Goal: Communication & Community: Answer question/provide support

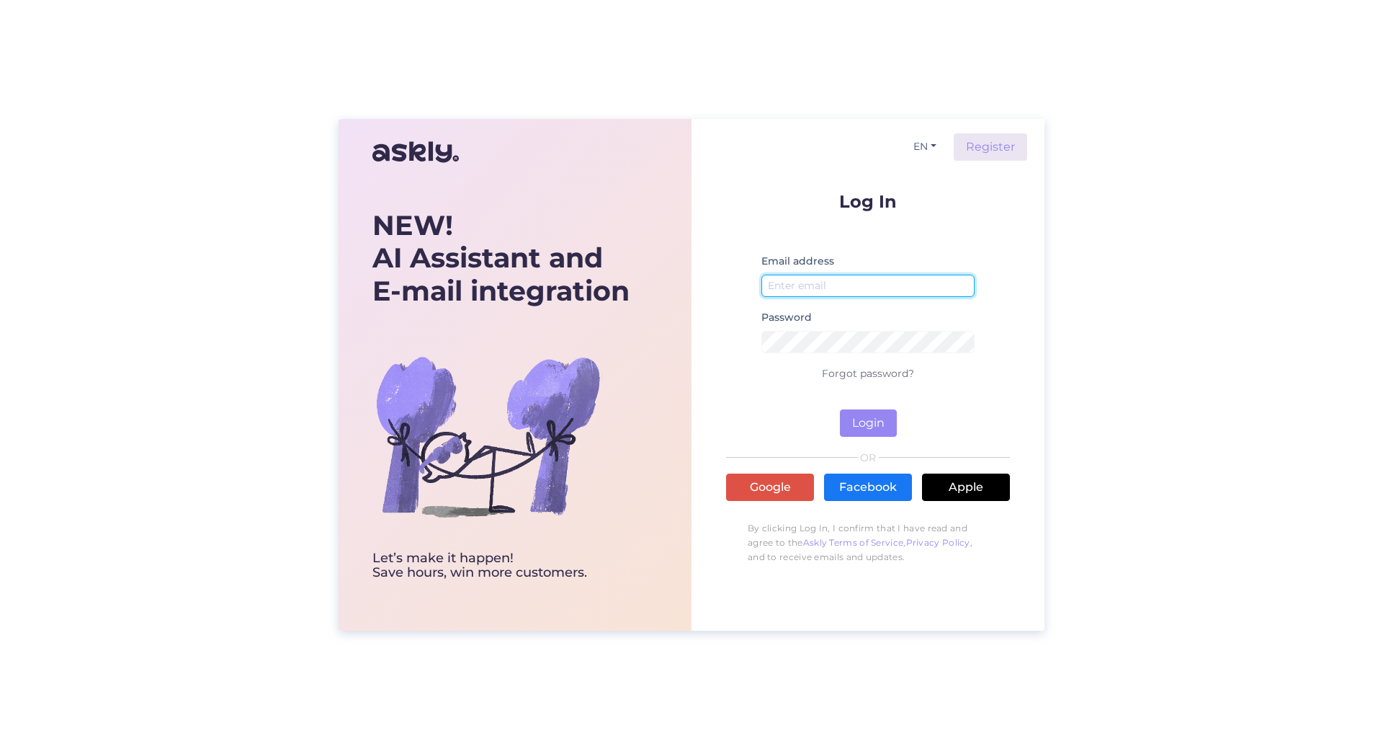
click at [815, 290] on input "email" at bounding box center [867, 285] width 213 height 22
type input "[EMAIL_ADDRESS][DOMAIN_NAME]"
click at [881, 422] on button "Login" at bounding box center [868, 422] width 57 height 27
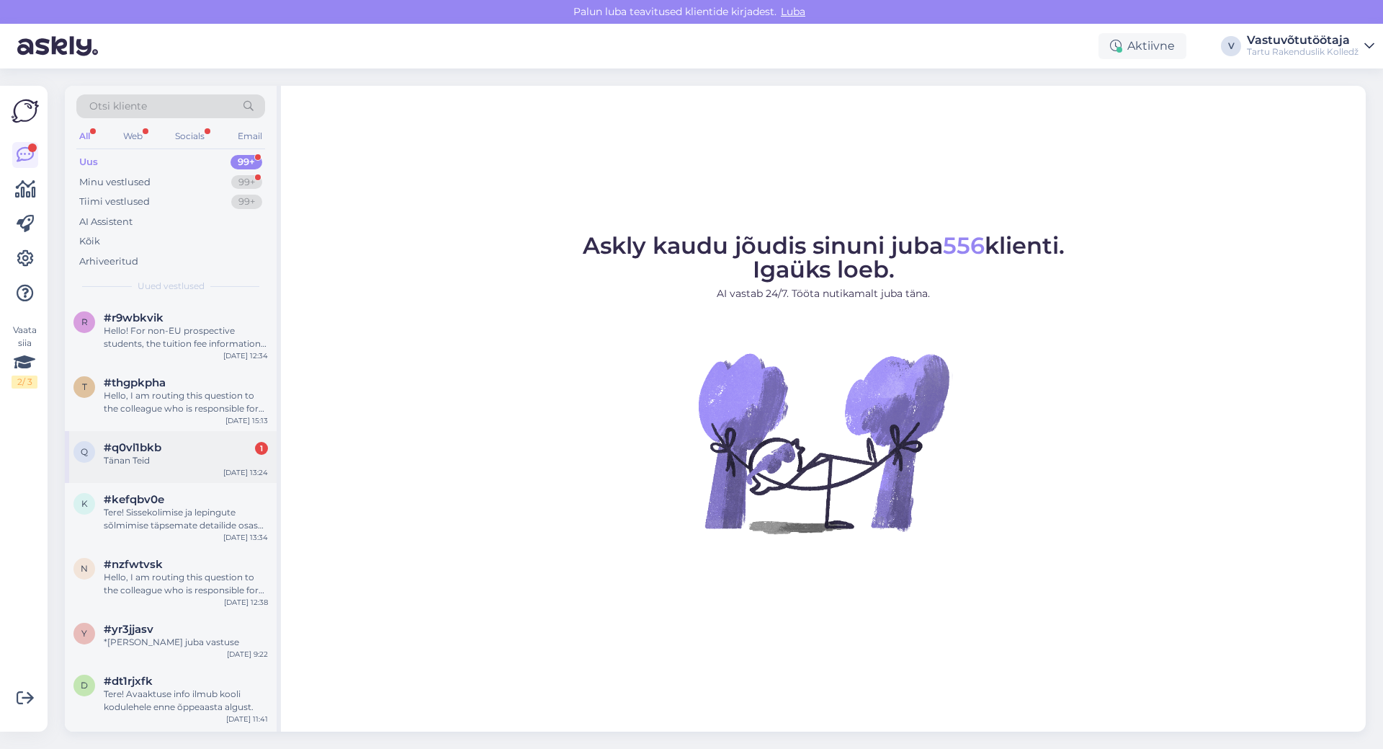
click at [151, 459] on div "Tänan Teid" at bounding box center [186, 460] width 164 height 13
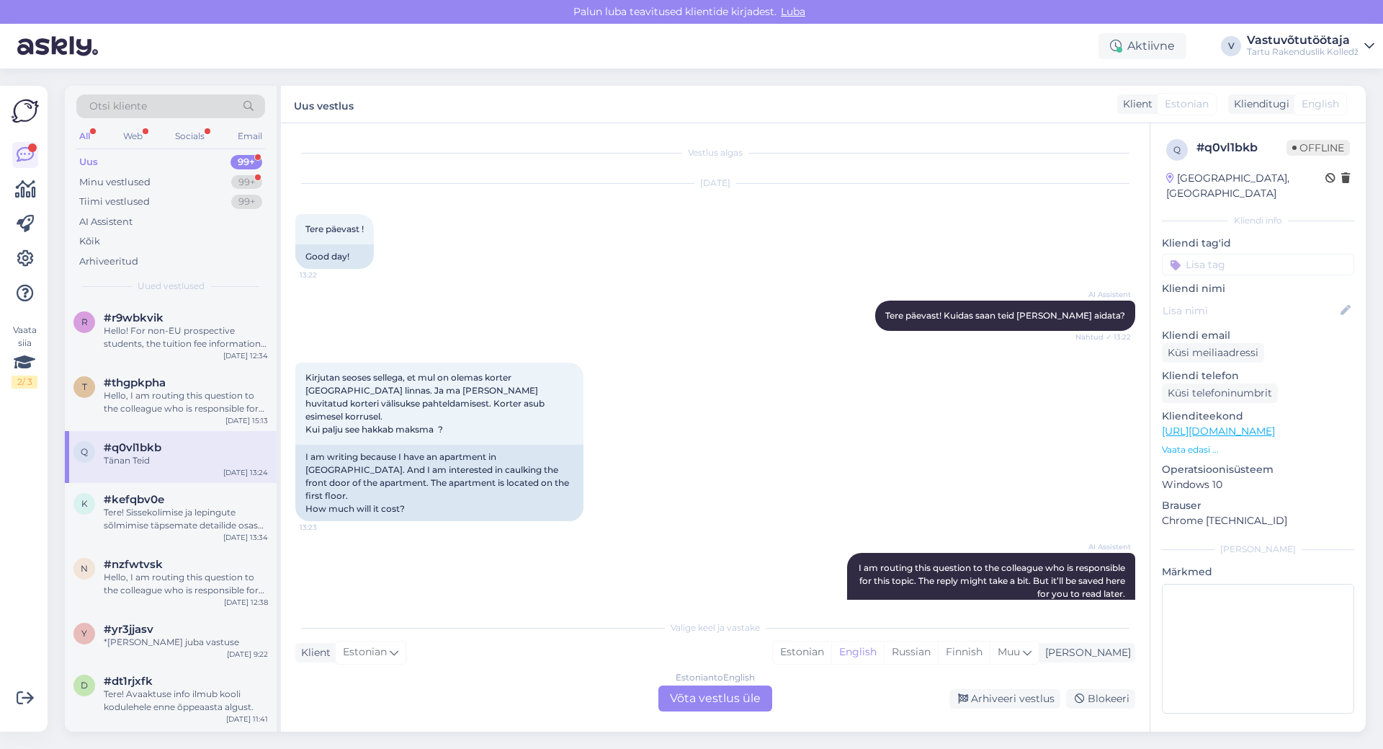
scroll to position [136, 0]
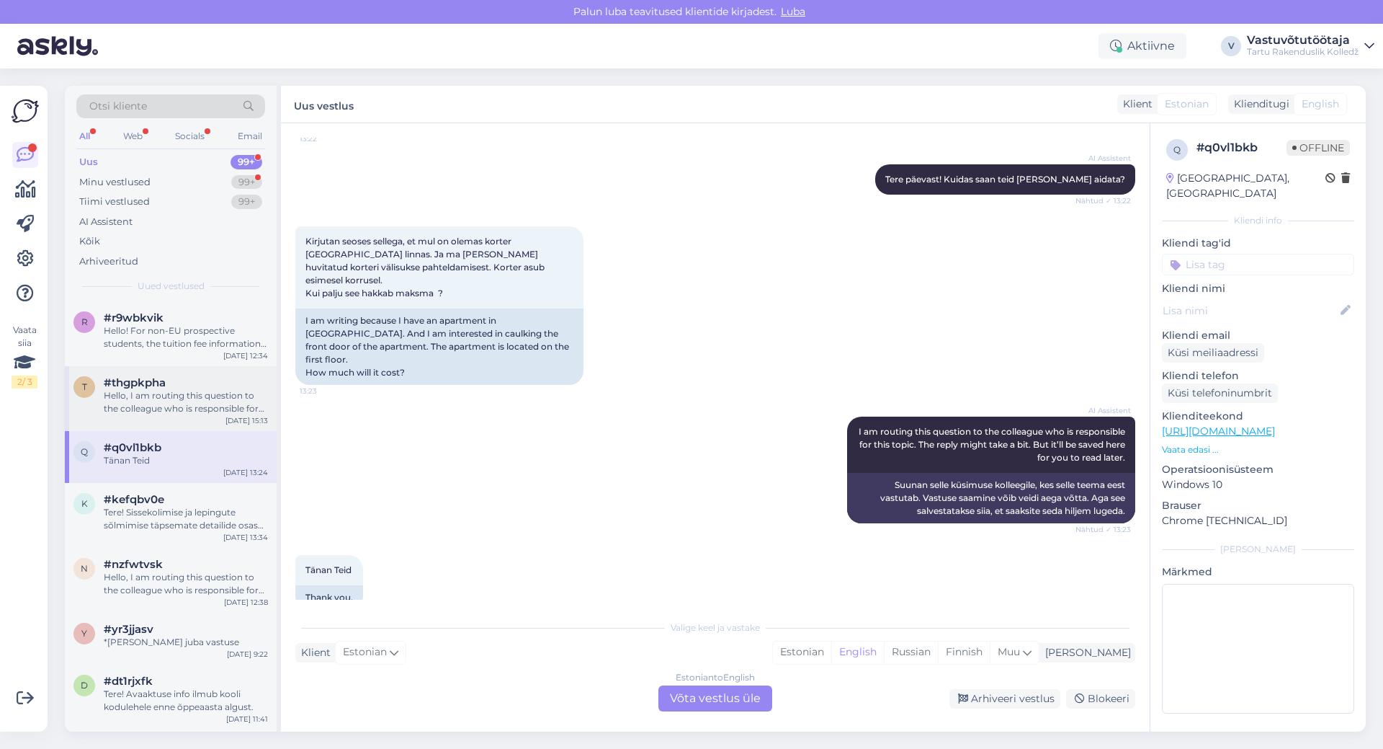
click at [131, 403] on div "Hello, I am routing this question to the colleague who is responsible for this …" at bounding box center [186, 402] width 164 height 26
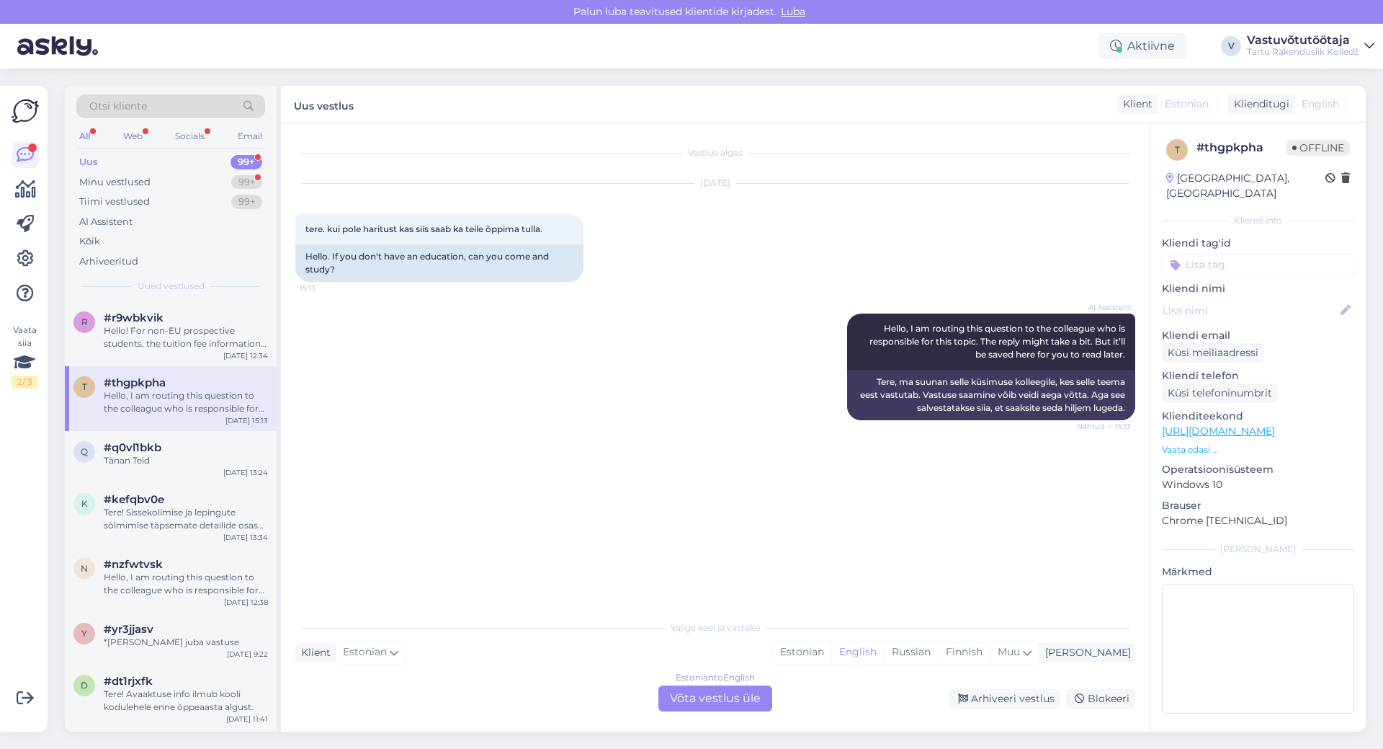
click at [710, 692] on div "Estonian to English Võta vestlus üle" at bounding box center [715, 698] width 114 height 26
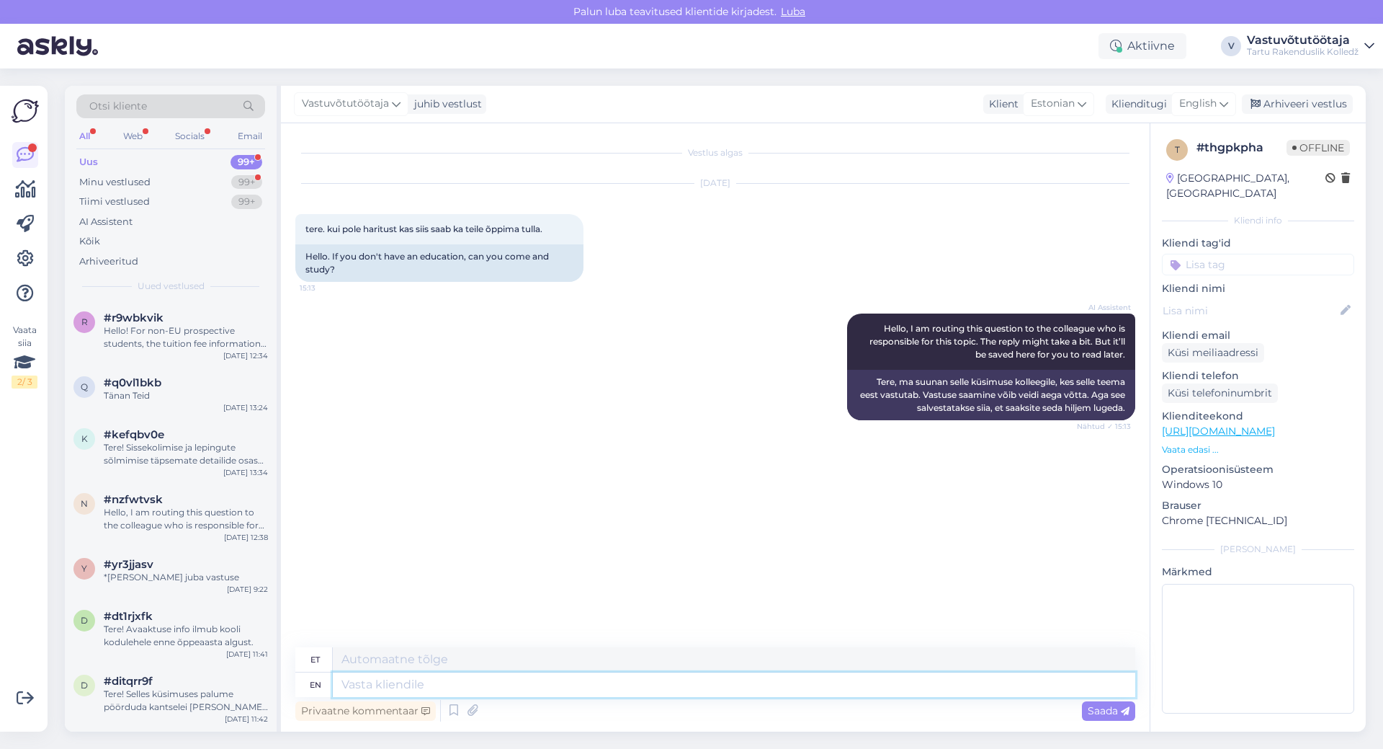
click at [428, 685] on textarea at bounding box center [734, 684] width 803 height 24
type textarea "Tere"
type textarea "Tere!"
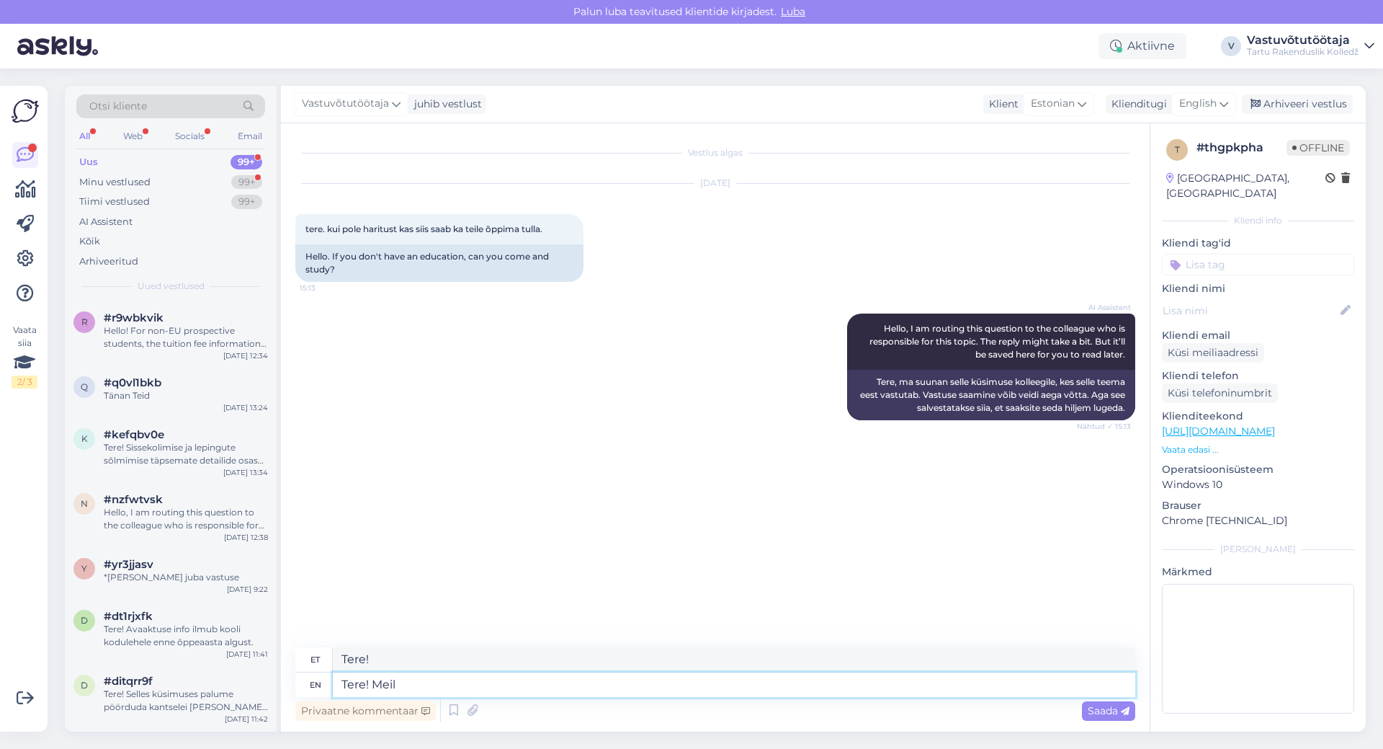
type textarea "Tere! Meil o"
type textarea "Tere! Meil"
type textarea "Tere! Meil on"
type textarea "Tere! Meil ​​on"
type textarea "Tere! Meil on kandideerimiseks a"
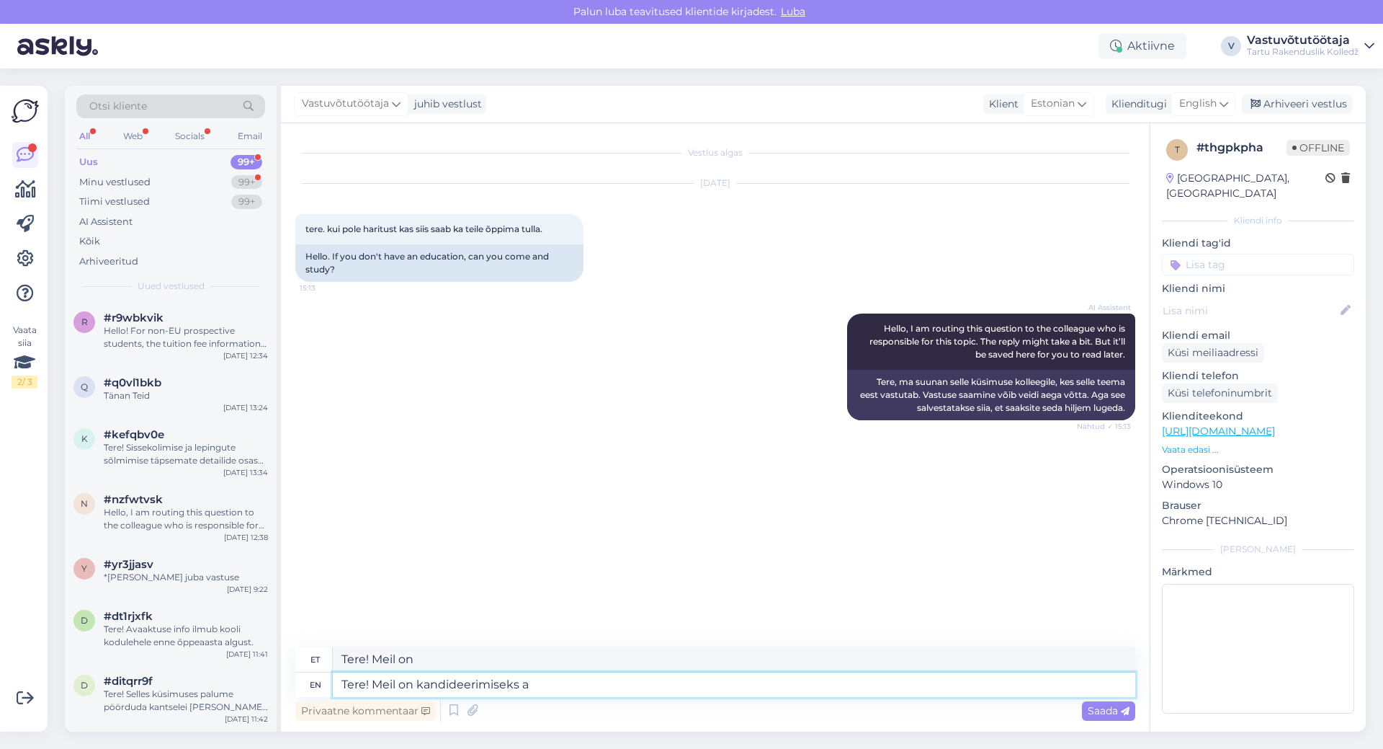
type textarea "Tere! Meil on kandideerimiseks"
type textarea "Tere! Meil on kandideerimiseks avatud m"
type textarea "Tere! Meil on kandideerimiseks avatud"
type textarea "Tere! Meil on kandideerimiseks avatud vee l"
type textarea "Tere! Meil on kandideerimiseks avatud vee"
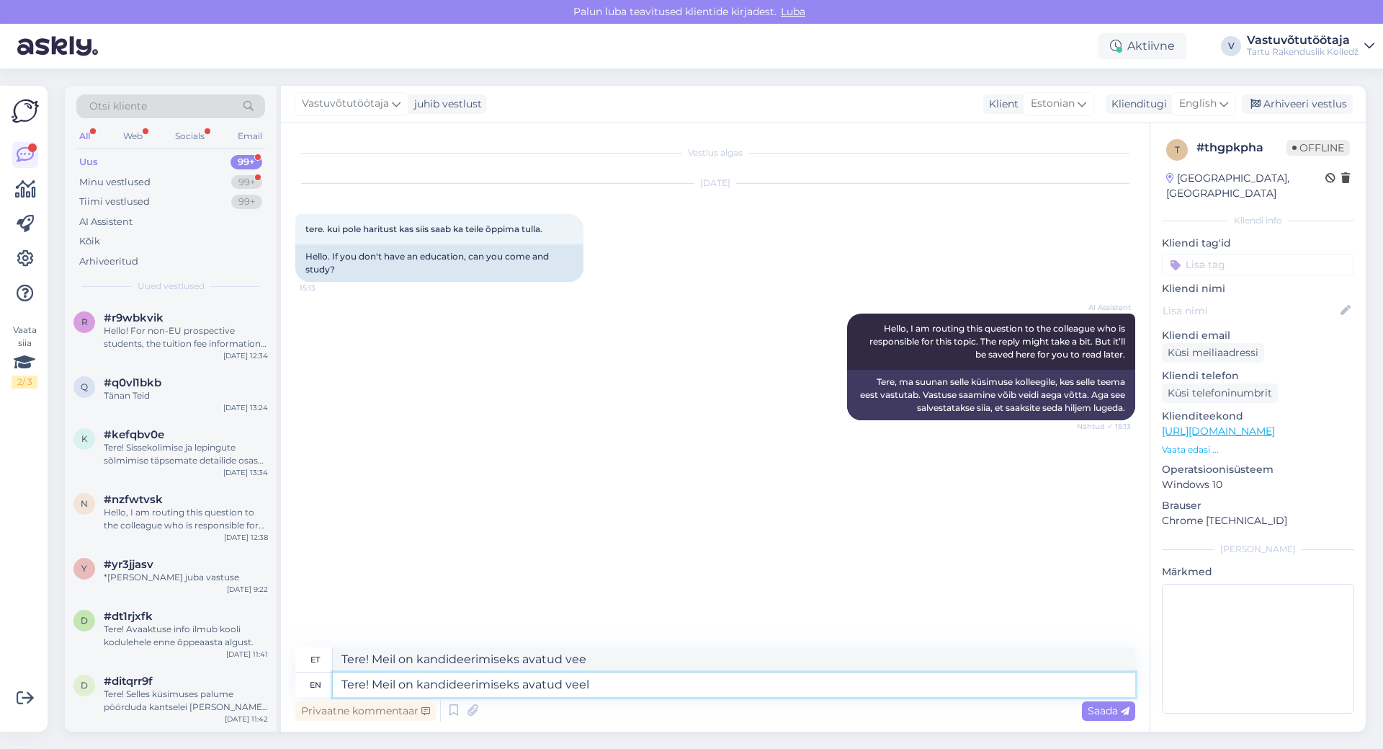
type textarea "Tere! Meil on kandideerimiseks avatud veel m"
type textarea "Tere! Meil on kandideerimiseks avatud veel"
type textarea "Tere! Meil on kandideerimiseks avatud veel mitmed"
type textarea "Tere! Meil on kandideerimiseks avatud veel mitmed erialad"
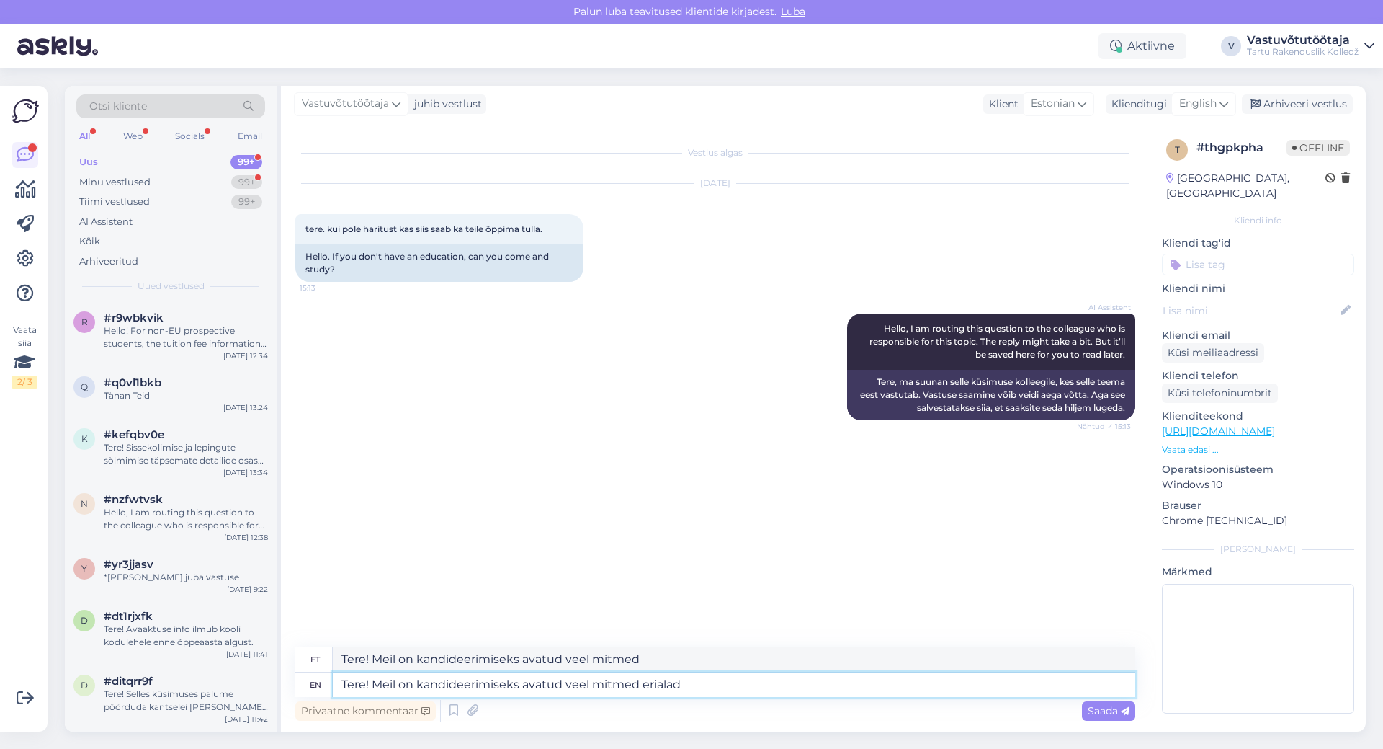
type textarea "Tere! Meil on kandideerimiseks avatud veel mitmed erialad"
type textarea "Tere! Meil on kandideerimiseks avatud veel mitmed erialad,"
type textarea "Tere! Meil on kandideerimiseks avatud veel mitmed erialad, mille k"
type textarea "Tere! Meil on kandideerimiseks avatud veel mitmed erialad, mille"
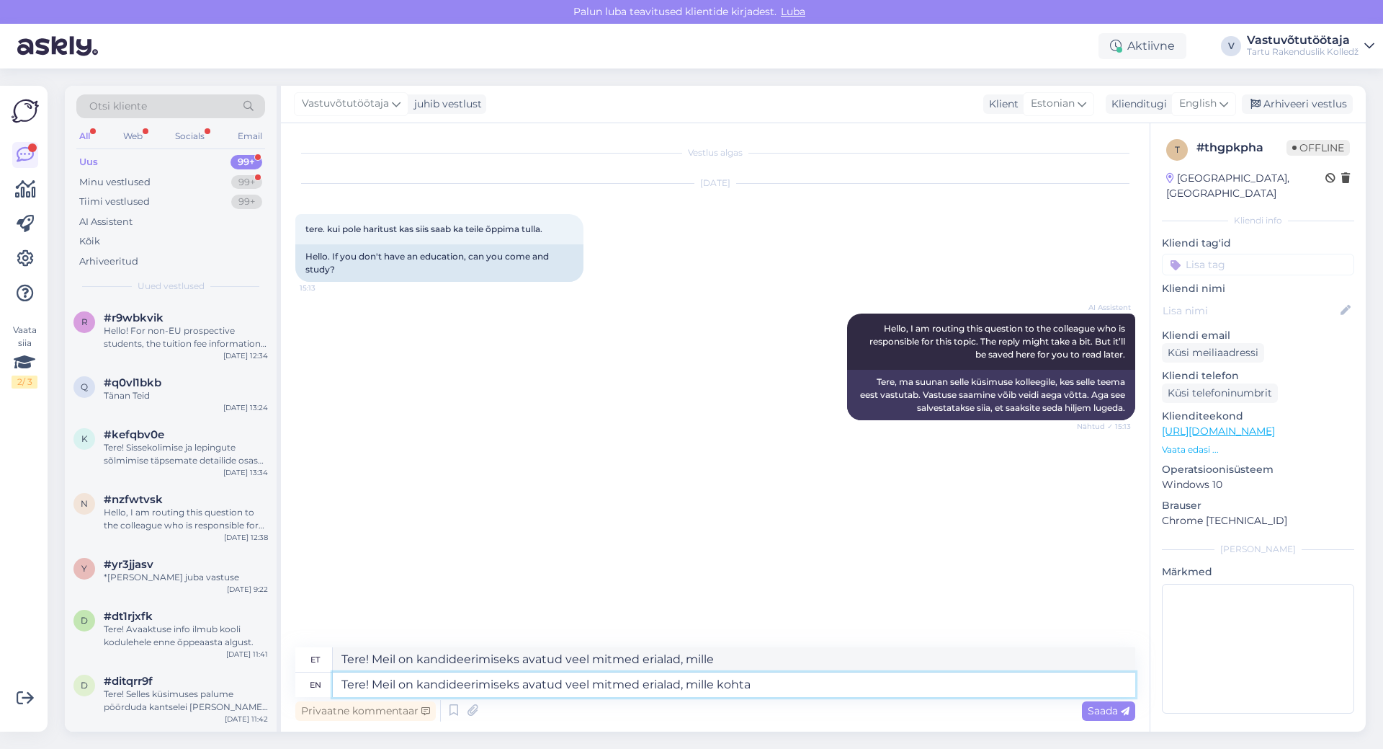
type textarea "Tere! Meil on kandideerimiseks avatud veel mitmed erialad, mille kohta"
type textarea "Tere! Meil on kandideerimiseks avatud veel mitmed erialad, mille kohta leiate t"
type textarea "Tere! Meil on kandideerimiseks avatud veel mitmed erialad, mille kohta kohta"
type textarea "Tere! Meil on kandideerimiseks avatud veel mitmed erialad, mille kohta leiate t…"
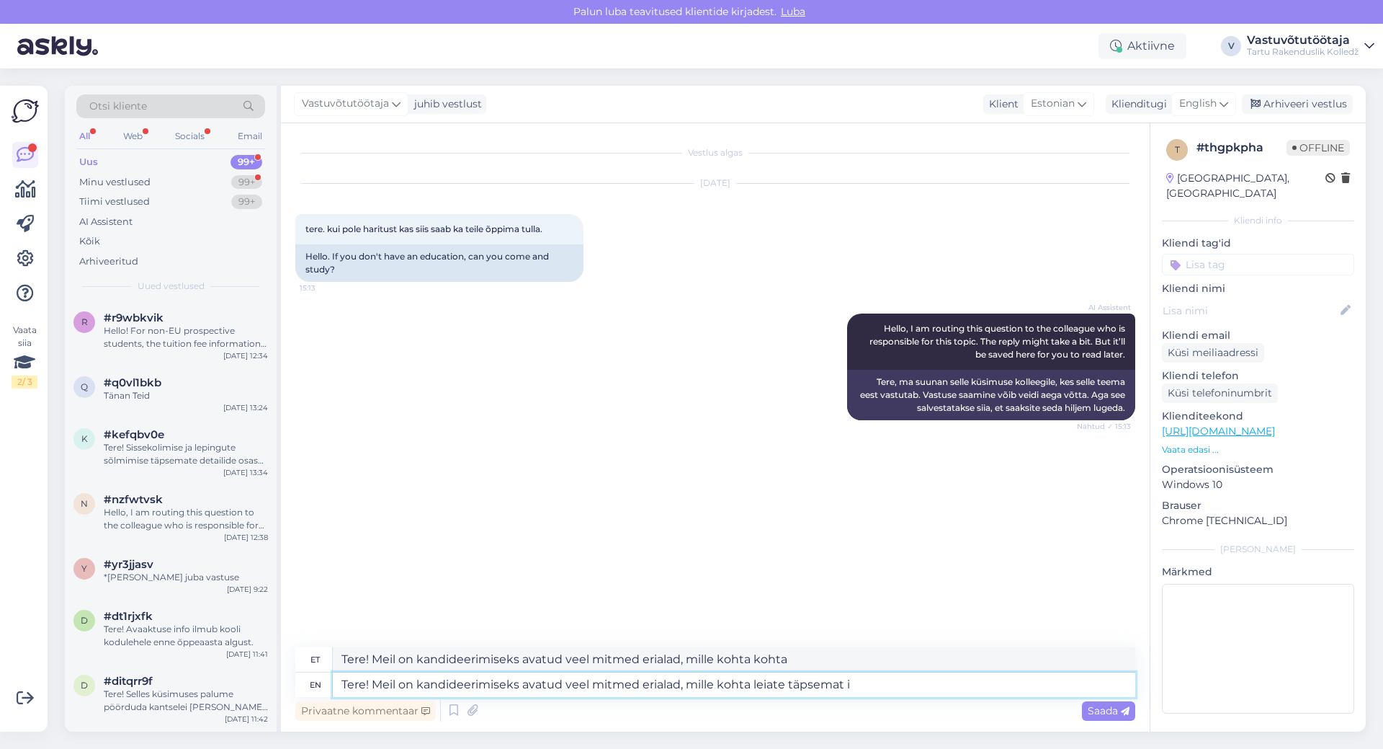
type textarea "Tere! Meil on kandideerimiseks avatud veel mitmed erialad, mille kohta täpsemat"
type textarea "Tere! Meil on kandideerimiseks avatud veel mitmed erialad, mille kohta leiate t…"
type textarea "Tere! Meil on kandideerimiseks avatud veel mitmed erialad, mille kohta täpsemat…"
type textarea "Tere! Meil on kandideerimiseks avatud veel mitmed erialad, mille kohta leiate t…"
type textarea "Tere! Meil on kandideerimiseks avatud veel mitmed erialad, mille kohta täpsemat…"
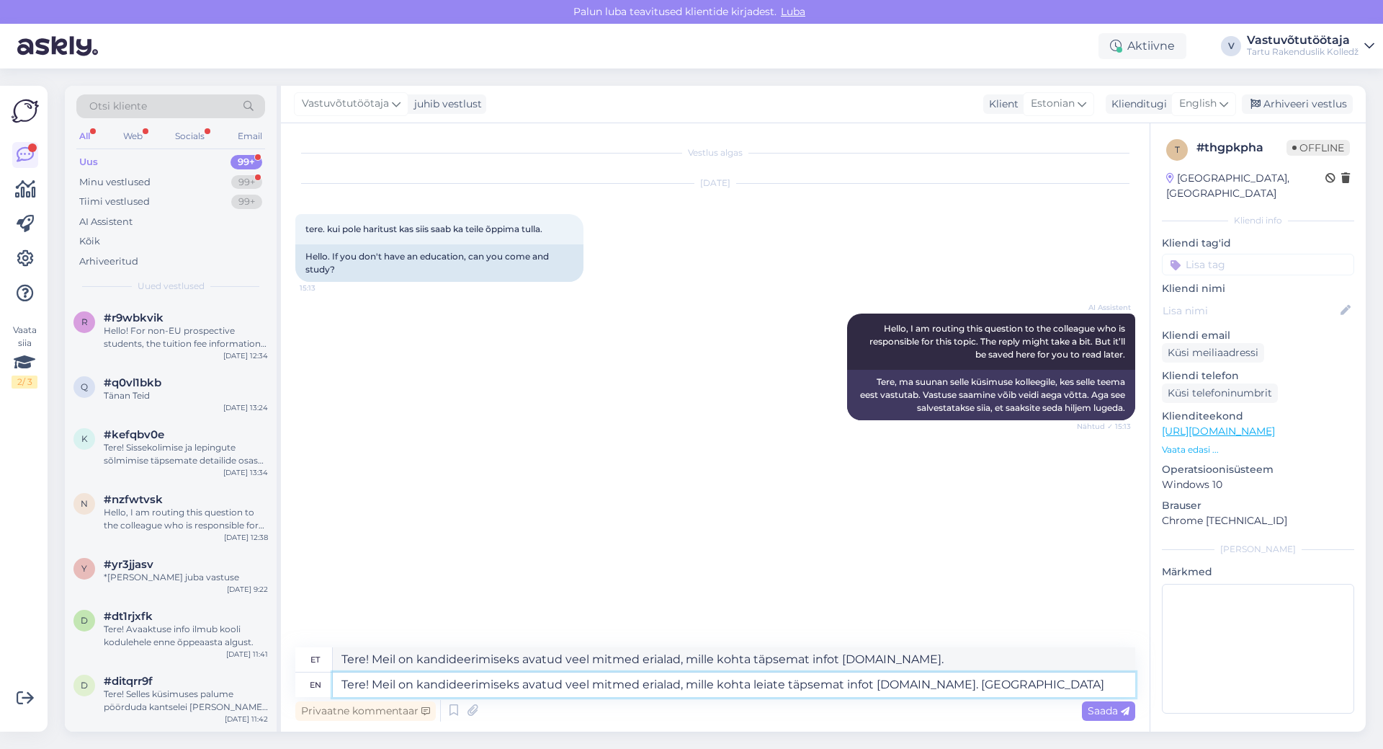
type textarea "Tere! Meil on kandideerimiseks avatud veel mitmed erialad, mille kohta leiate t…"
type textarea "Tere! Meil on kandideerimiseks avatud veel mitmed erialad, mille kohta täpsemat…"
type textarea "Tere! Meil on kandideerimiseks avatud veel mitmed erialad, mille kohta leiate t…"
type textarea "Tere! Meil on kandideerimiseks avatud veel mitmed erialad, mille kohta täpsemat…"
type textarea "Tere! Meil on kandideerimiseks avatud veel mitmed erialad, mille kohta leiate t…"
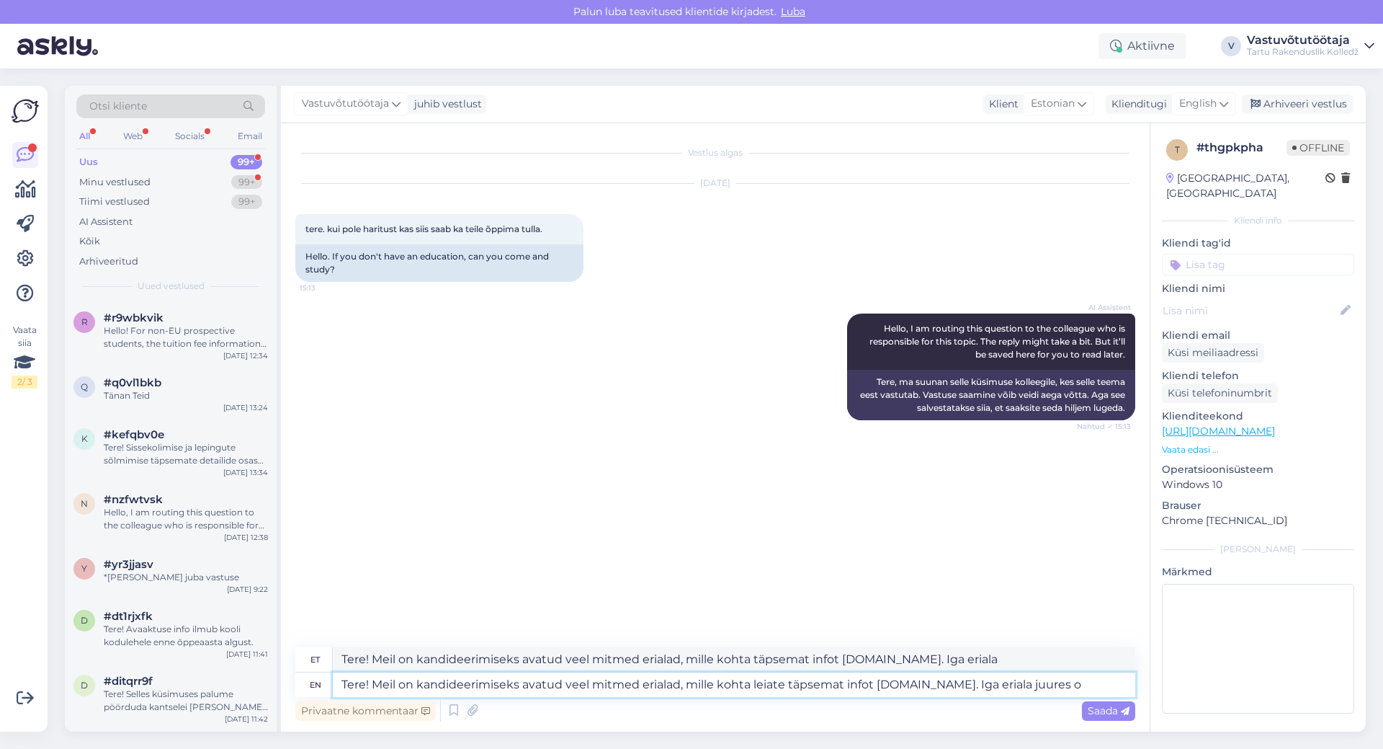
type textarea "Tere! Meil on kandideerimiseks avatud veel mitmed erialad, mille kohta täpsemat…"
type textarea "Tere! Meil on kandideerimiseks avatud veel mitmed erialad, mille kohta leiate t…"
type textarea "Tere! Meil on kandideerimiseks avatud veel mitmed erialad, mille kohta täpsemat…"
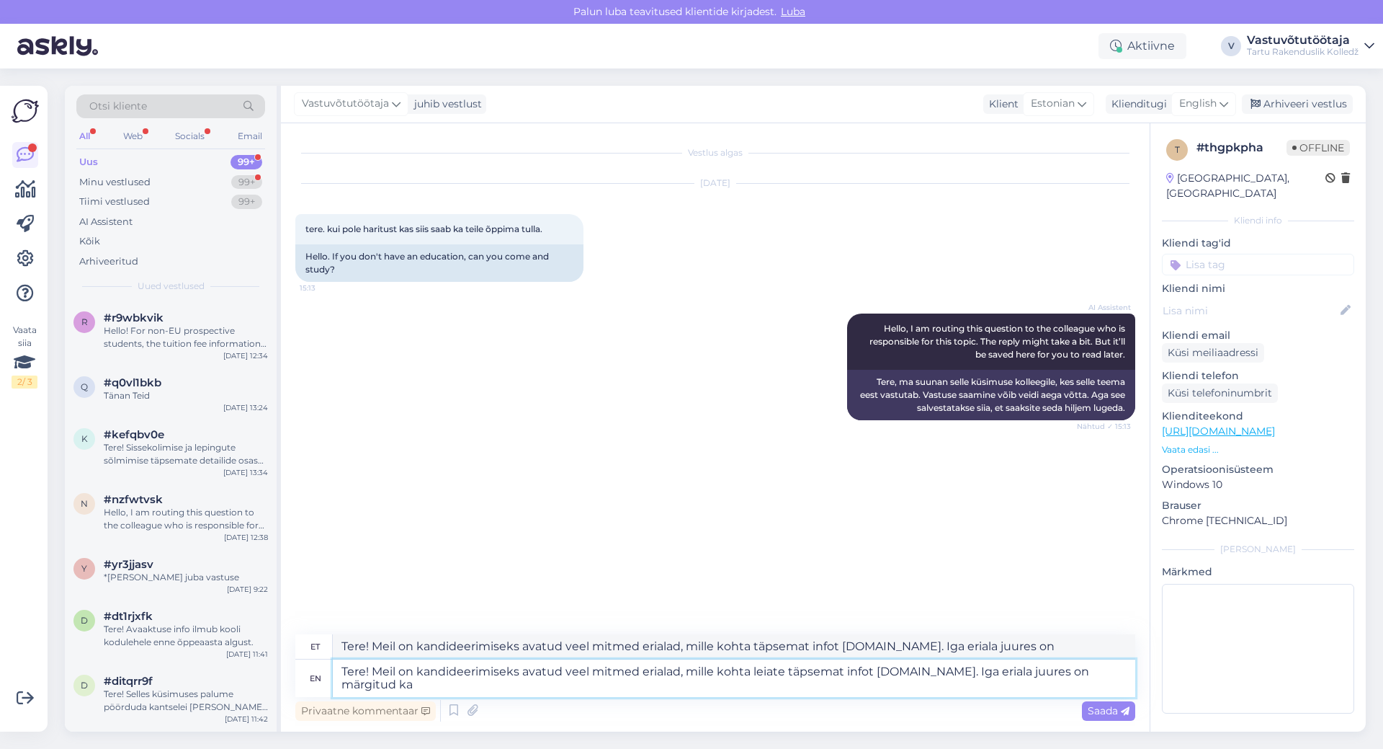
type textarea "Tere! Meil on kandideerimiseks avatud veel mitmed erialad, mille kohta leiate t…"
type textarea "Tere! Meil on kandideerimiseks avatud veel mitmed erialad, mille kohta täpsemat…"
type textarea "Tere! Meil on kandideerimiseks avatud veel mitmed erialad, mille kohta leiate t…"
type textarea "Tere! Meil on kandideerimiseks avatud veel mitmed erialad, mille kohta täpsemat…"
type textarea "Tere! Meil on kandideerimiseks avatud veel mitmed erialad, mille kohta leiate t…"
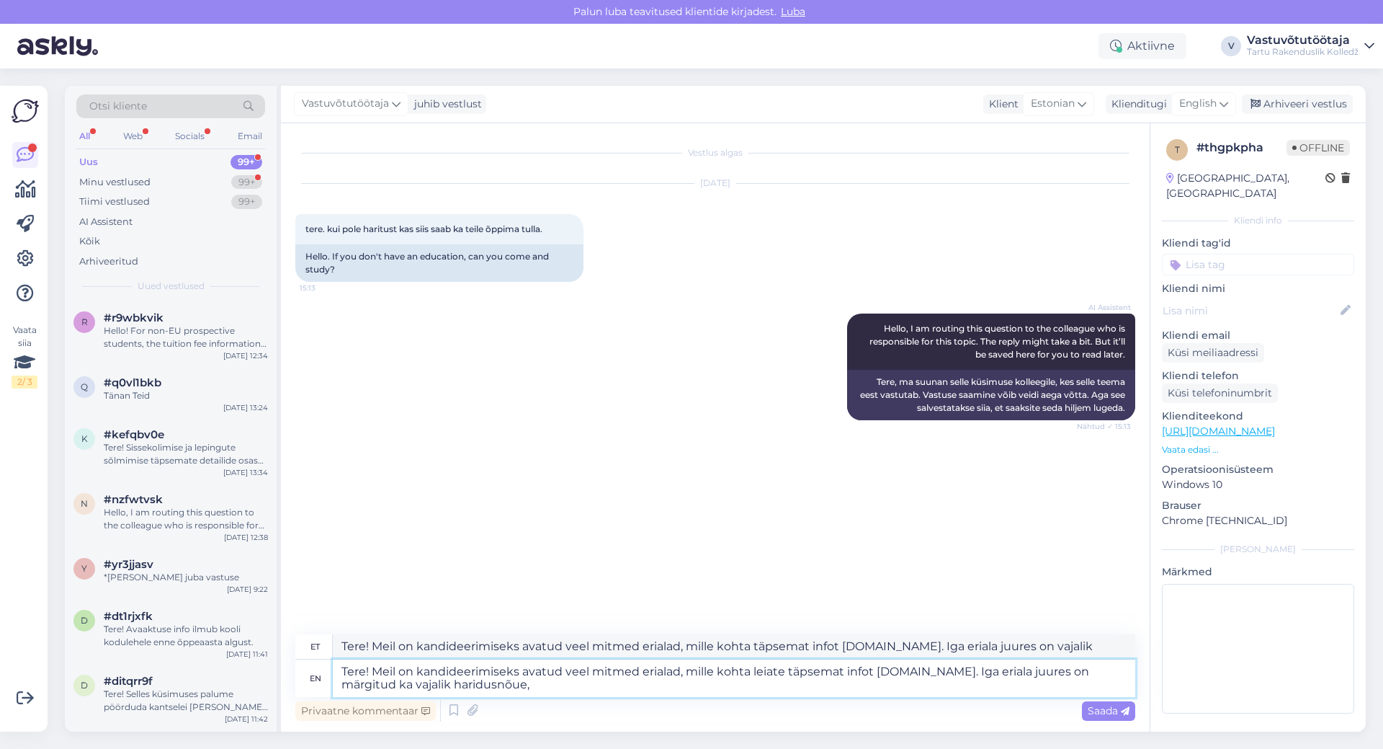
type textarea "Tere! Meil on kandideerimiseks avatud veel mitmed erialad, mille kohta täpsemat…"
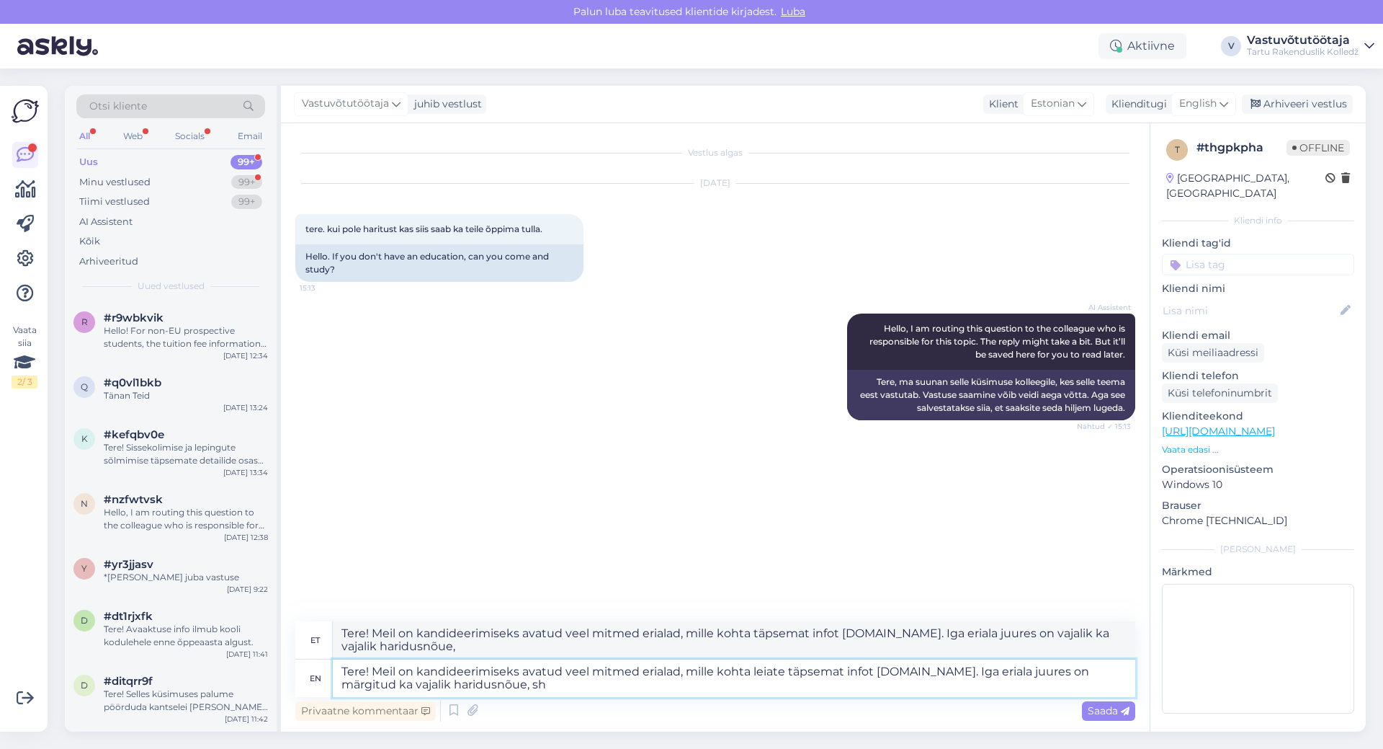
type textarea "Tere! Meil on kandideerimiseks avatud veel mitmed erialad, mille kohta leiate t…"
type textarea "Tere! Meil on kandideerimiseks avatud veel mitmed erialad, mille kohta täpsemat…"
type textarea "Tere! Meil on kandideerimiseks avatud veel mitmed erialad, mille kohta leiate t…"
type textarea "Tere! Meil on kandideerimiseks avatud veel mitmed erialad, mille kohta täpsemat…"
type textarea "Tere! Meil on kandideerimiseks avatud veel mitmed erialad, mille kohta leiate t…"
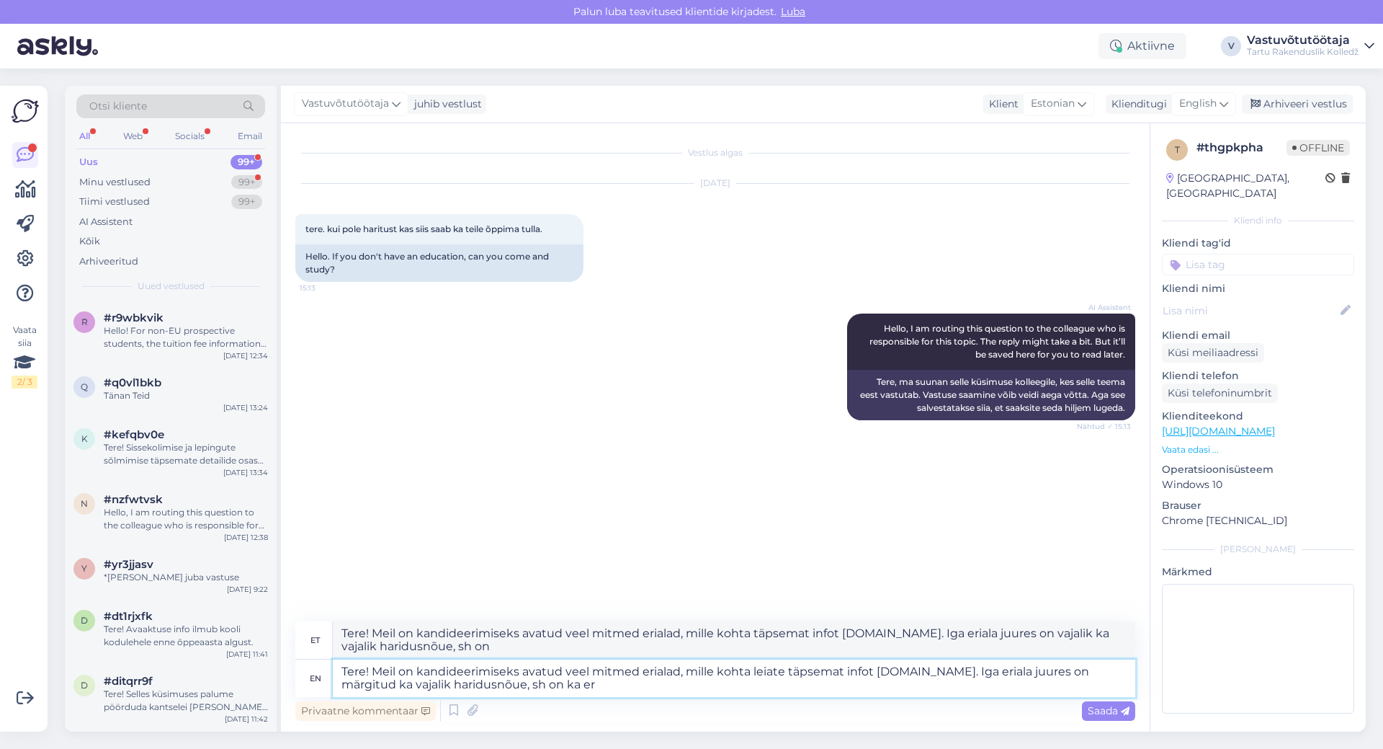
type textarea "Tere! Meil on kandideerimiseks avatud veel mitmed erialad, mille kohta täpsemat…"
type textarea "Tere! Meil on kandideerimiseks avatud veel mitmed erialad, mille kohta leiate t…"
type textarea "Tere! Meil on kandideerimiseks avatud veel mitmed erialad, mille kohta täpsemat…"
type textarea "Tere! Meil on kandideerimiseks avatud veel mitmed erialad, mille kohta leiate t…"
type textarea "Tere! Meil on kandideerimiseks avatud veel mitmed erialad, mille kohta täpsemat…"
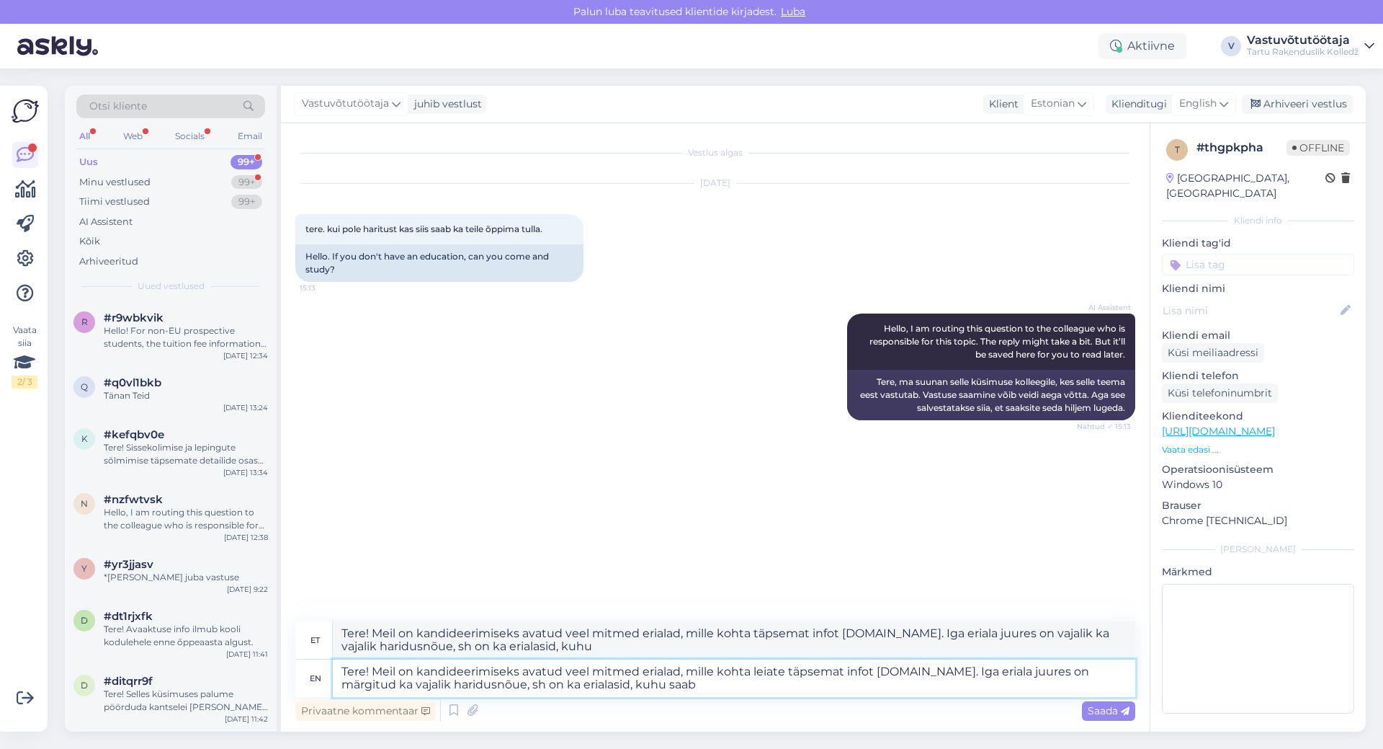
type textarea "Tere! Meil on kandideerimiseks avatud veel mitmed erialad, mille kohta leiate t…"
type textarea "Tere! Meil on kandideerimiseks avatud veel mitmed erialad, mille kohta täpsemat…"
type textarea "Tere! Meil on kandideerimiseks avatud veel mitmed erialad, mille kohta leiate t…"
type textarea "Tere! Meil on kandideerimiseks avatud veel mitmed erialad, mille kohta täpsemat…"
type textarea "Tere! Meil on kandideerimiseks avatud veel mitmed erialad, mille kohta leiate t…"
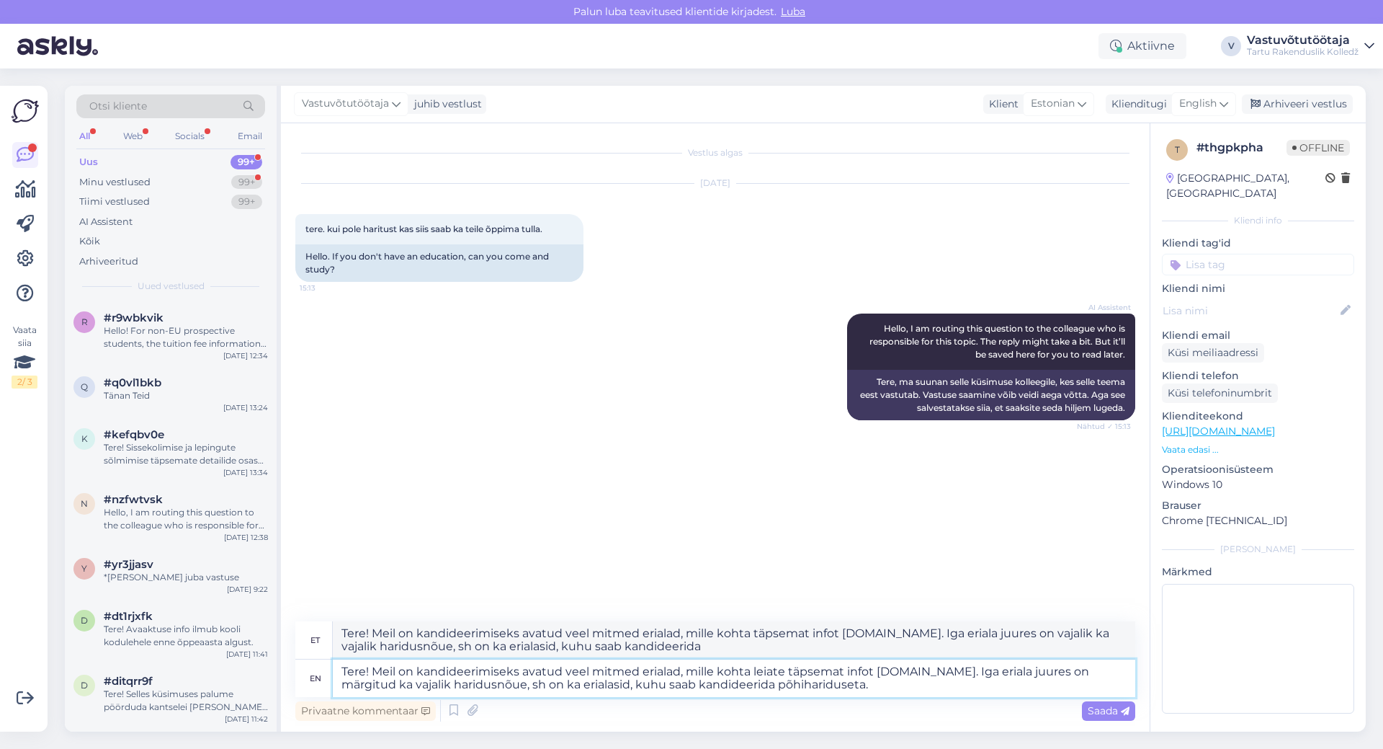
type textarea "Tere! Meil on kandideerimiseks avatud veel mitmed erialad, mille kohta täpsemat…"
type textarea "Tere! Meil on kandideerimiseks avatud veel mitmed erialad, mille kohta leiate t…"
type textarea "Tere! Meil on kandideerimiseks avatud veel mitmed erialad, mille kohta täpsemat…"
type textarea "Tere! Meil on kandideerimiseks avatud veel mitmed erialad, mille kohta leiate t…"
type textarea "Tere! Meil on kandideerimiseks avatud veel mitmed erialad, mille kohta täpsemat…"
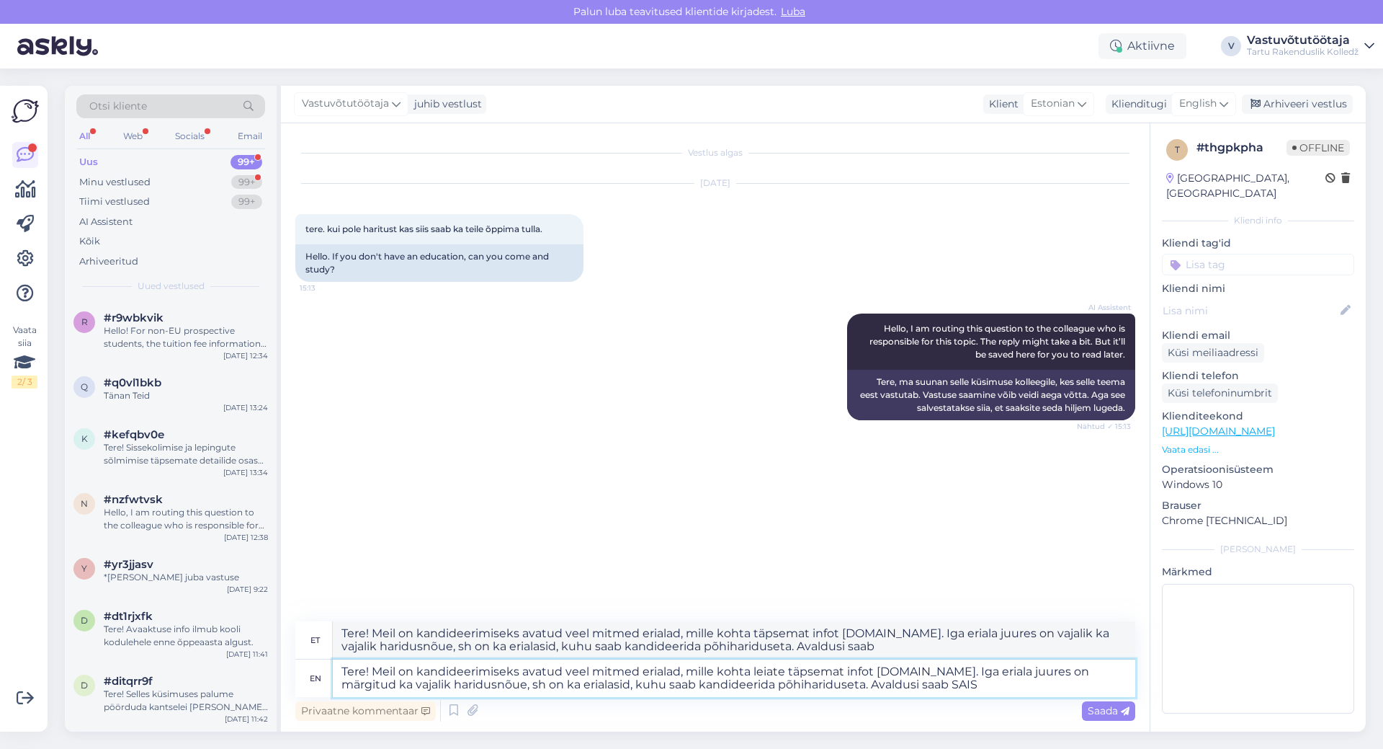
type textarea "Tere! Meil on kandideerimiseks avatud veel mitmed erialad, mille kohta leiate t…"
type textarea "Tere! Meil on kandideerimiseks avatud veel mitmed erialad, mille kohta täpsemat…"
type textarea "Tere! Meil on kandideerimiseks avatud veel mitmed erialad, mille kohta leiate t…"
type textarea "Tere! Meil on kandideerimiseks avatud veel mitmed erialad, mille kohta täpsemat…"
type textarea "Tere! Meil on kandideerimiseks avatud veel mitmed erialad, mille kohta leiate t…"
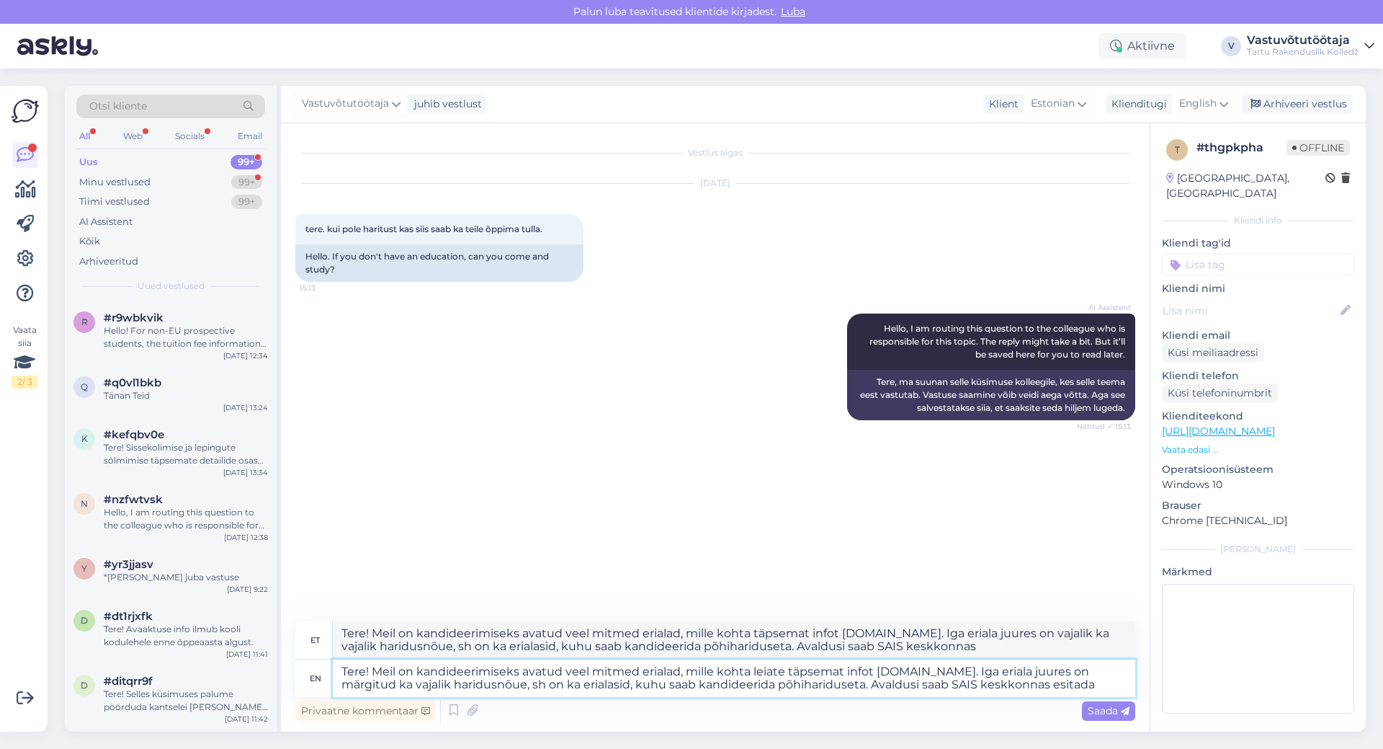
type textarea "Tere! Meil on kandideerimiseks avatud veel mitmed erialad, mille kohta täpsemat…"
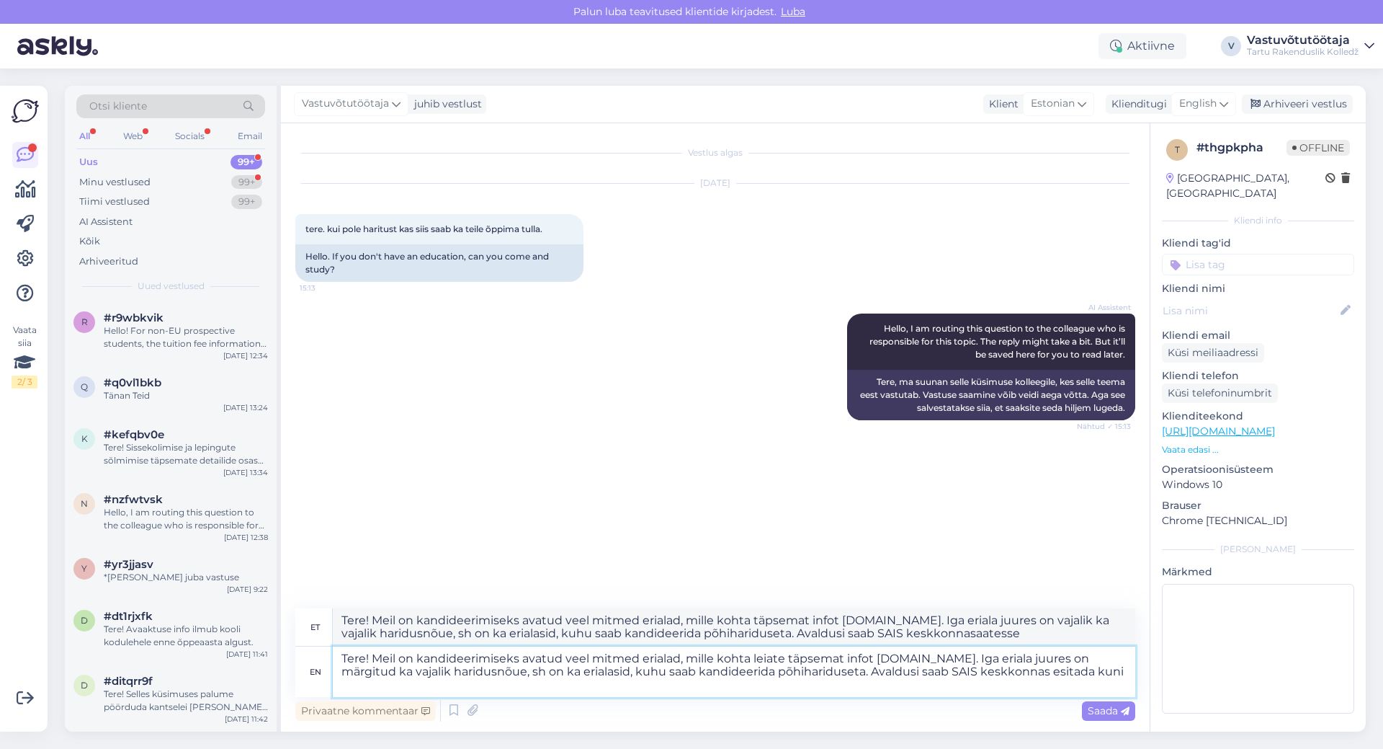
type textarea "Tere! Meil on kandideerimiseks avatud veel mitmed erialad, mille kohta leiate t…"
type textarea "Tere! Meil on kandideerimiseks avatud veel mitmed erialad, mille kohta täpsemat…"
type textarea "Tere! Meil on kandideerimiseks avatud veel mitmed erialad, mille kohta leiate t…"
type textarea "Tere! Meil on kandideerimiseks avatud veel mitmed erialad, mille kohta täpsemat…"
type textarea "Tere! Meil on kandideerimiseks avatud veel mitmed erialad, mille kohta leiate t…"
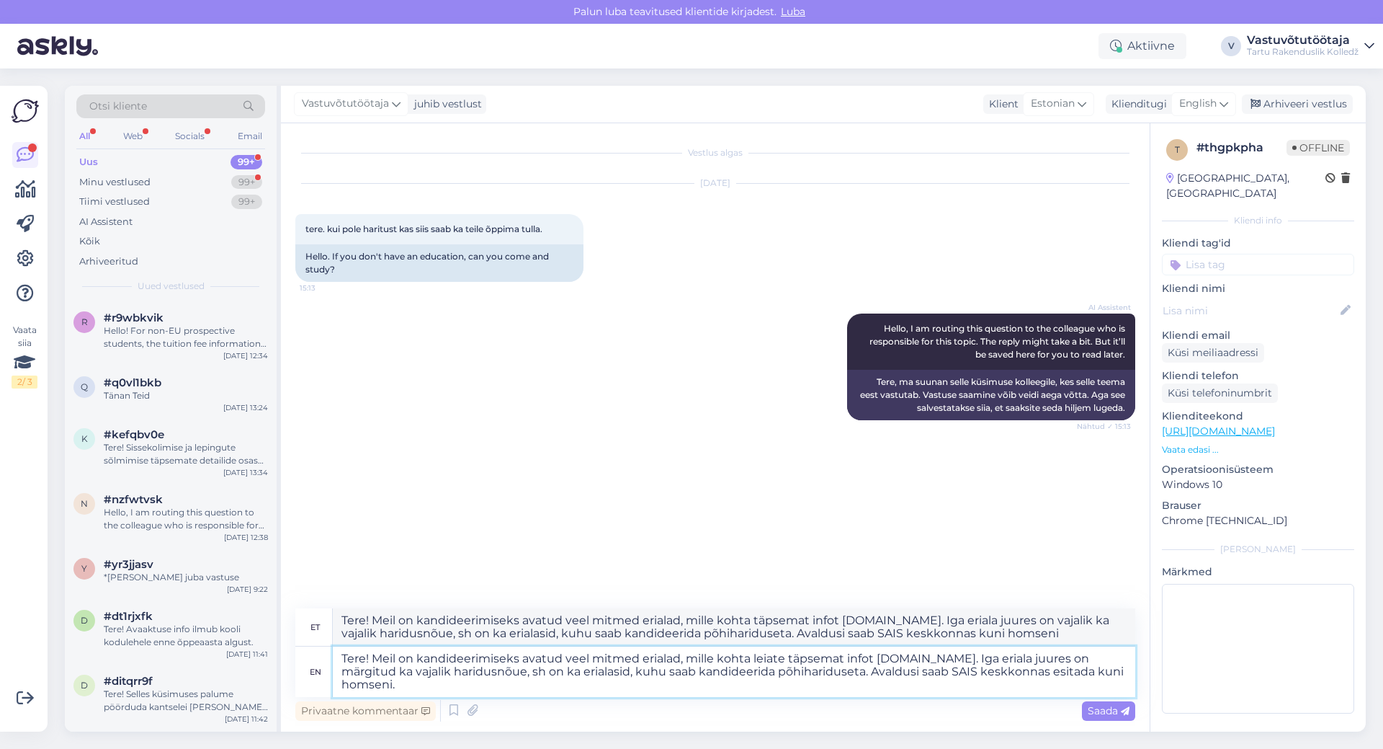
type textarea "Tere! Meil on kandideerimiseks avatud veel mitmed erialad, mille kohta täpsemat…"
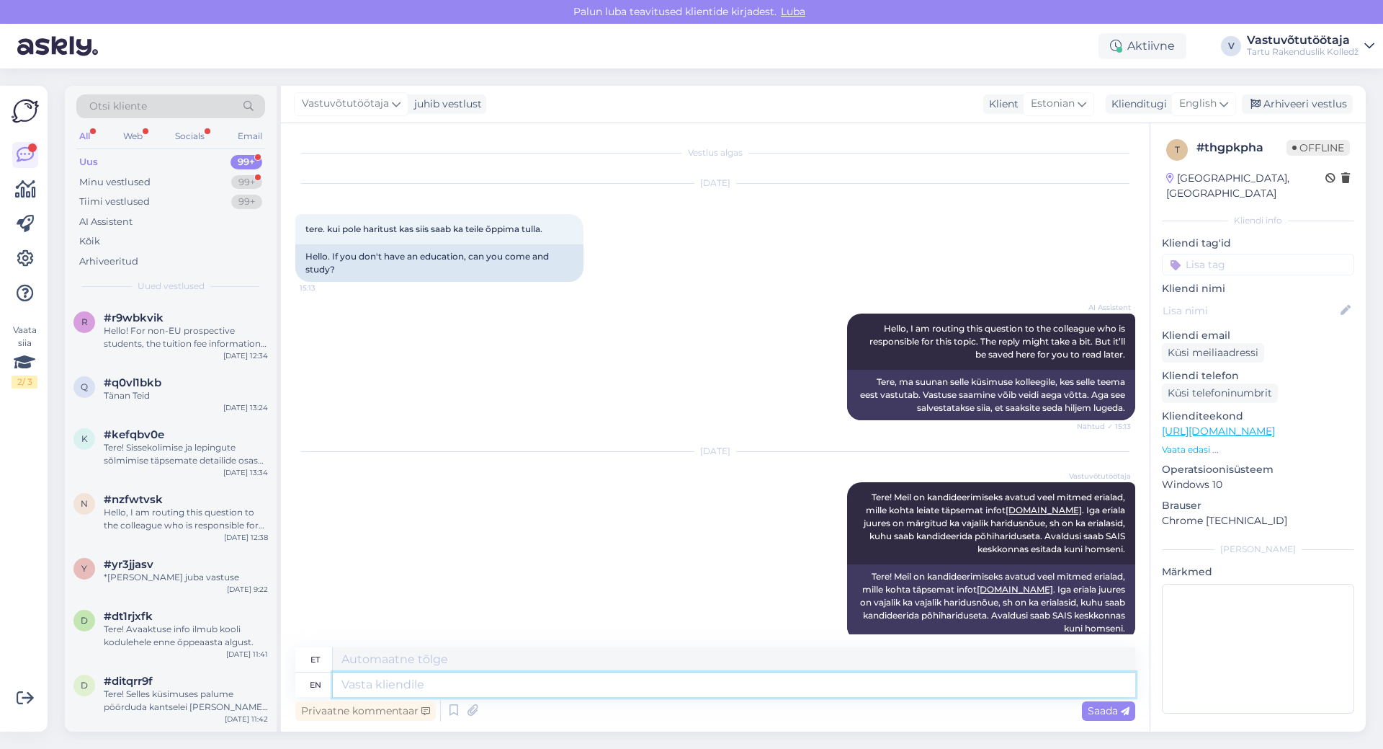
scroll to position [22, 0]
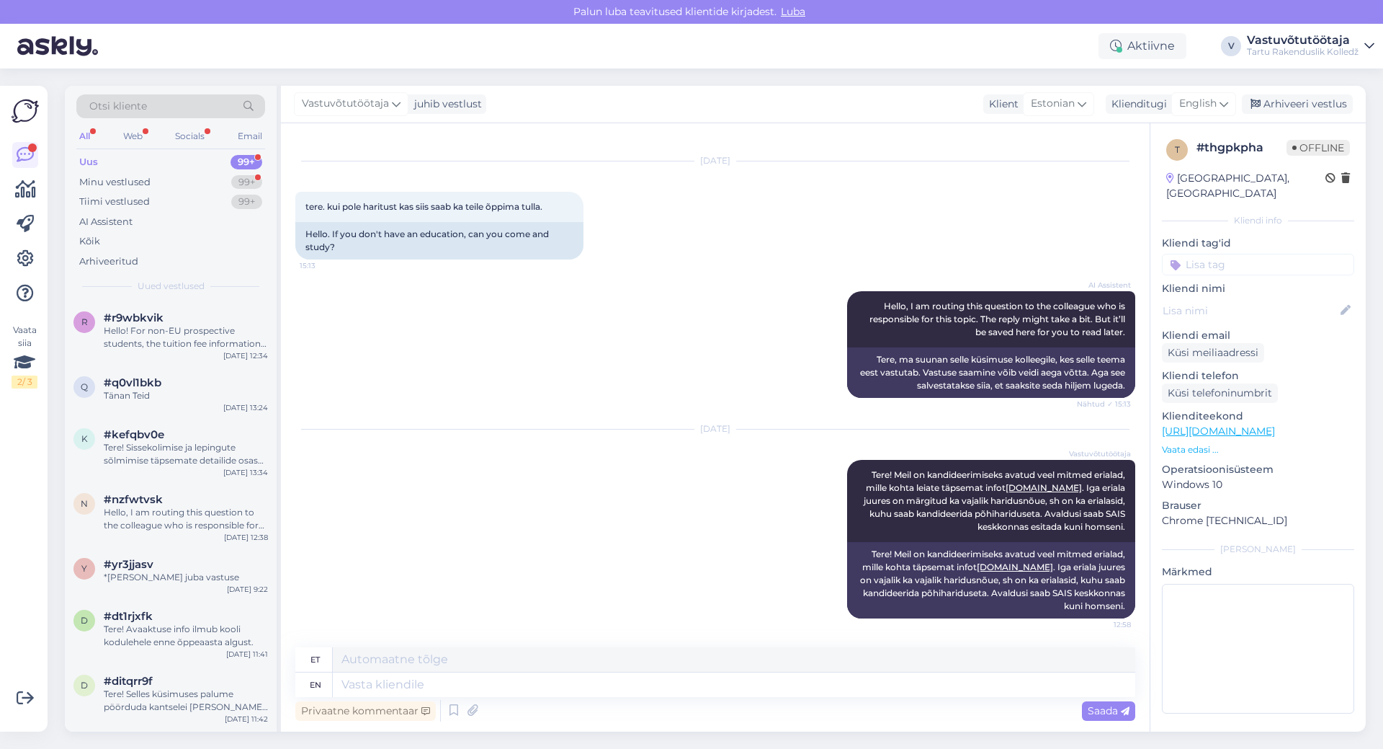
click at [522, 560] on div "[DATE] Vastuvõtutöötaja Tere! Meil on kandideerimiseks avatud veel mitmed erial…" at bounding box center [715, 524] width 840 height 220
click at [506, 688] on textarea at bounding box center [734, 684] width 803 height 24
click at [399, 682] on textarea at bounding box center [734, 684] width 803 height 24
drag, startPoint x: 436, startPoint y: 437, endPoint x: 504, endPoint y: 687, distance: 259.0
click at [437, 692] on textarea at bounding box center [734, 684] width 803 height 24
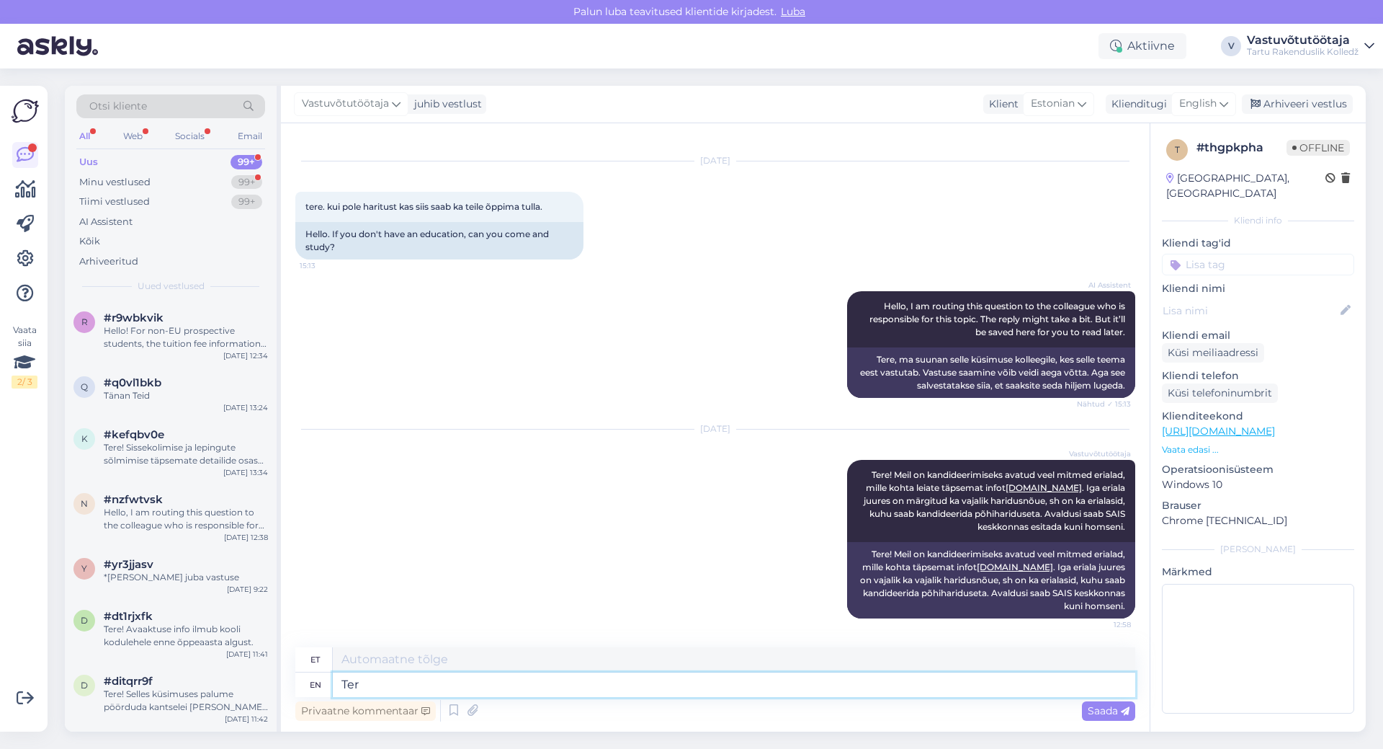
type textarea "Tere"
type textarea "Tere!"
type textarea "T"
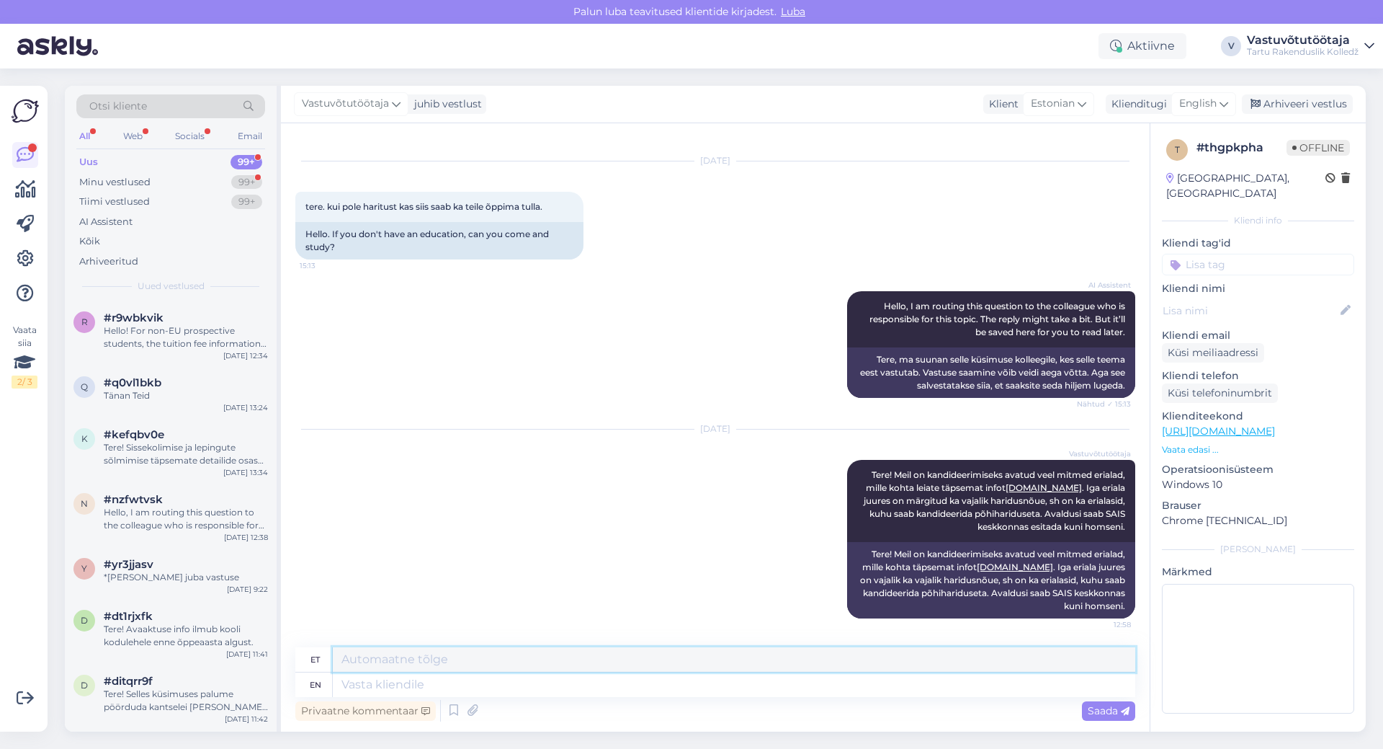
click at [365, 661] on textarea at bounding box center [734, 659] width 803 height 24
click at [1086, 104] on icon at bounding box center [1082, 104] width 9 height 16
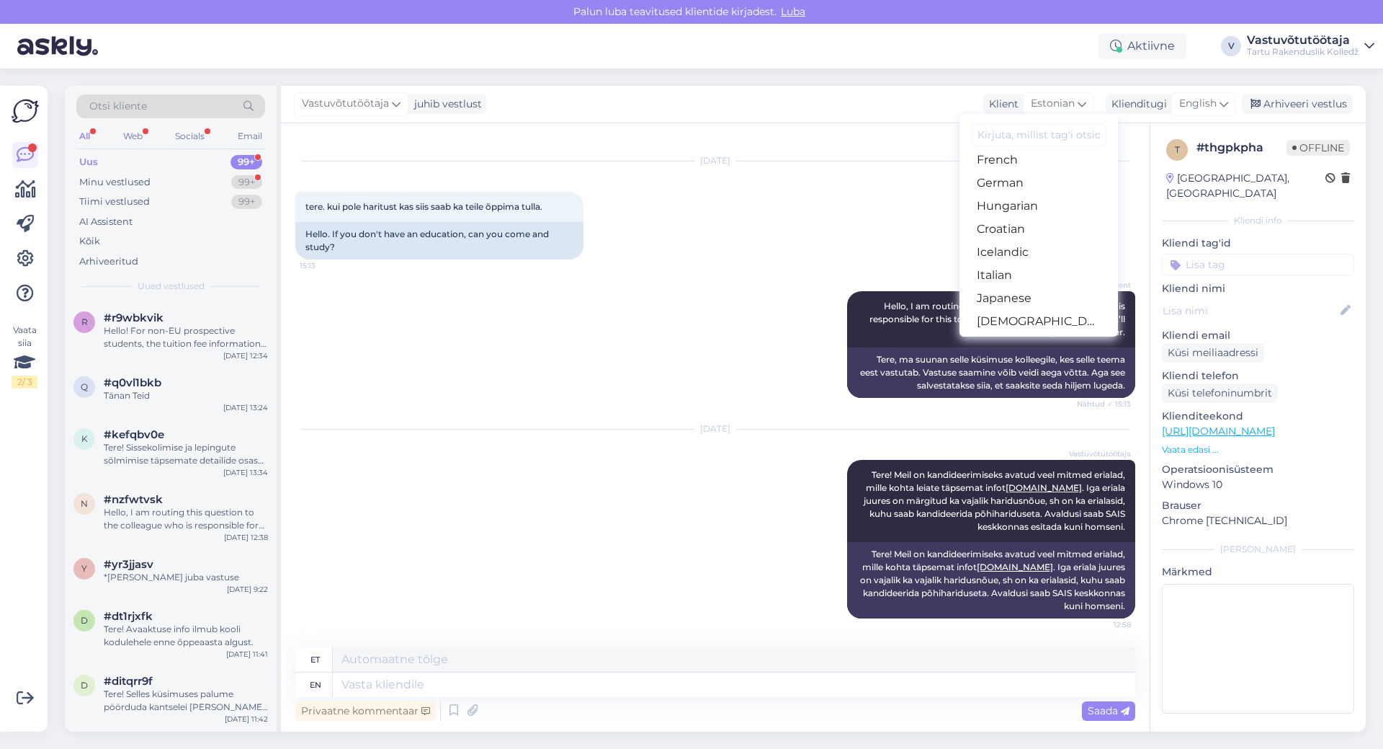
scroll to position [0, 0]
click at [886, 128] on div "Vestlus algas [DATE] tere. kui pole haritust kas siis saab ka teile õppima tull…" at bounding box center [715, 427] width 869 height 608
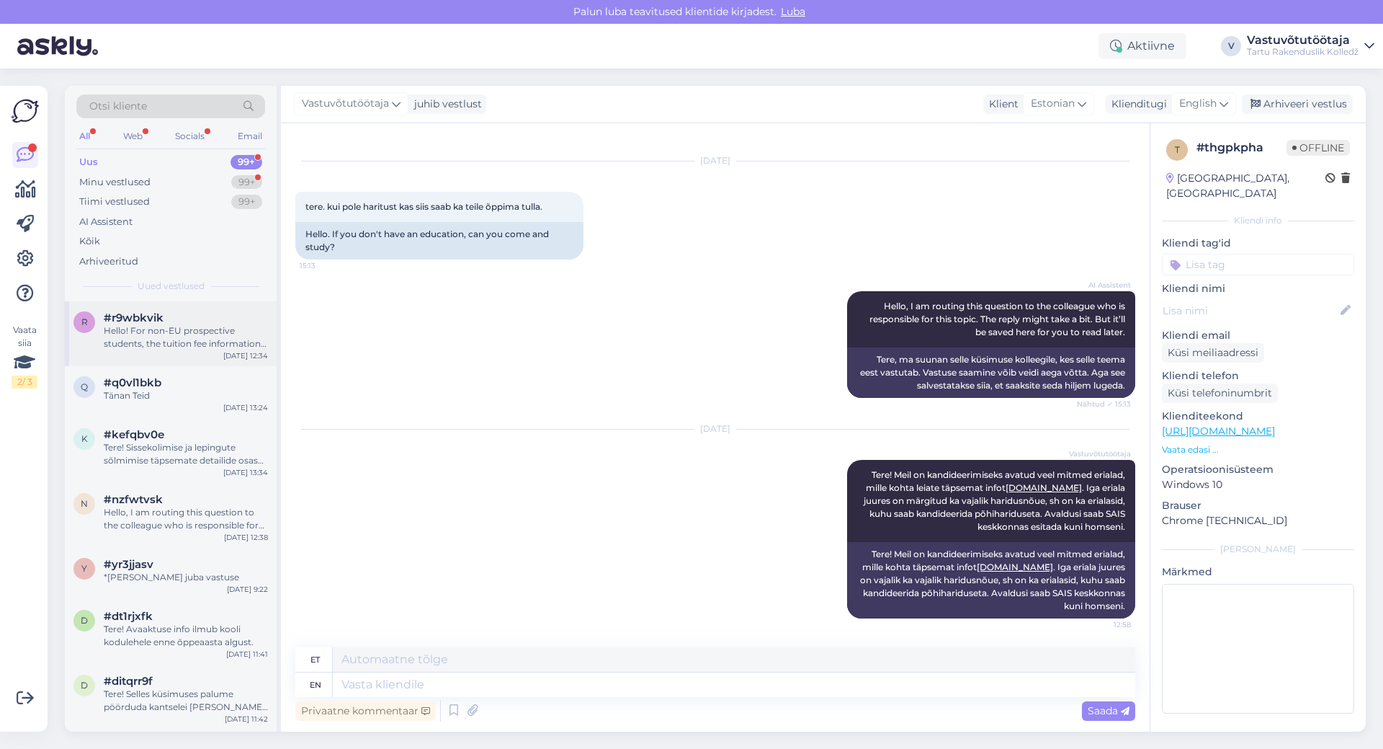
click at [174, 322] on div "#r9wbkvik" at bounding box center [186, 317] width 164 height 13
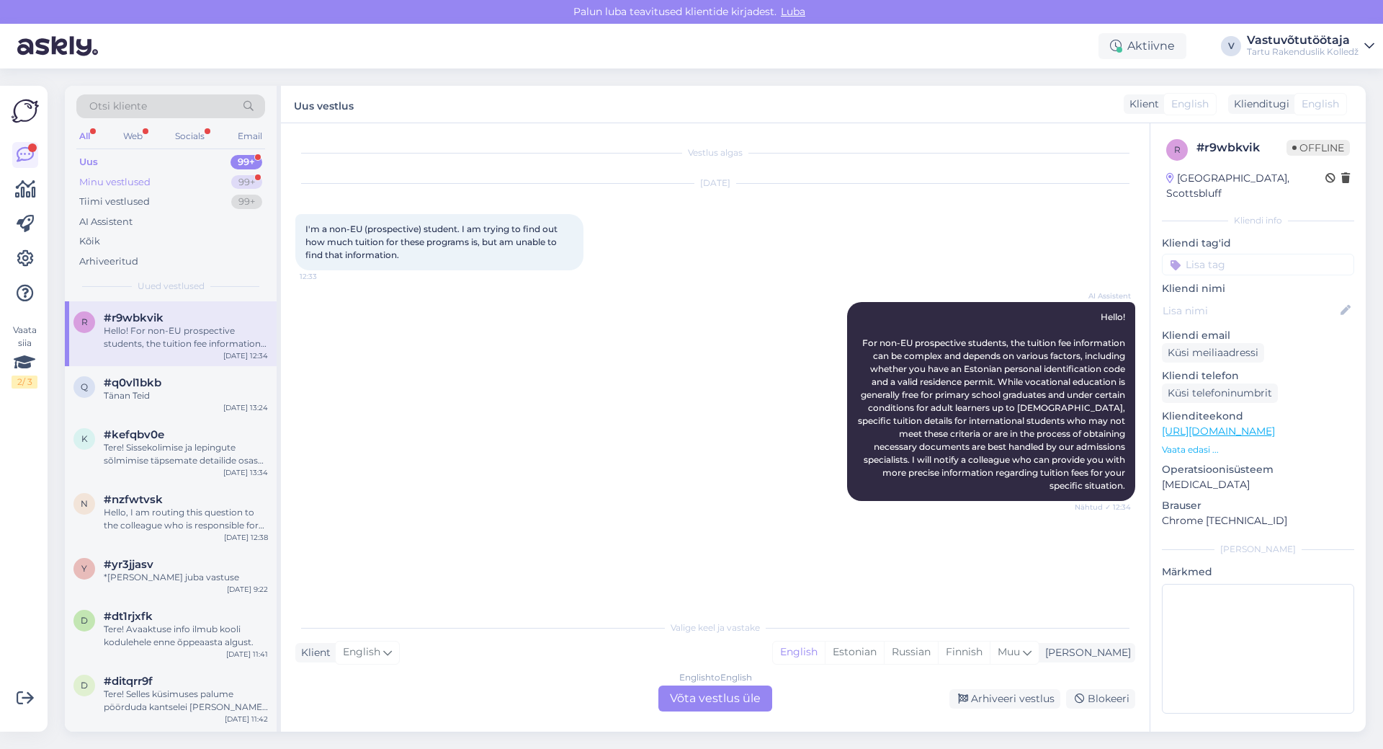
click at [135, 181] on div "Minu vestlused" at bounding box center [114, 182] width 71 height 14
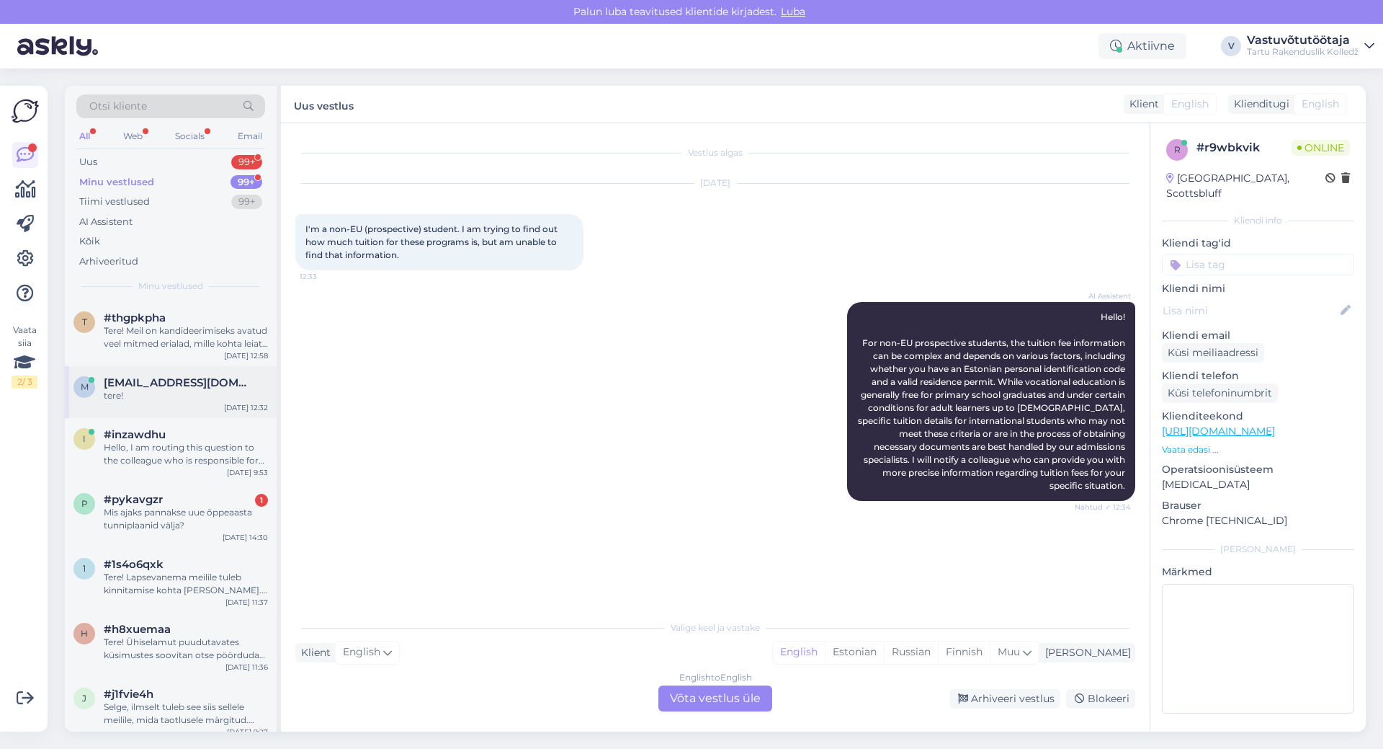
click at [179, 390] on div "tere!" at bounding box center [186, 395] width 164 height 13
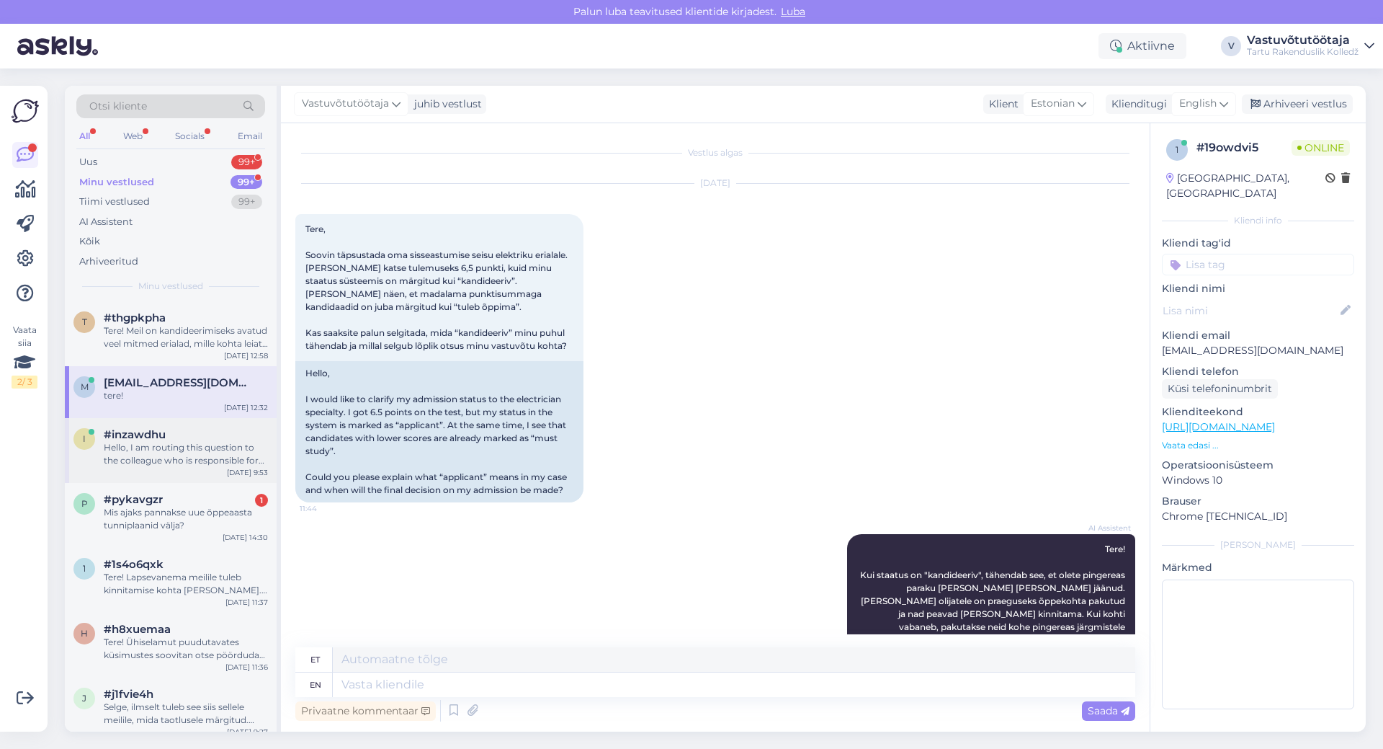
click at [166, 447] on div "Hello, I am routing this question to the colleague who is responsible for this …" at bounding box center [186, 454] width 164 height 26
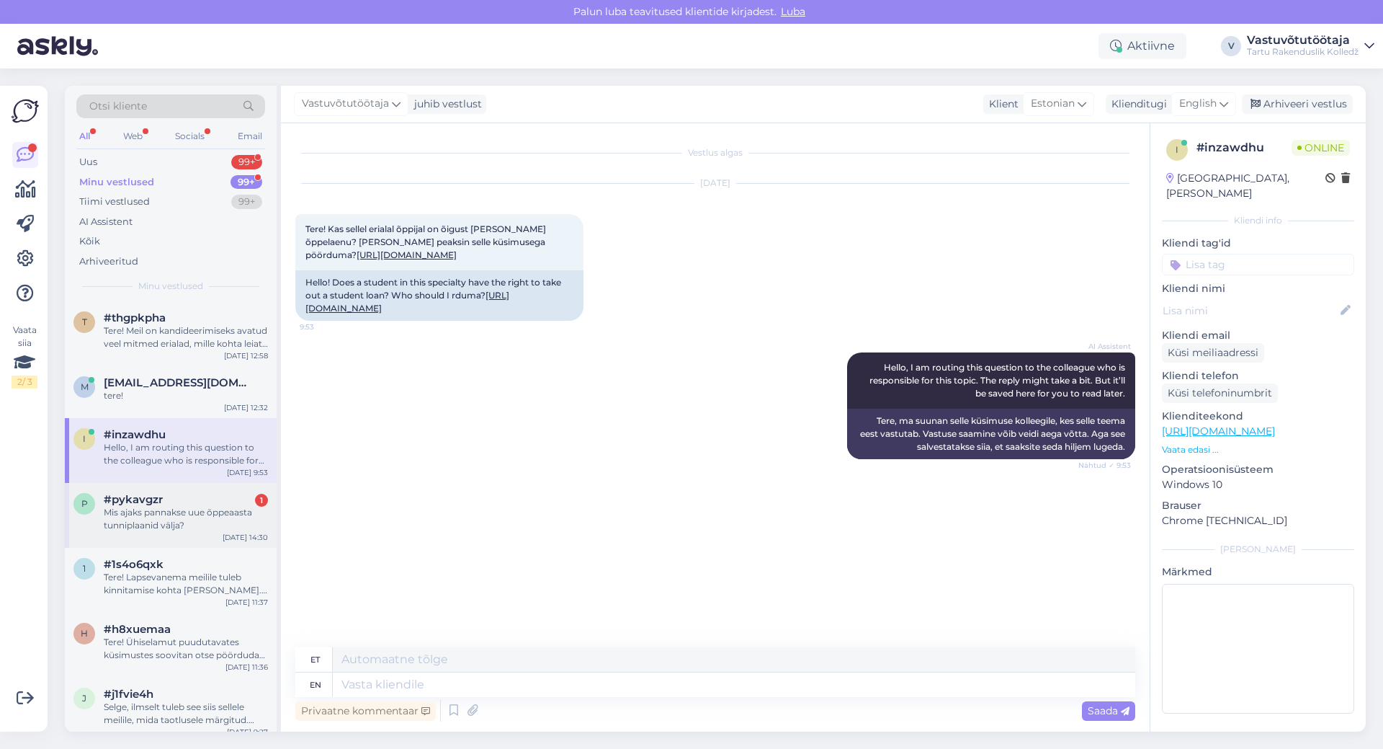
click at [171, 517] on div "Mis ajaks pannakse uue õppeaasta tunniplaanid välja?" at bounding box center [186, 519] width 164 height 26
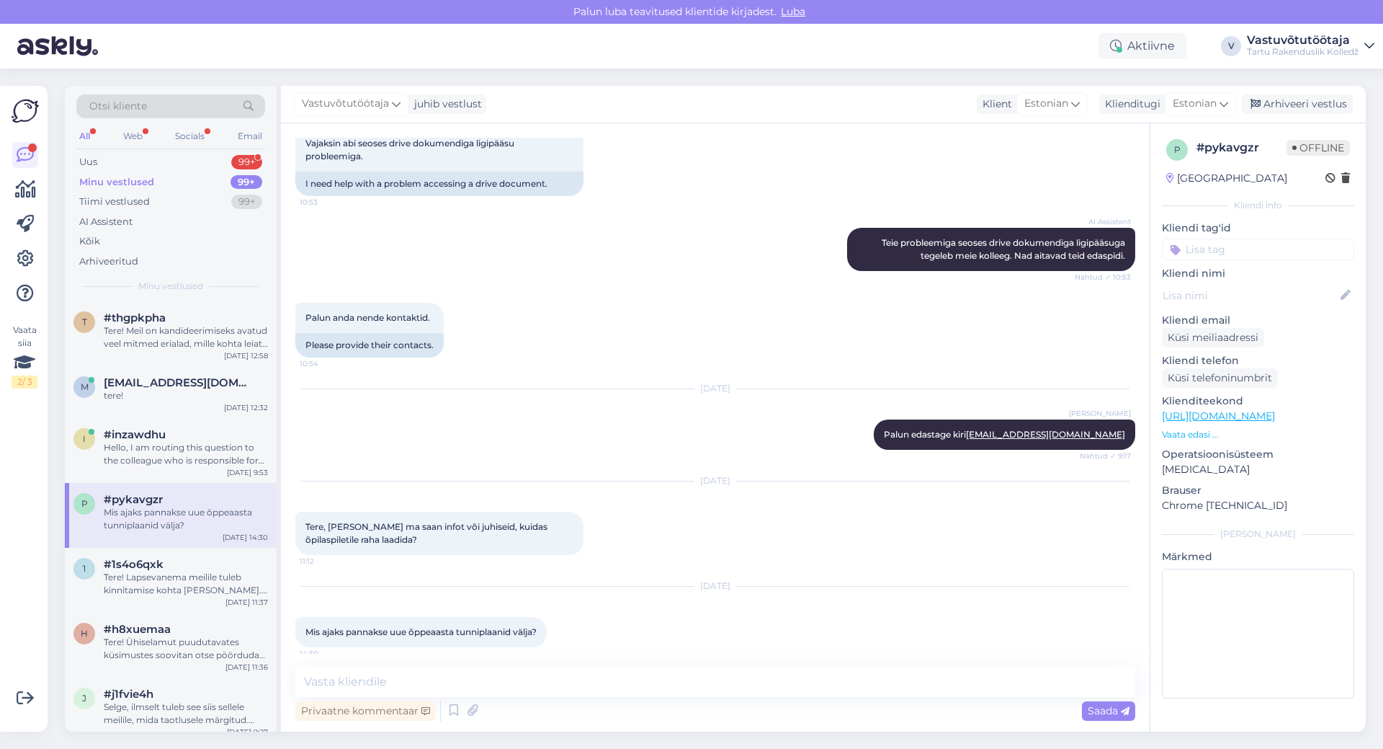
scroll to position [243, 0]
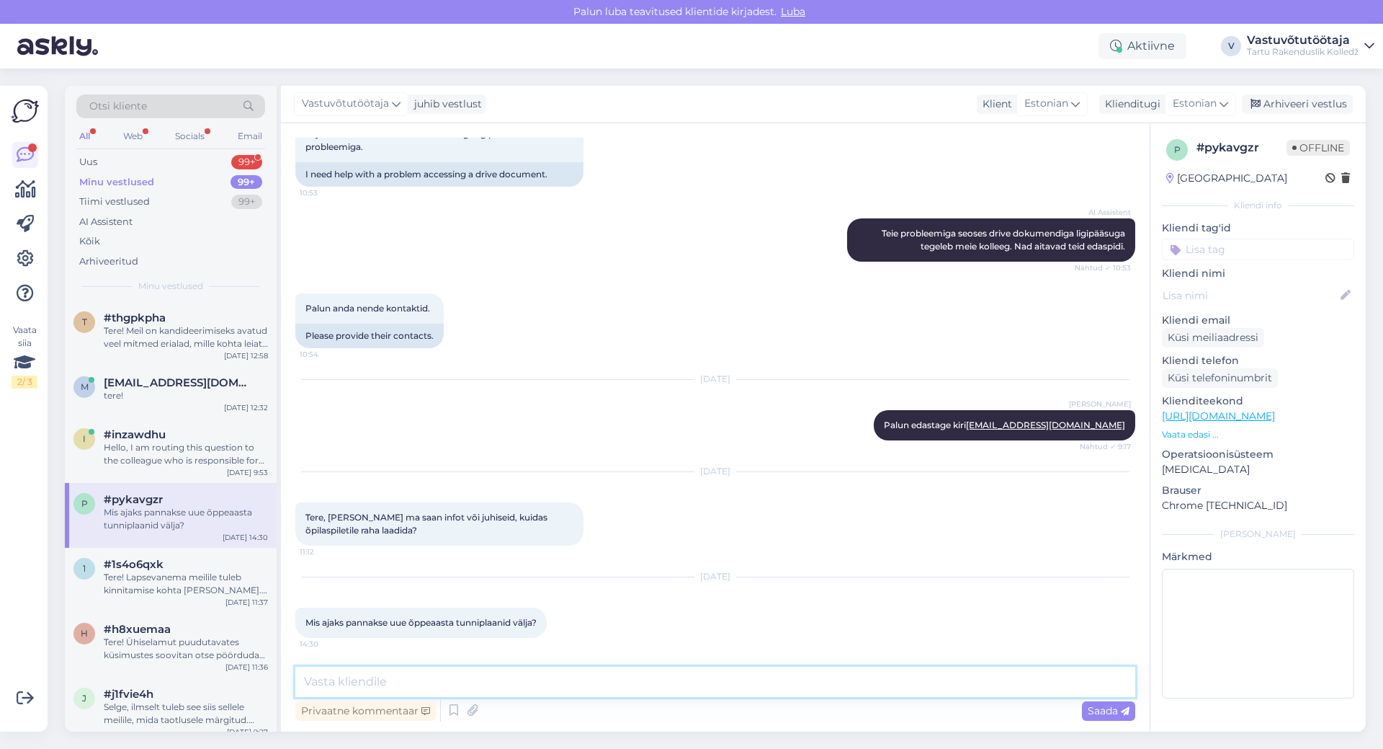
click at [401, 682] on textarea at bounding box center [715, 681] width 840 height 30
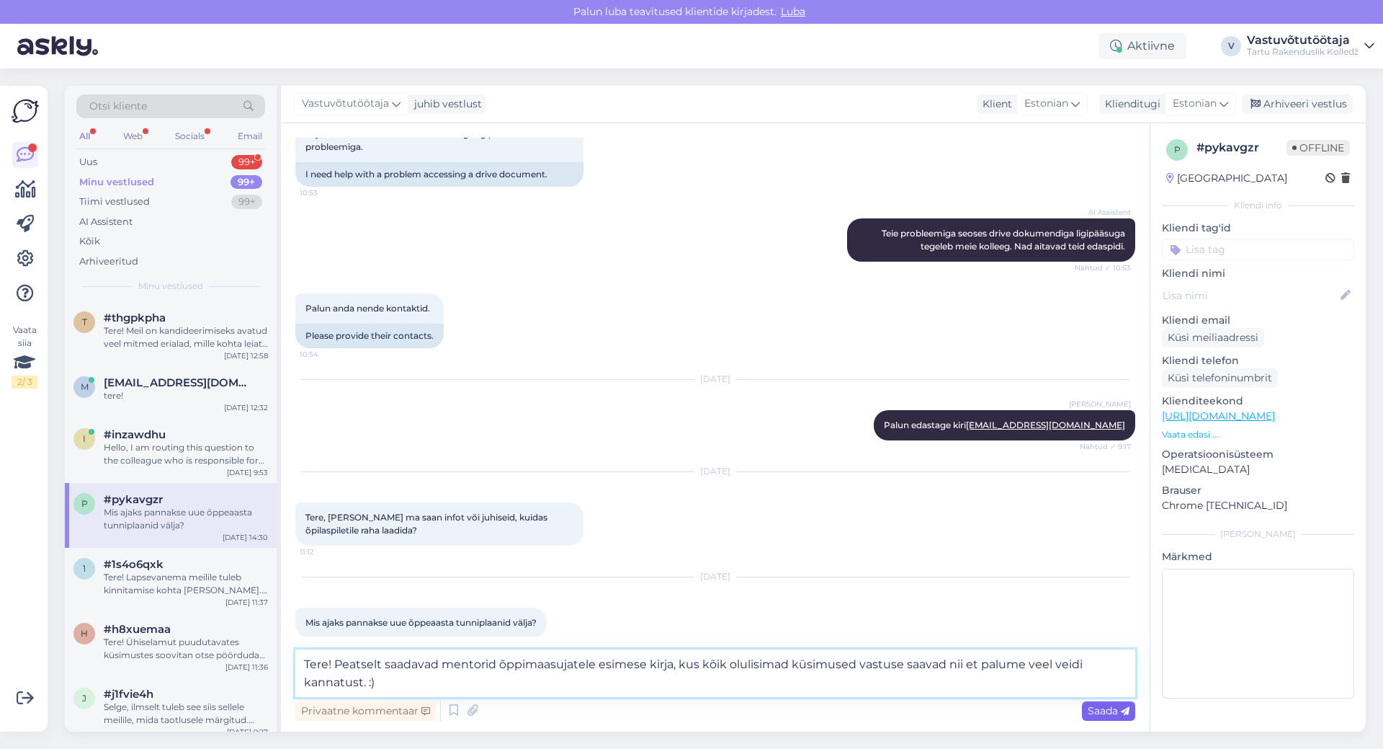
type textarea "Tere! Peatselt saadavad mentorid õppimaasujatele esimese kirja, kus kõik olulis…"
click at [1103, 712] on span "Saada" at bounding box center [1109, 710] width 42 height 13
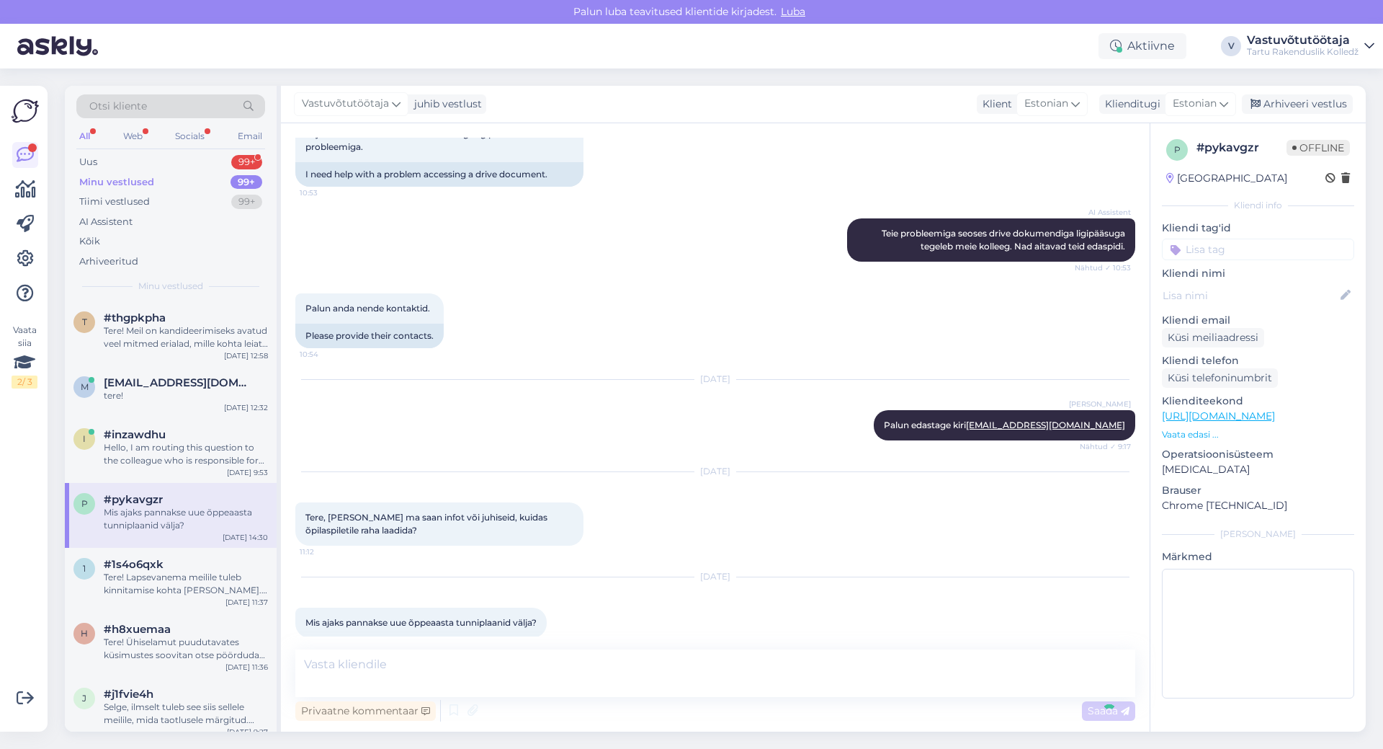
scroll to position [362, 0]
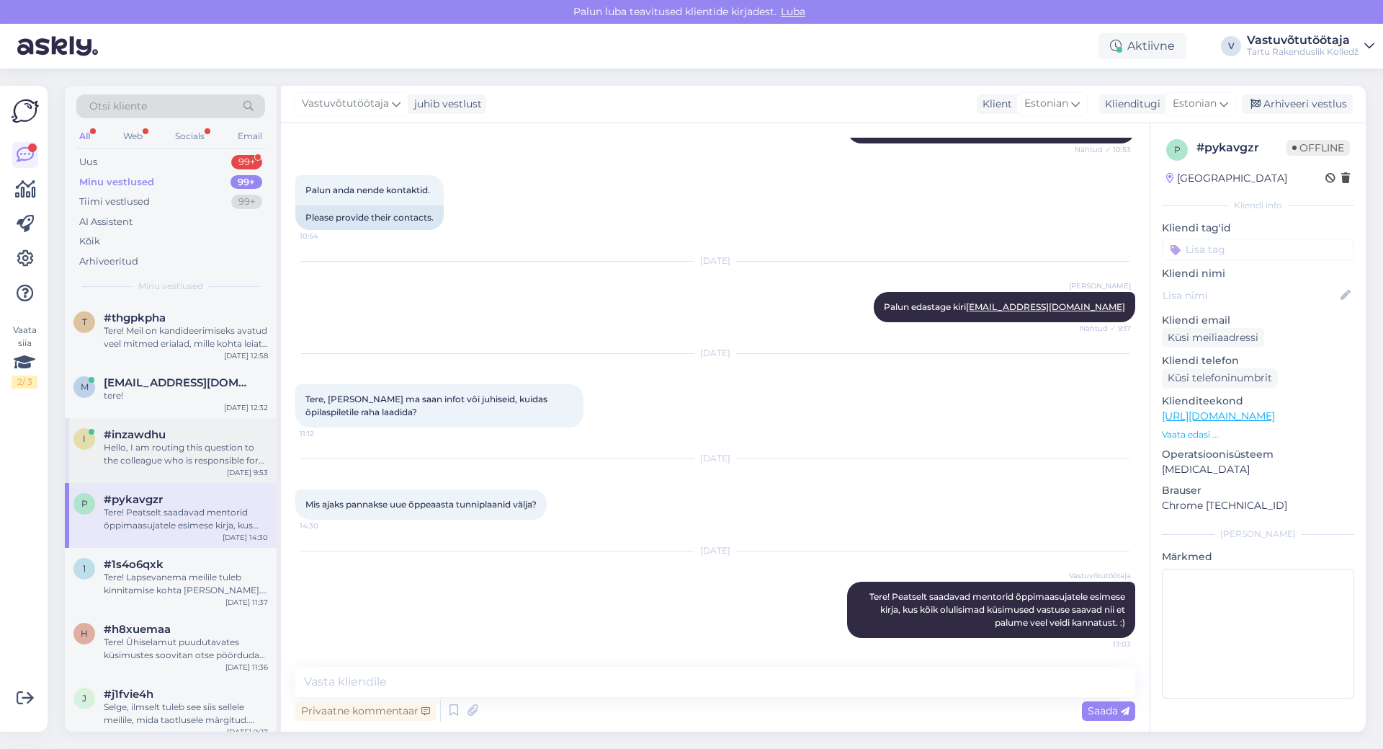
click at [177, 456] on div "Hello, I am routing this question to the colleague who is responsible for this …" at bounding box center [186, 454] width 164 height 26
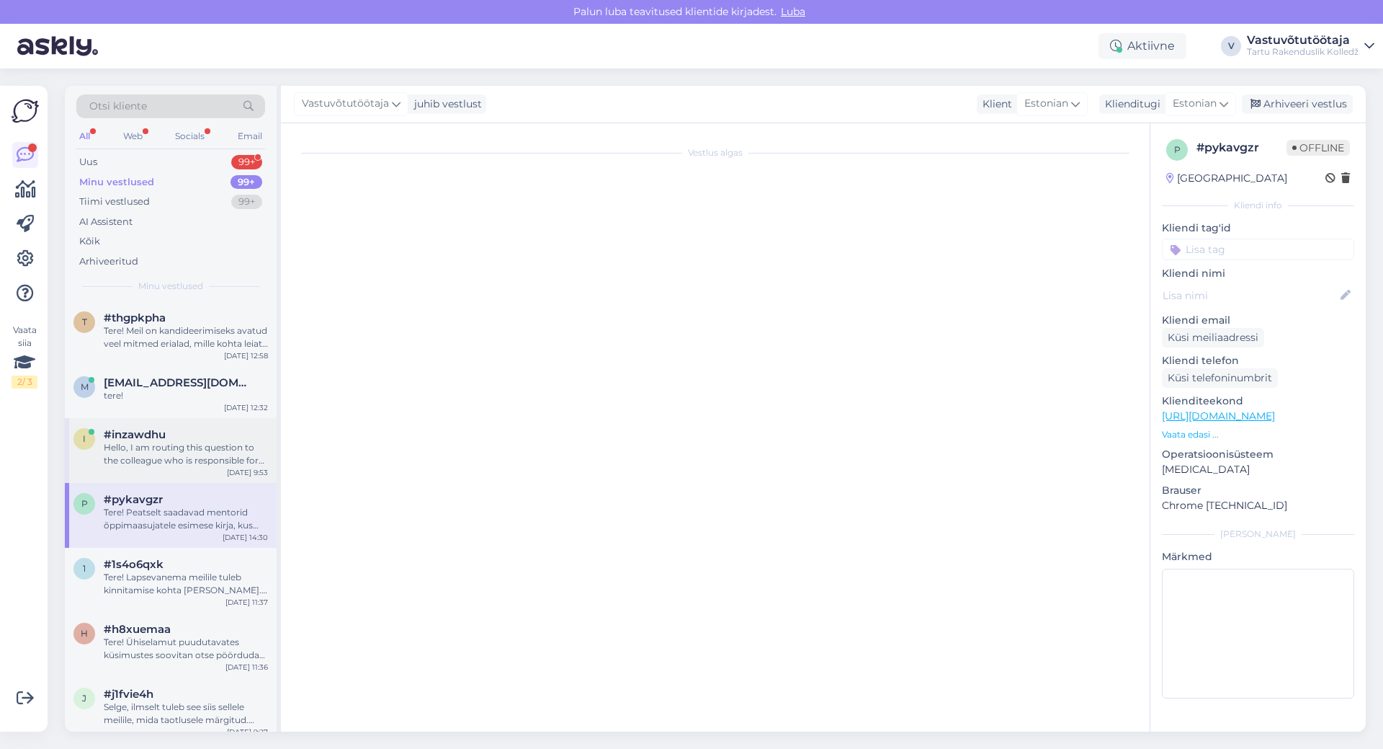
scroll to position [0, 0]
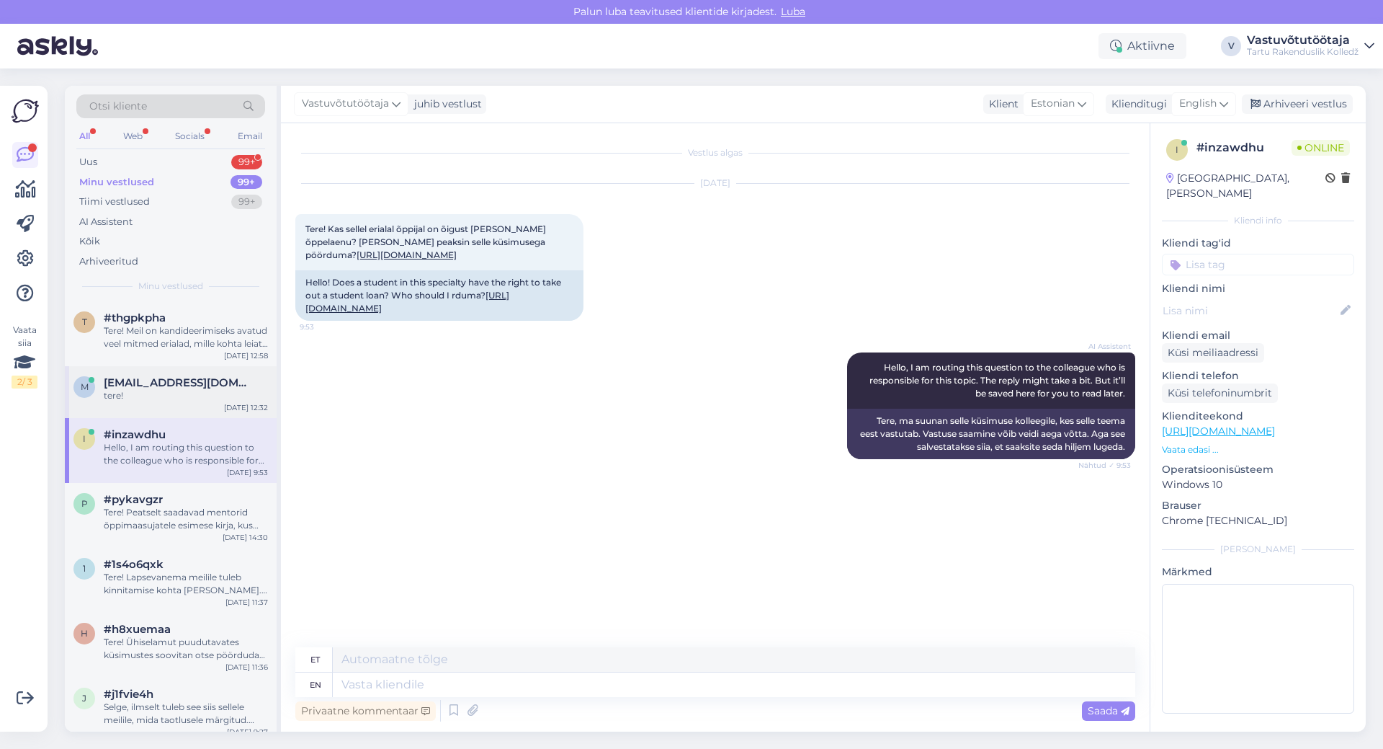
click at [185, 392] on div "tere!" at bounding box center [186, 395] width 164 height 13
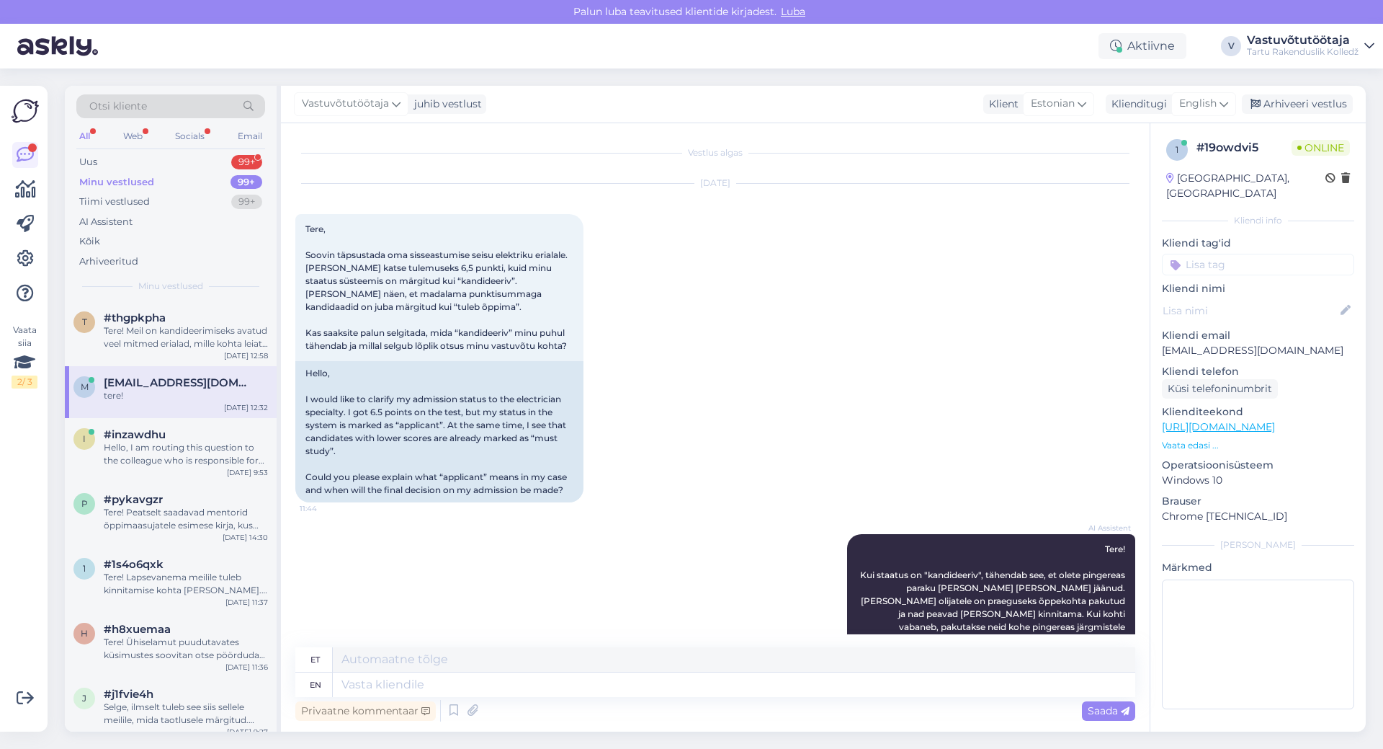
scroll to position [652, 0]
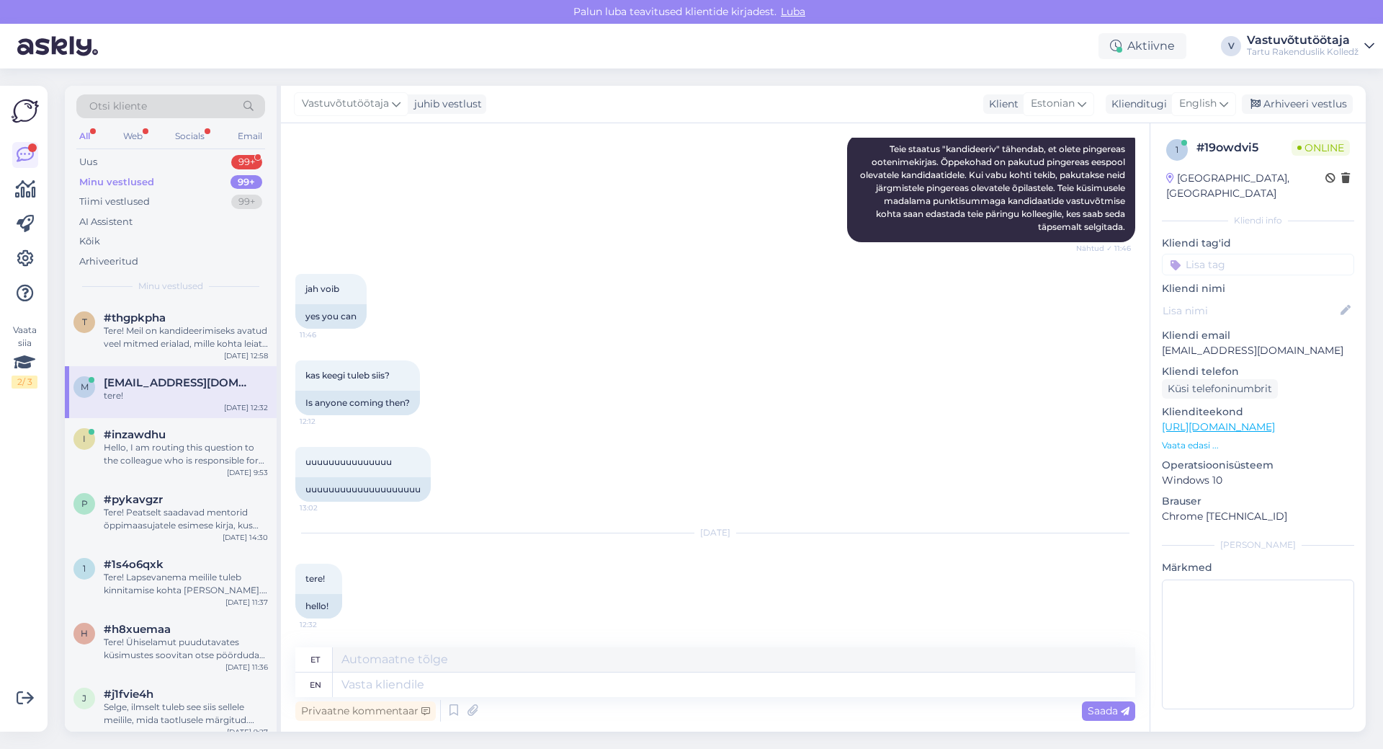
click at [166, 181] on div "Minu vestlused 99+" at bounding box center [170, 182] width 189 height 20
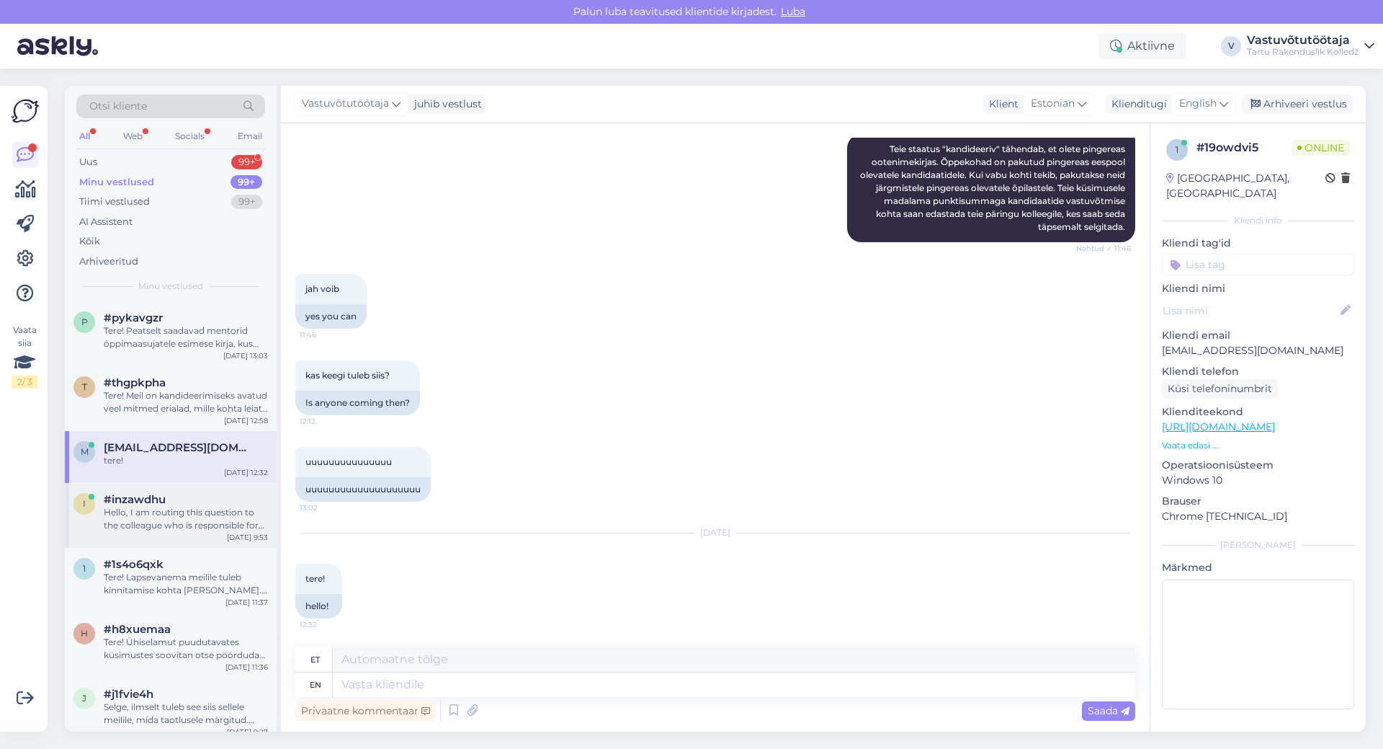
click at [167, 532] on div "i #inzawdhu Hello, I am routing this question to the colleague who is responsib…" at bounding box center [171, 515] width 212 height 65
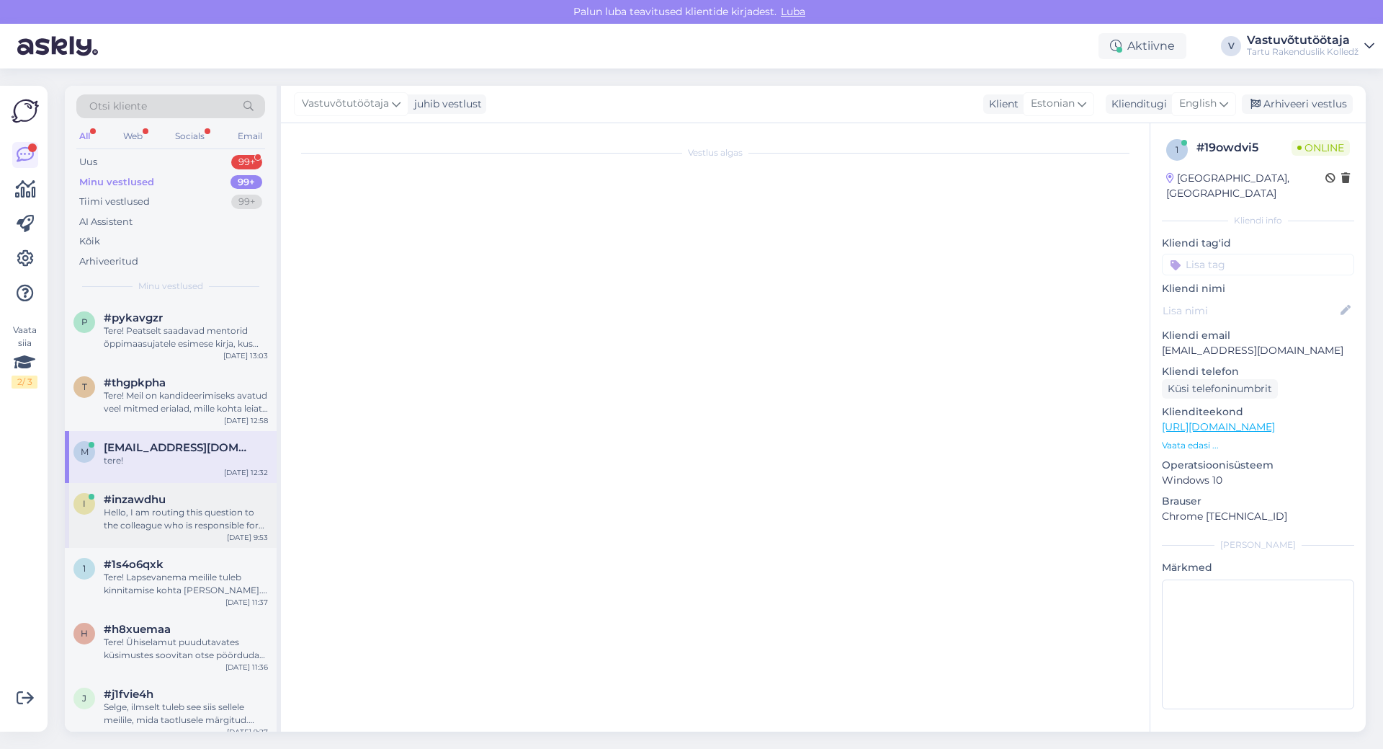
scroll to position [0, 0]
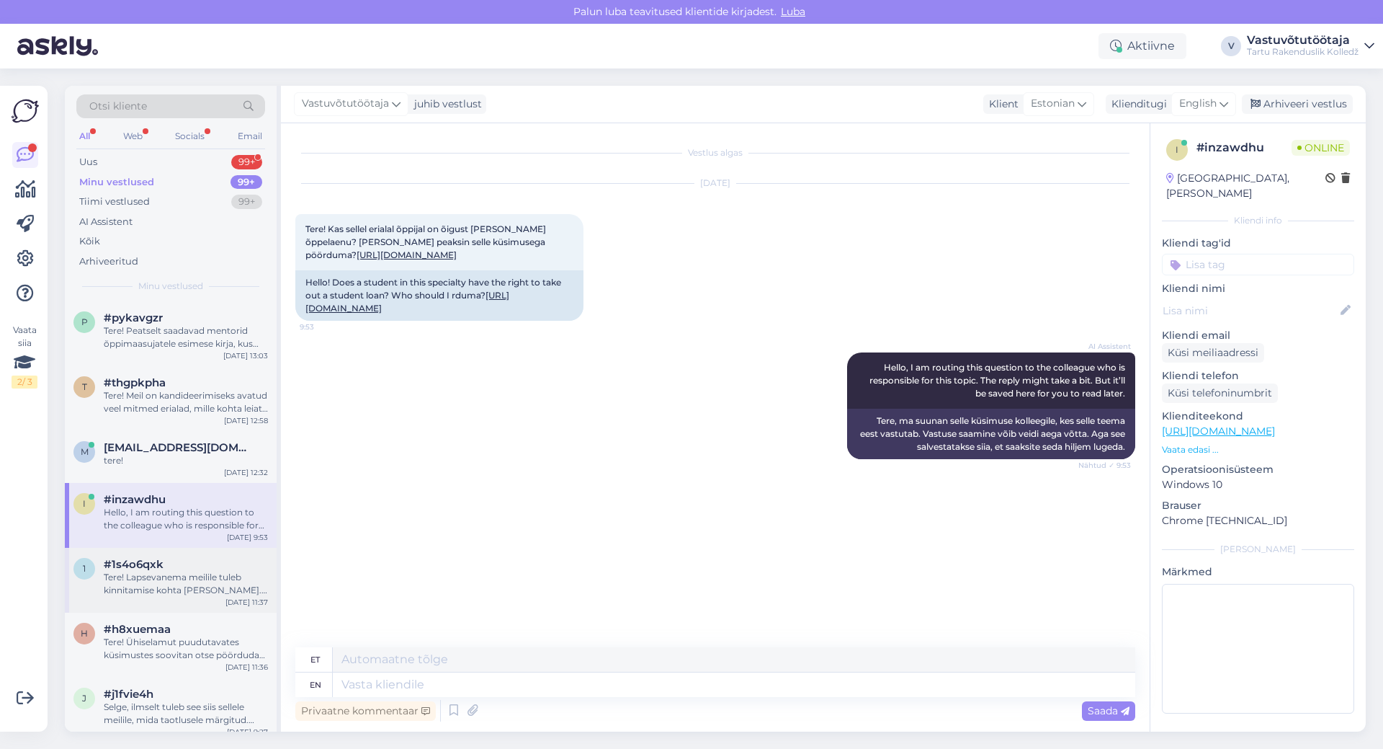
click at [174, 593] on div "Tere! Lapsevanema meilile tuleb kinnitamise kohta [PERSON_NAME]. Täpsem juhis k…" at bounding box center [186, 584] width 164 height 26
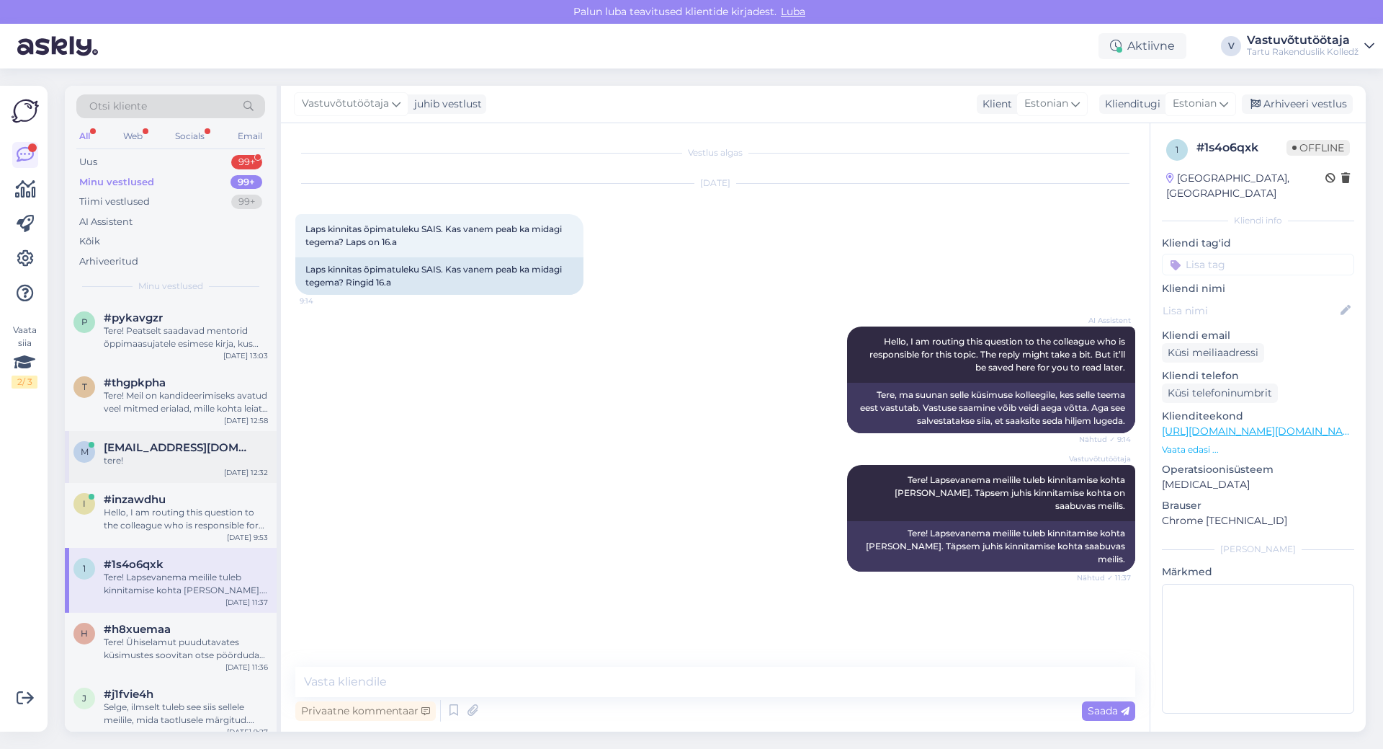
click at [169, 446] on span "[EMAIL_ADDRESS][DOMAIN_NAME]" at bounding box center [179, 447] width 150 height 13
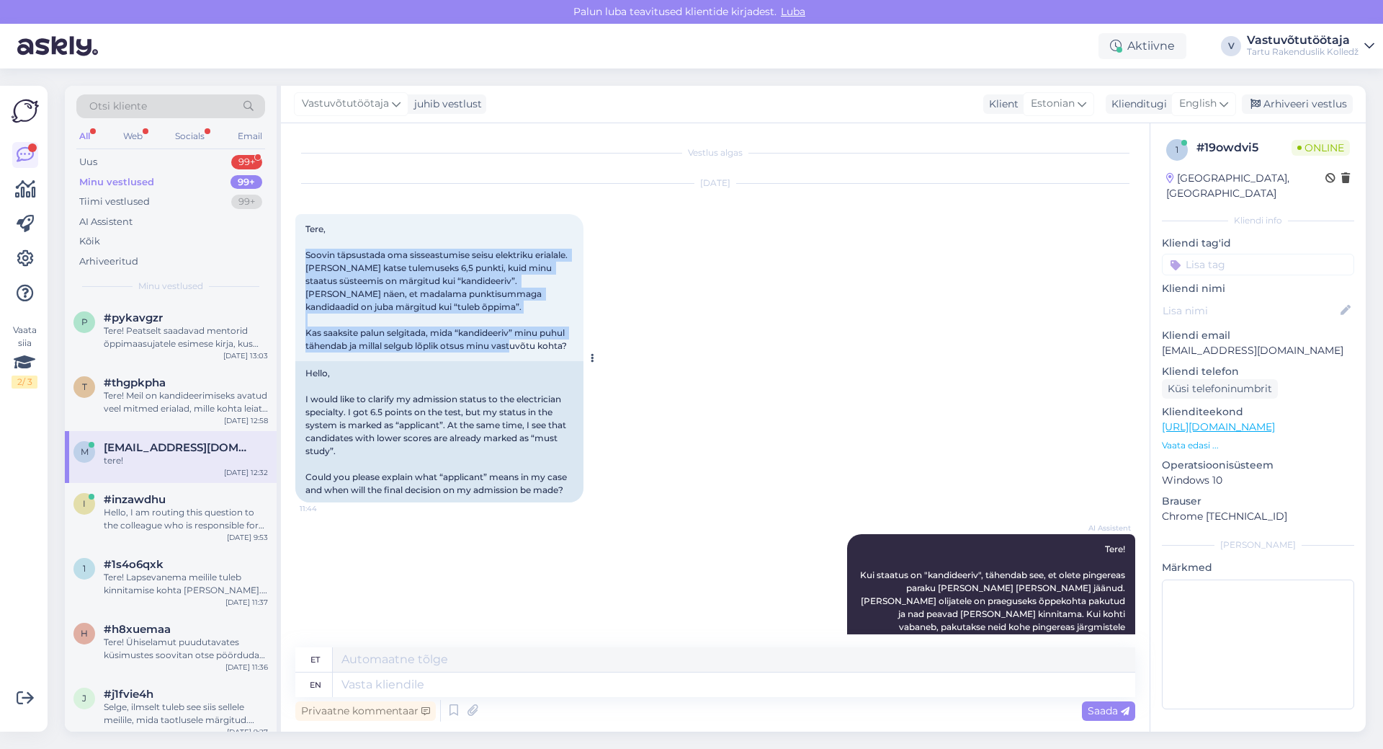
drag, startPoint x: 308, startPoint y: 254, endPoint x: 578, endPoint y: 345, distance: 285.9
click at [578, 345] on div "Tere, Soovin täpsustada oma sisseastumise seisu elektriku erialale. [PERSON_NAM…" at bounding box center [439, 287] width 288 height 147
copy span "Soovin täpsustada oma sisseastumise seisu elektriku erialale. [PERSON_NAME] kat…"
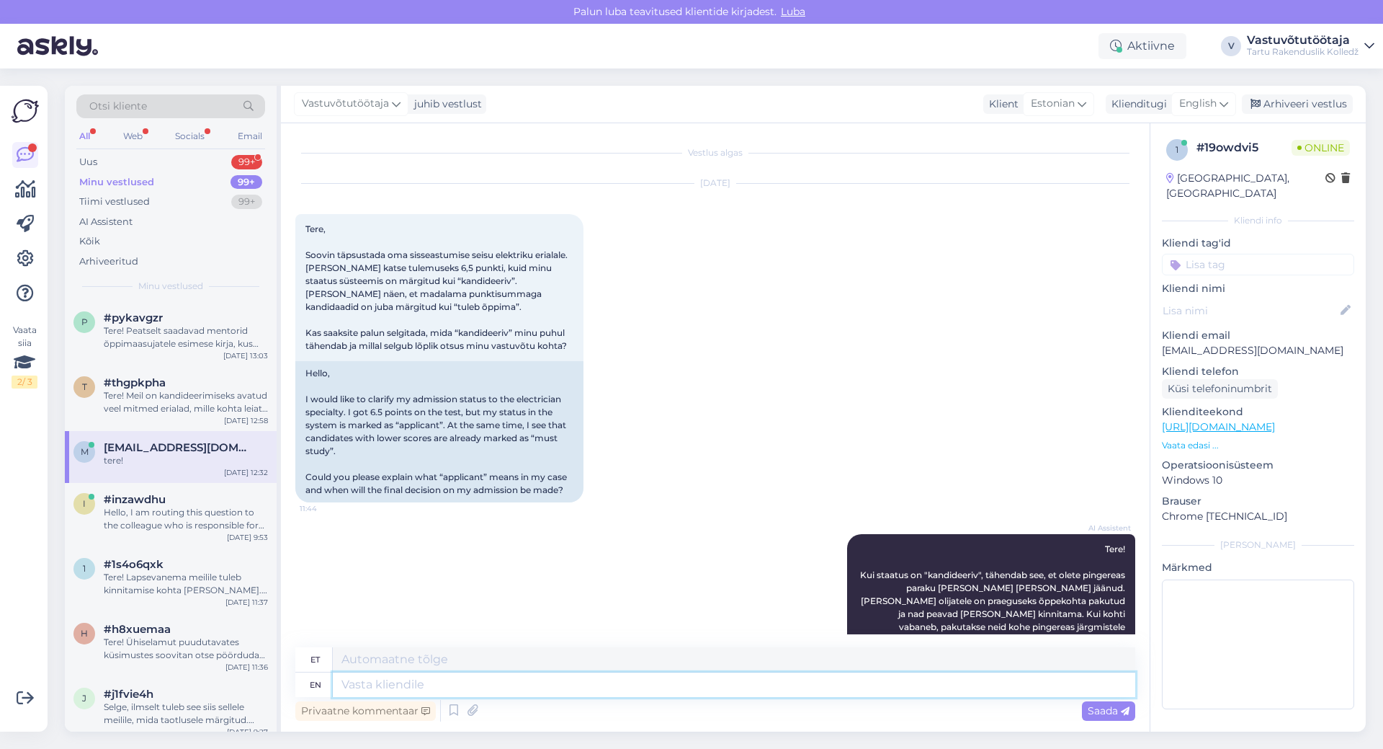
click at [515, 689] on textarea at bounding box center [734, 684] width 803 height 24
type textarea "Tere!"
type textarea "Tere! [GEOGRAPHIC_DATA]"
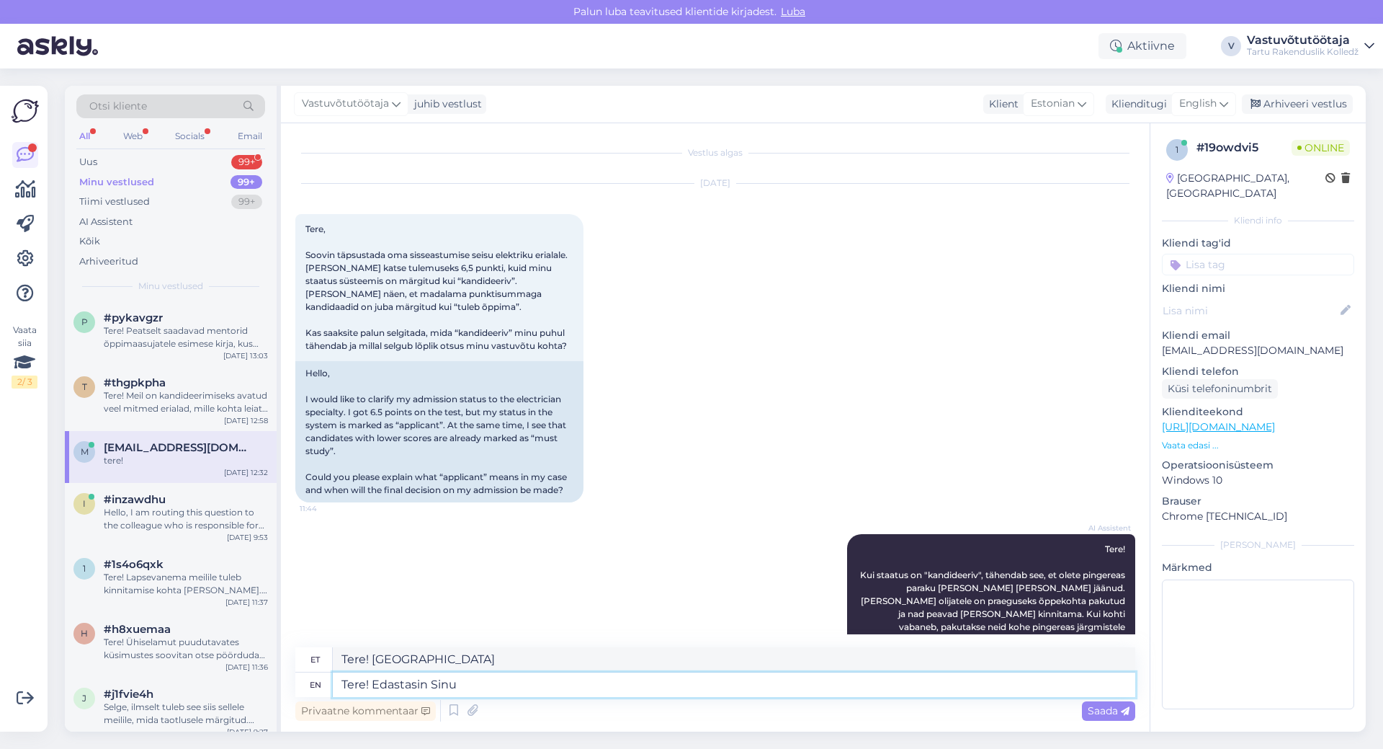
type textarea "Tere! Edastasin Sinu k"
type textarea "Tere! Edastasin Sinu"
type textarea "Tere! Edastasin Sinu küsimuse"
type textarea "Tere! Edastasin Sinu küsimus"
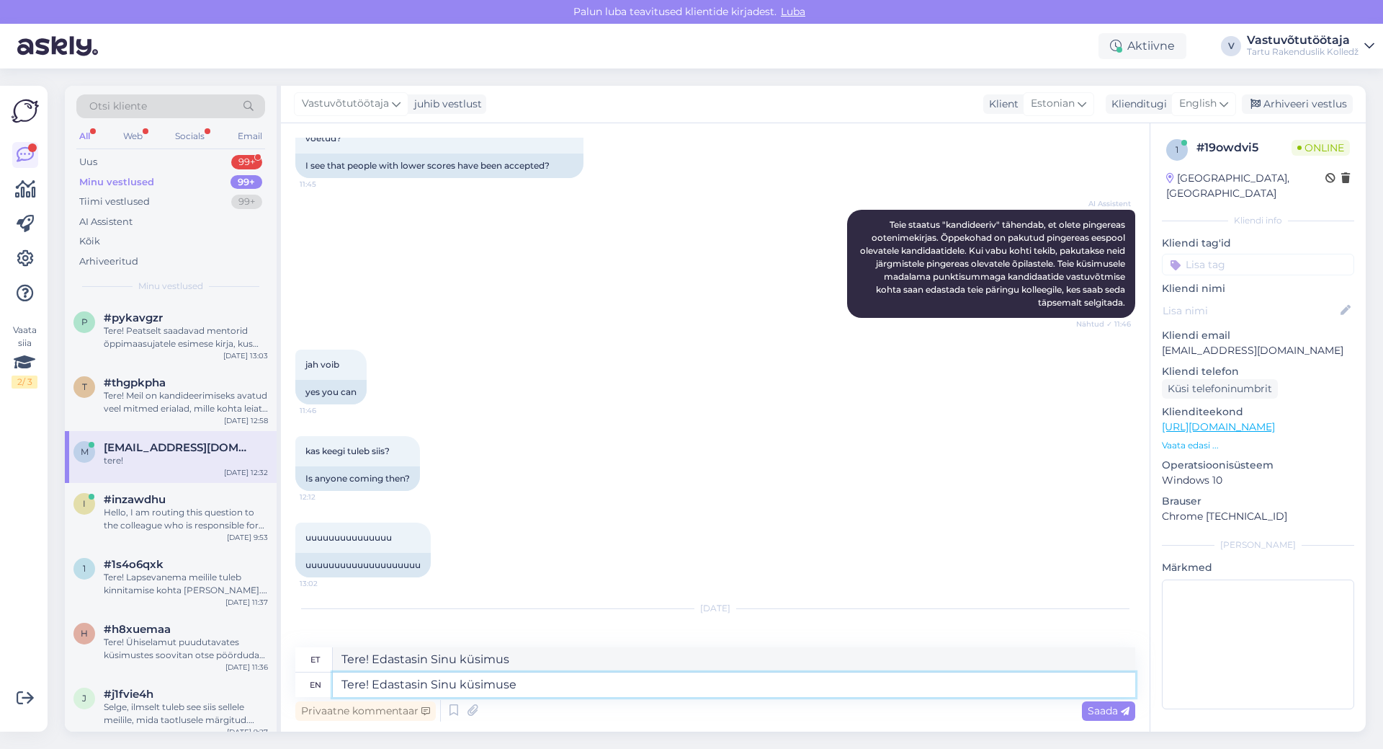
scroll to position [652, 0]
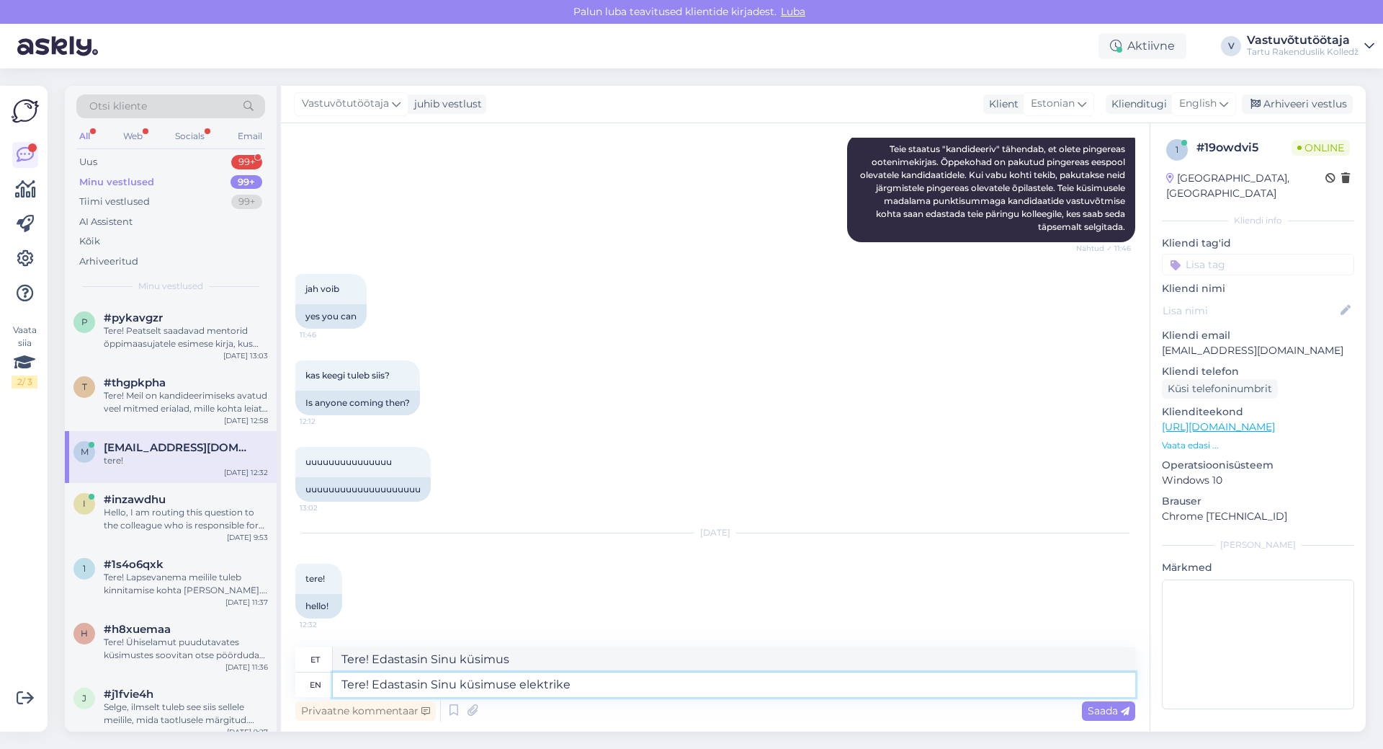
type textarea "Tere! Edastasin Sinu küsimuse elektrike"
type textarea "Tere! Edastasin Sinu küsimuse elektrike vastuv"
type textarea "Tere! Edastasin Sinu küsimuse elektrike vastuvõtukomisjoni"
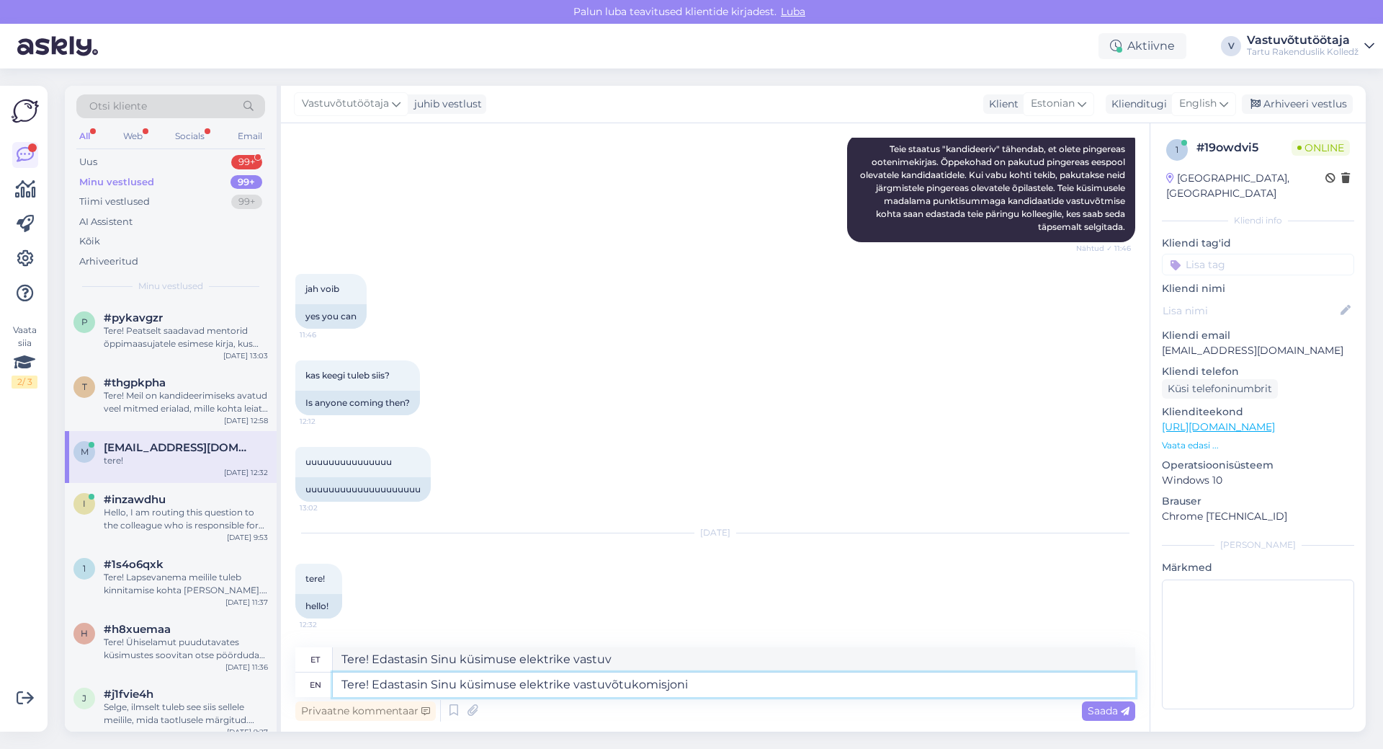
type textarea "Tere! Edastasin Sinu küsimuse elektrike vastuvõtukomisjoni"
type textarea "Tere! Edastasin Sinu küsimuse elektrike vastuvõtukomisjoni esim"
click at [519, 682] on textarea "Tere! Edastasin Sinu küsimuse elektrike vastuvõtukomisjoni esim" at bounding box center [734, 684] width 803 height 24
type textarea "Tere! Edastasin Sinu küsimuse koos meiliaadressiga elektrike vastuvõtukomisjoni…"
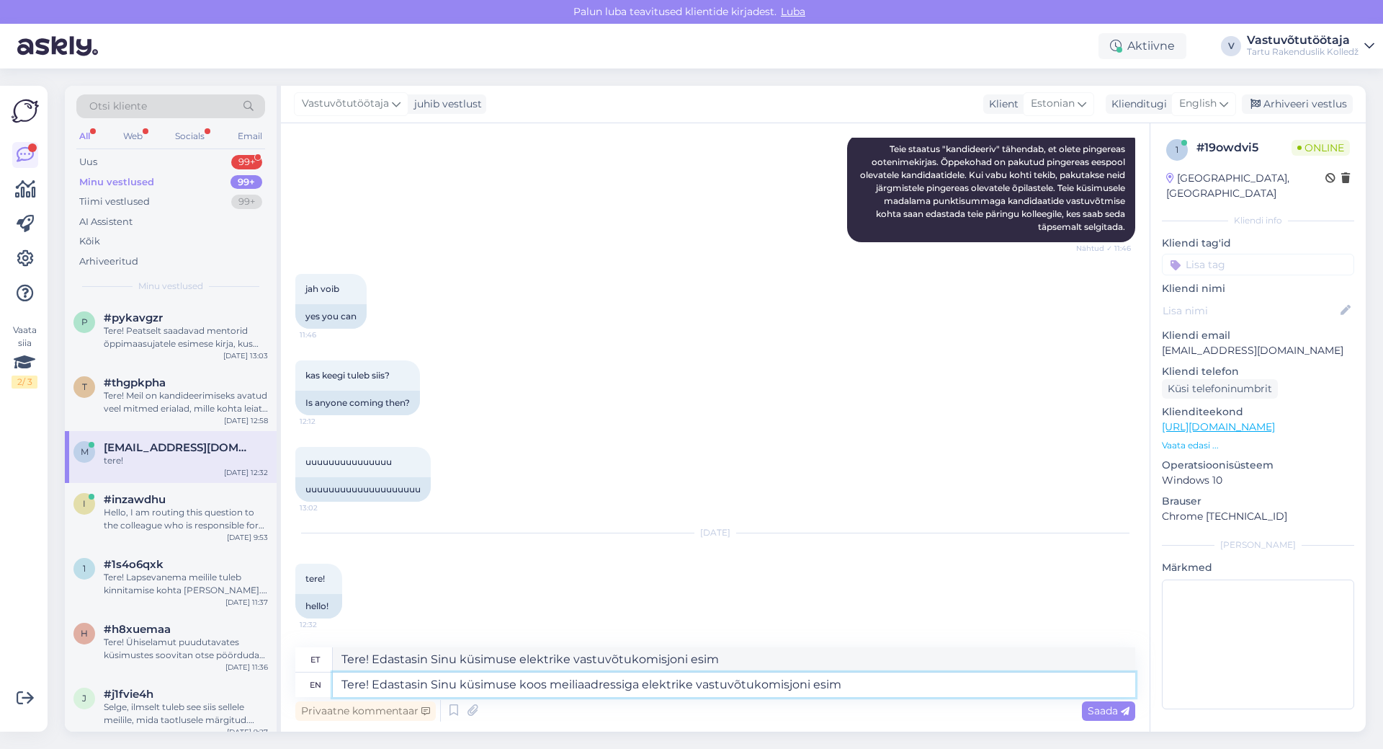
type textarea "Tere! Edastasin Sinu küsimus koos meiliaadressiga elektrike vastuvõtukomisjoni …"
click at [873, 684] on textarea "Tere! Edastasin Sinu küsimuse koos meiliaadressiga elektrike vastuvõtukomisjoni…" at bounding box center [734, 684] width 803 height 24
type textarea "Tere! Edastasin Sinu küsimuse koos meiliaadressiga elektrike vastuvõtukomisjoni…"
type textarea "Tere! Edastasin Sinu küsimus koos meiliaadressiga elektrike vastuvõtukomisjoni …"
type textarea "Tere! Edastasin Sinu küsimuse koos meiliaadressiga elektrike vastuvõtukomisjoni"
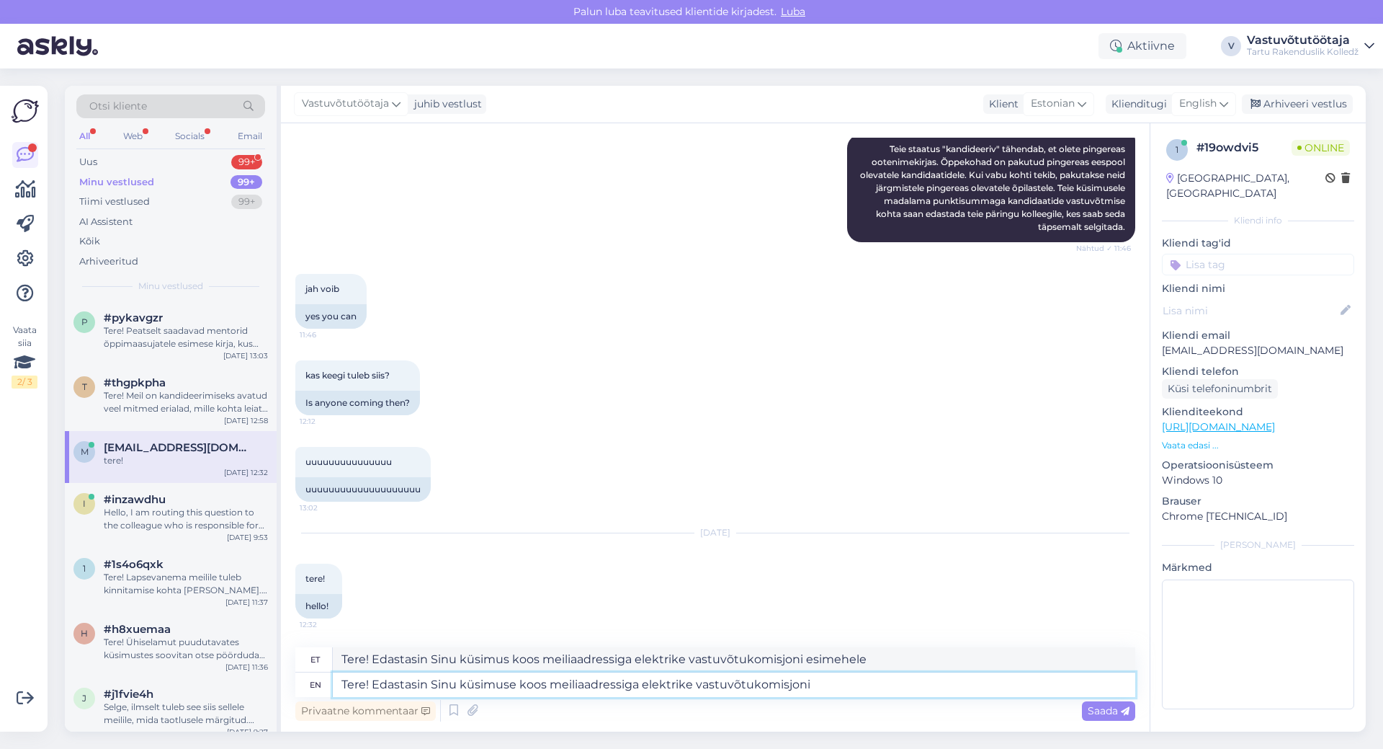
type textarea "Tere! Edastasin Sinu küsimus koos meiliaadressiga elektrike vastuvõtukomisjoni"
type textarea "Tere! Edastasin Sinu küsimuse koos meiliaadressiga elektrike vastuvõtukomisjoni…"
type textarea "Tere! Edastasin Sinu küsimus koos meiliaadressiga elektrike vastuvõtukomisjoni …"
type textarea "Tere! Edastasin Sinu küsimuse koos meiliaadressiga elektrike vastuvõtukomisjoni…"
type textarea "Tere! Edastasin Sinu küsimus koos meiliaadressiga elektrike vastuvõtukomisjoni …"
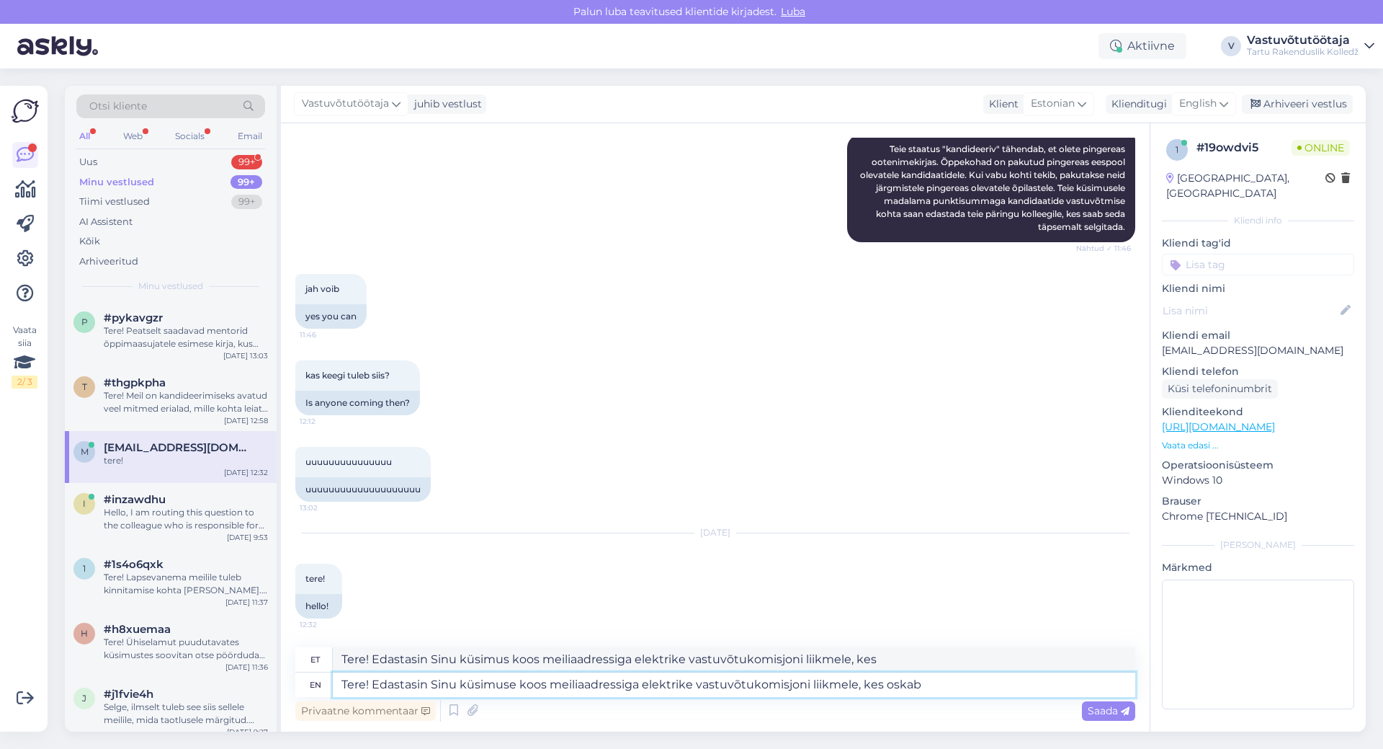
type textarea "Tere! Edastasin Sinu küsimuse koos meiliaadressiga elektrike vastuvõtukomisjoni…"
type textarea "Tere! Edastasin Sinu küsimus koos meiliaadressiga elektrike vastuvõtukomisjoni …"
type textarea "Tere! Edastasin Sinu küsimuse koos meiliaadressiga elektrike vastuvõtukomisjoni…"
type textarea "Tere! Edastasin Sinu küsimus koos meiliaadressiga elektrike vastuvõtukomisjoni …"
type textarea "Tere! Edastasin Sinu küsimuse koos meiliaadressiga elektrike vastuvõtukomisjoni…"
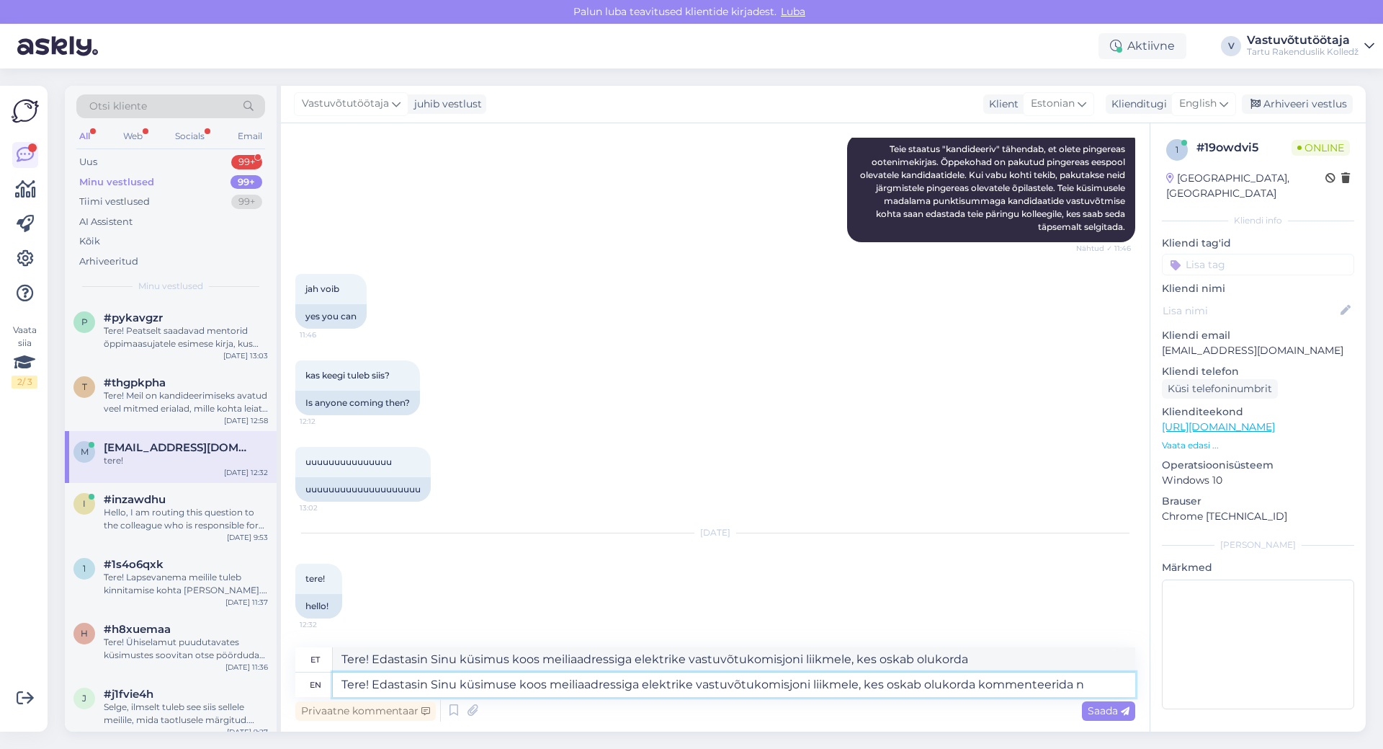
type textarea "Tere! Edastasin Sinu küsimus koos meiliaadressiga elektri vastuvõtukomisjoni li…"
type textarea "Tere! Edastasin Sinu küsimuse koos meiliaadressiga elektrike vastuvõtukomisjoni…"
type textarea "Tere! Edastasin Sinu küsimus koos meiliaadressiga elektri vastuvõtukomisjoni li…"
type textarea "Tere! Edastasin Sinu küsimuse koos meiliaadressiga elektrike vastuvõtukomisjoni…"
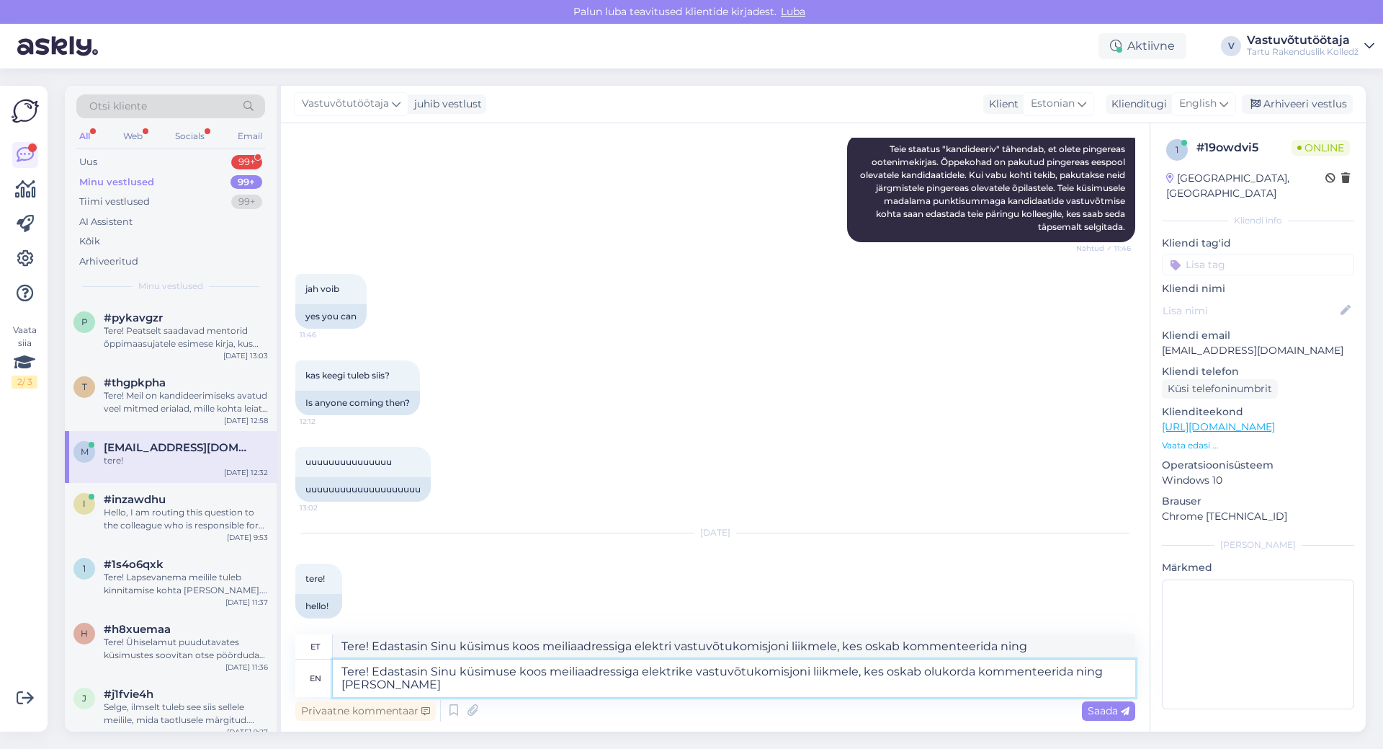
type textarea "Tere! Edastasin Sinu küsimus koos meiliaadressiga elektri vastuvõtukomisjoni li…"
type textarea "Tere! Edastasin Sinu küsimuse koos meiliaadressiga elektrike vastuvõtukomisjoni…"
type textarea "Tere! Edastasin Sinu küsimus koos meiliaadressiga elektrikeste vastuvõtukomisjo…"
type textarea "Tere! Edastasin Sinu küsimuse koos meiliaadressiga elektrike vastuvõtukomisjoni…"
type textarea "Tere! Edastasin Sinu küsimuse koos meiliaadressiga elektrikeste vastuvõtukomisj…"
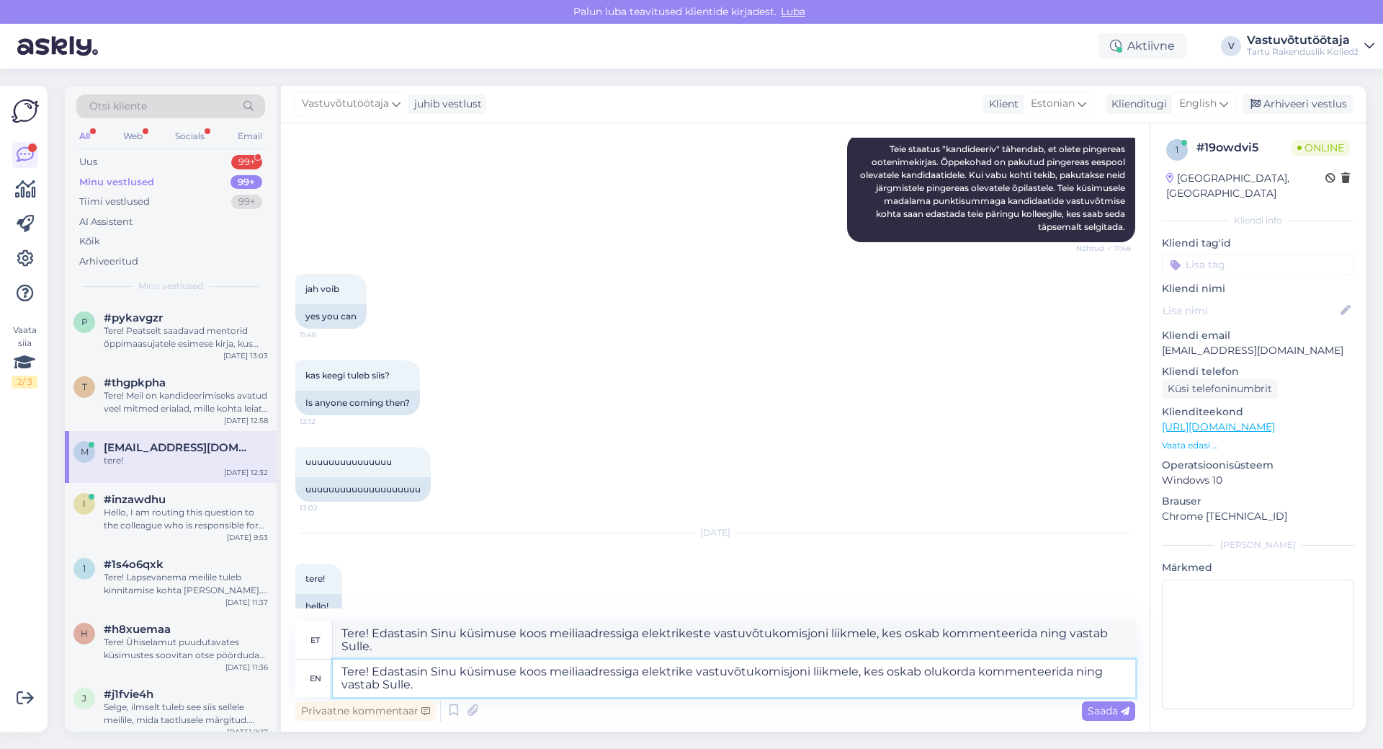
type textarea "Tere! Edastasin Sinu küsimuse koos meiliaadressiga elektrike vastuvõtukomisjoni…"
drag, startPoint x: 387, startPoint y: 645, endPoint x: 343, endPoint y: 630, distance: 46.7
click at [343, 630] on textarea "Tere! Edastasin Sinu küsimuse koos meiliaadressiga elektrikeste vastuvõtukomisj…" at bounding box center [734, 639] width 803 height 37
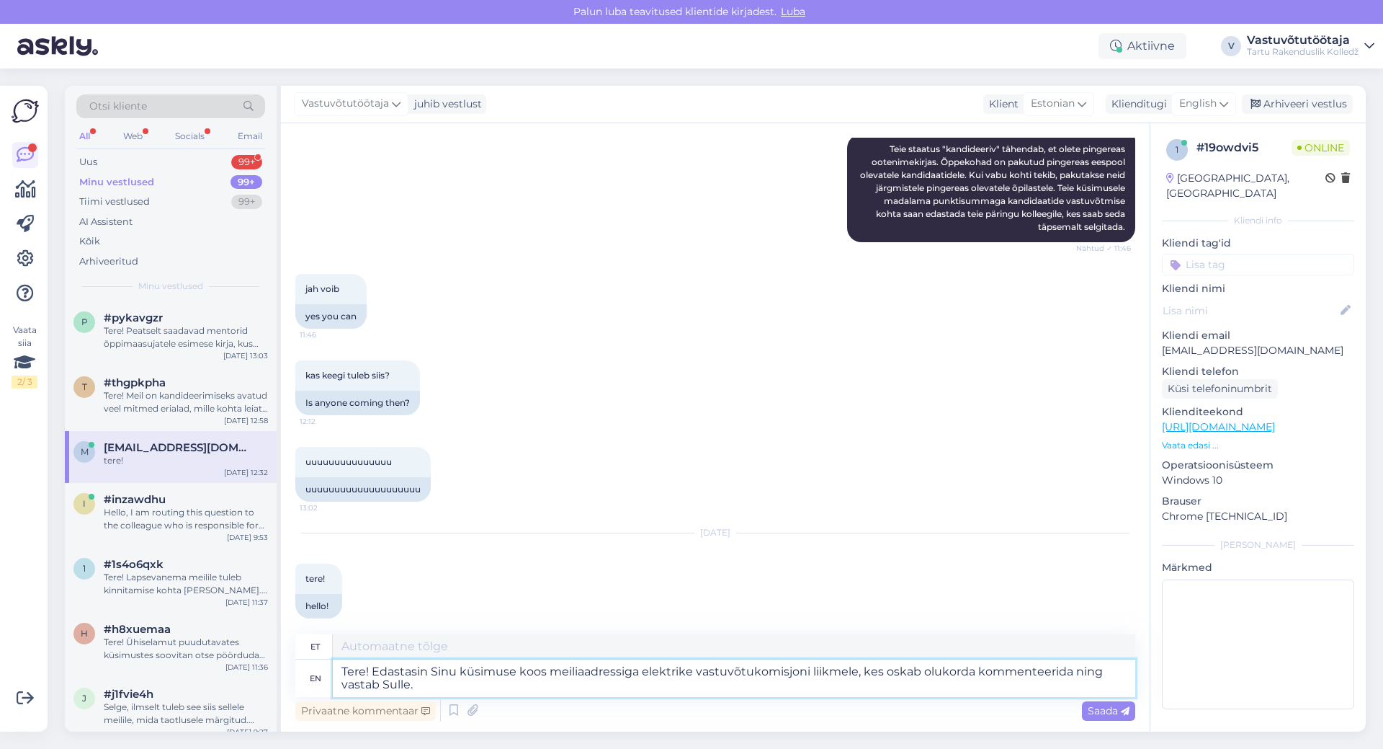
click at [971, 673] on textarea "Tere! Edastasin Sinu küsimuse koos meiliaadressiga elektrike vastuvõtukomisjoni…" at bounding box center [734, 677] width 803 height 37
type textarea "Tere! Edastasin Sinu küsimuse koos meiliaadressiga elektrike vastuvõtukomisjoni…"
type textarea "Tere! Edastasin Sinu küsimus koos meiliaadressiga elektrike vastuvõtukomisjoni …"
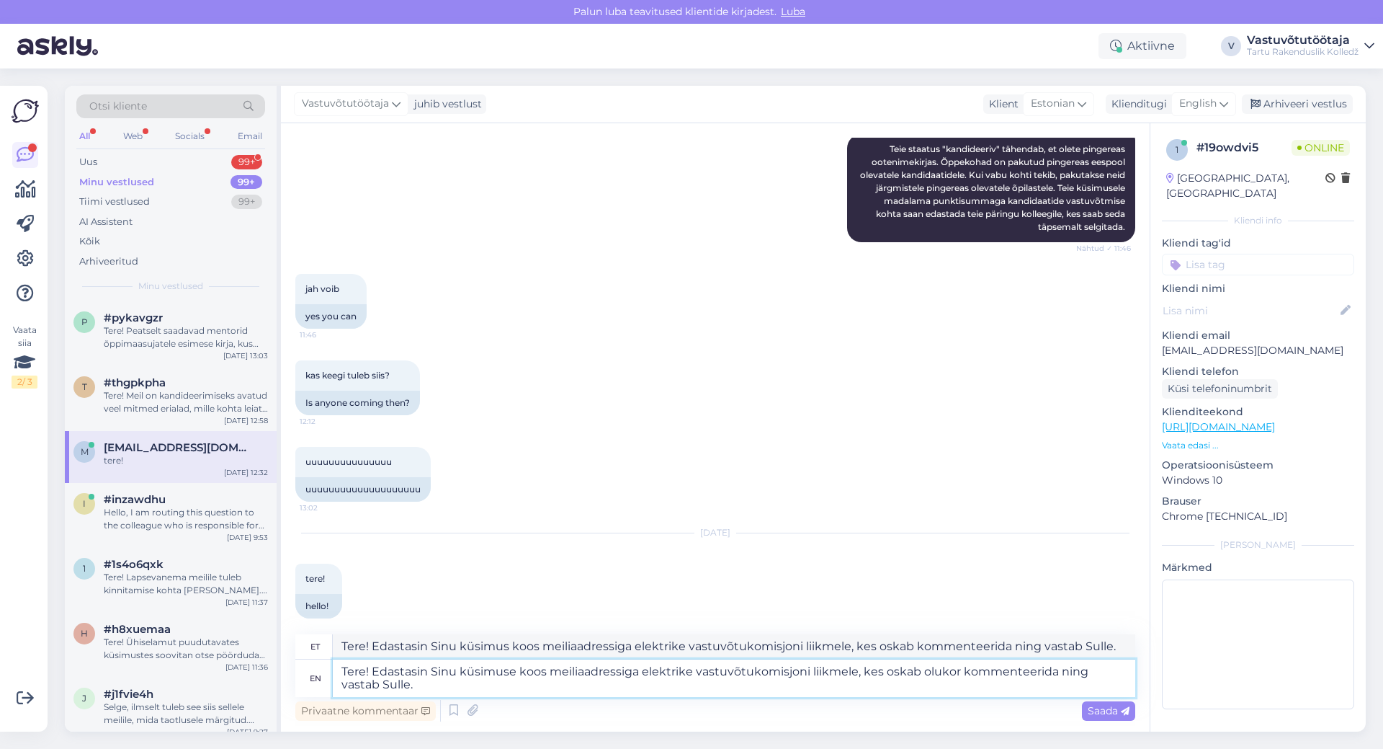
type textarea "Tere! Edastasin Sinu küsimuse koos meiliaadressiga elektrike vastuvõtukomisjoni…"
type textarea "Tere! Edastasin Sinu küsimus koos meiliaadressiga elektrike vastuvõtukomisjoni …"
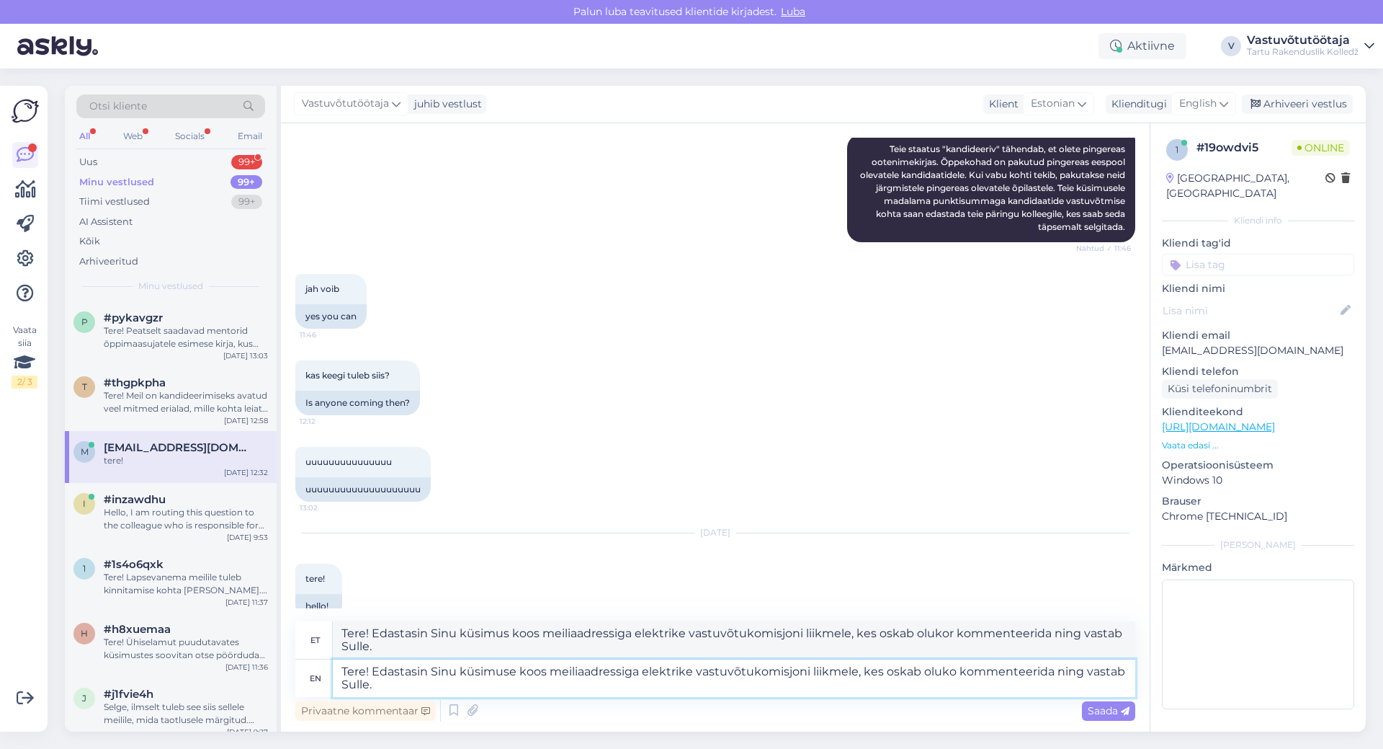
type textarea "Tere! Edastasin Sinu küsimuse koos meiliaadressiga elektrike vastuvõtukomisjoni…"
type textarea "Tere! Edastasin Sinu küsimus koos meiliaadressiga elektrike vastuvõtukomisjoni …"
type textarea "Tere! Edastasin Sinu küsimuse koos meiliaadressiga elektrike vastuvõtukomisjoni…"
type textarea "Tere! Edastasin Sinu küsimus koos meiliaadressiga elektrike vastuvõtukomisjoni …"
type textarea "Tere! Edastasin Sinu küsimuse koos meiliaadressiga elektrike vastuvõtukomisjoni…"
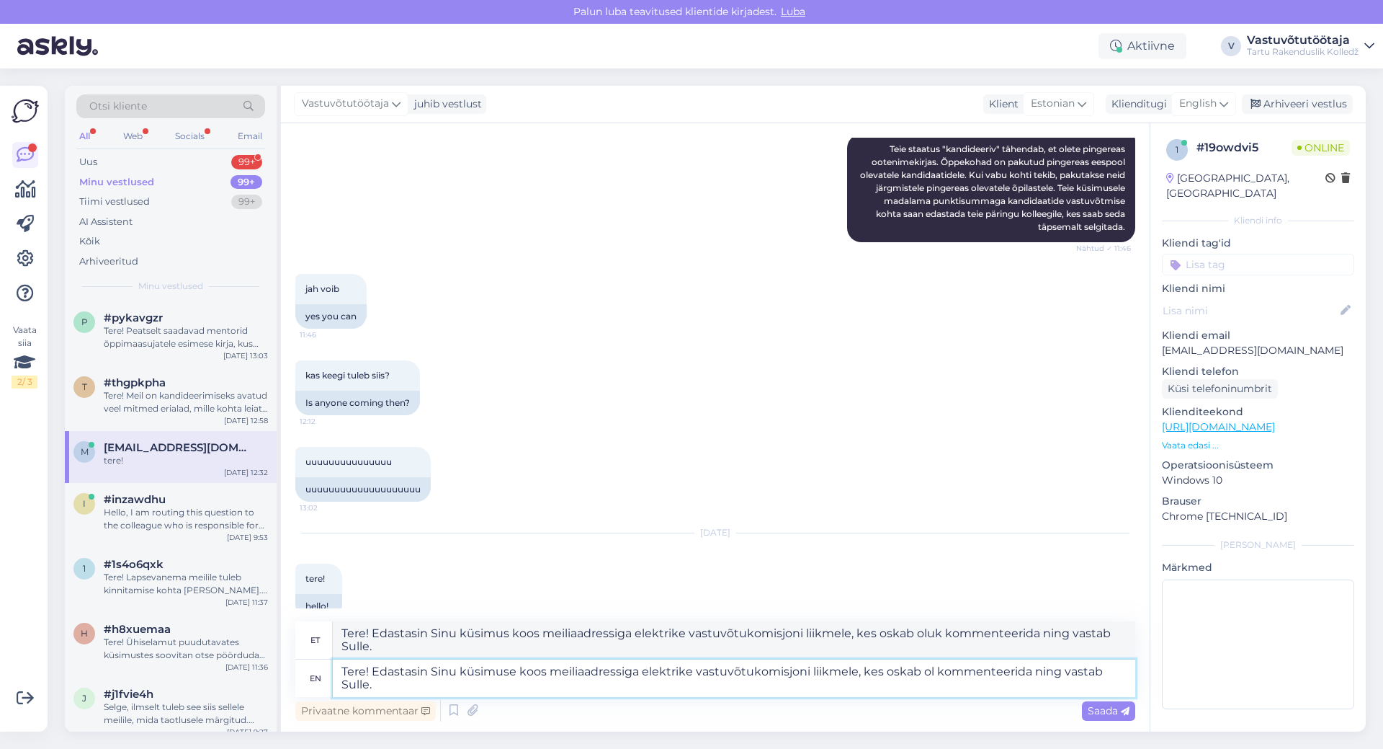
type textarea "Tere! Edastasin Sinu küsimuse koos meiliaadressiga elektrike vastuvõtukomisjoni…"
type textarea "Tere! Edastasin Sinu küsimus koos meiliaadressiga elektrike vastuvõtukomisjoni …"
type textarea "Tere! Edastasin Sinu küsimuse koos meiliaadressiga elektrike vastuvõtukomisjoni…"
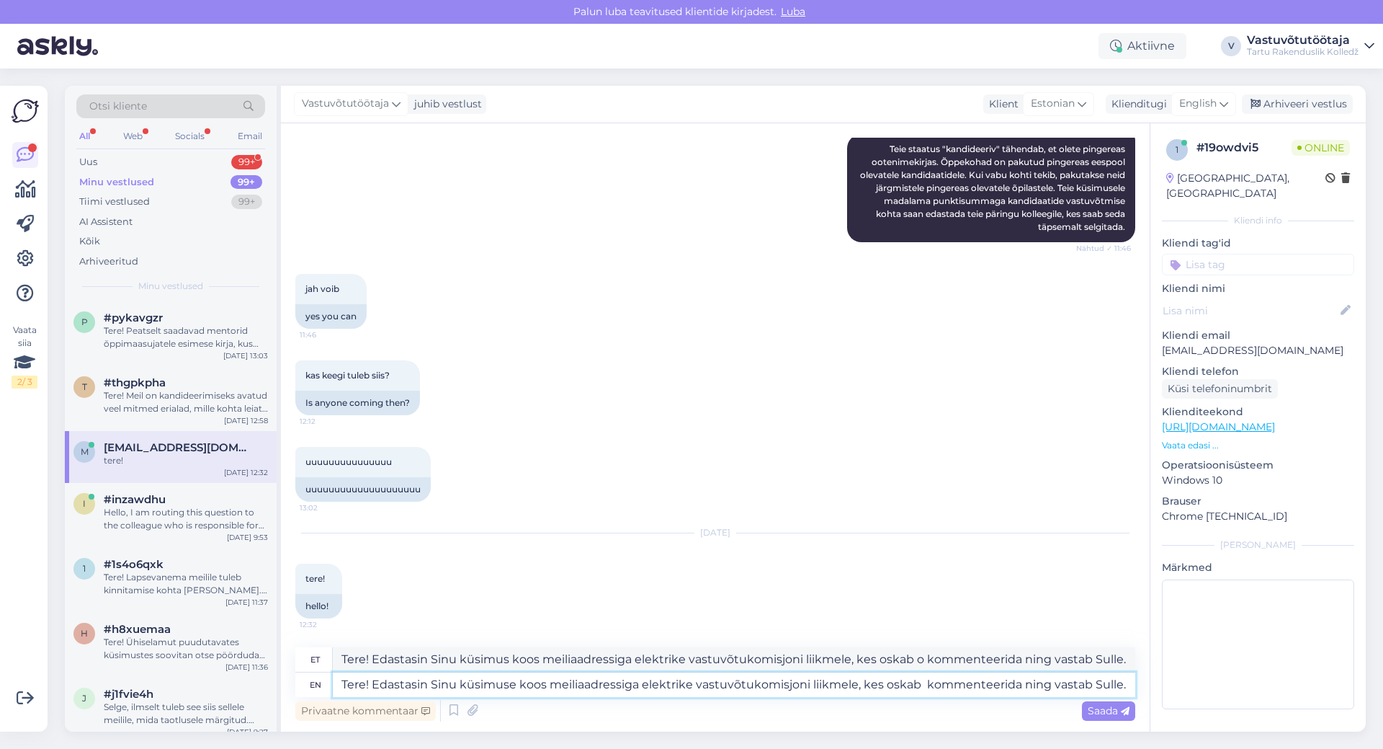
type textarea "Tere! Edastasin Sinu küsimus koos meiliaadressiga elektrike vastuvõtukomisjoni …"
type textarea "Tere! Edastasin Sinu küsimuse koos meiliaadressiga elektrike vastuvõtukomisjoni…"
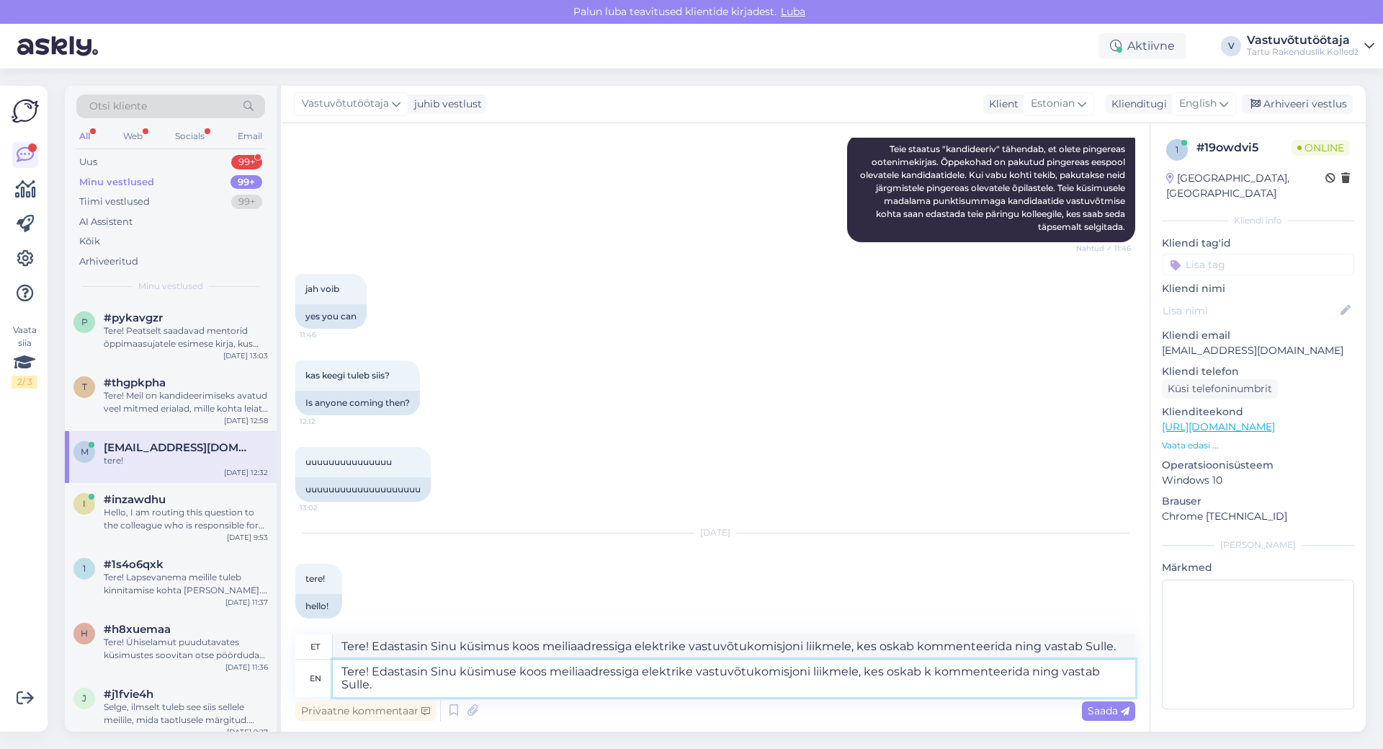
type textarea "Tere! Edastasin Sinu küsimuse koos meiliaadressiga elektrike vastuvõtukomisjoni…"
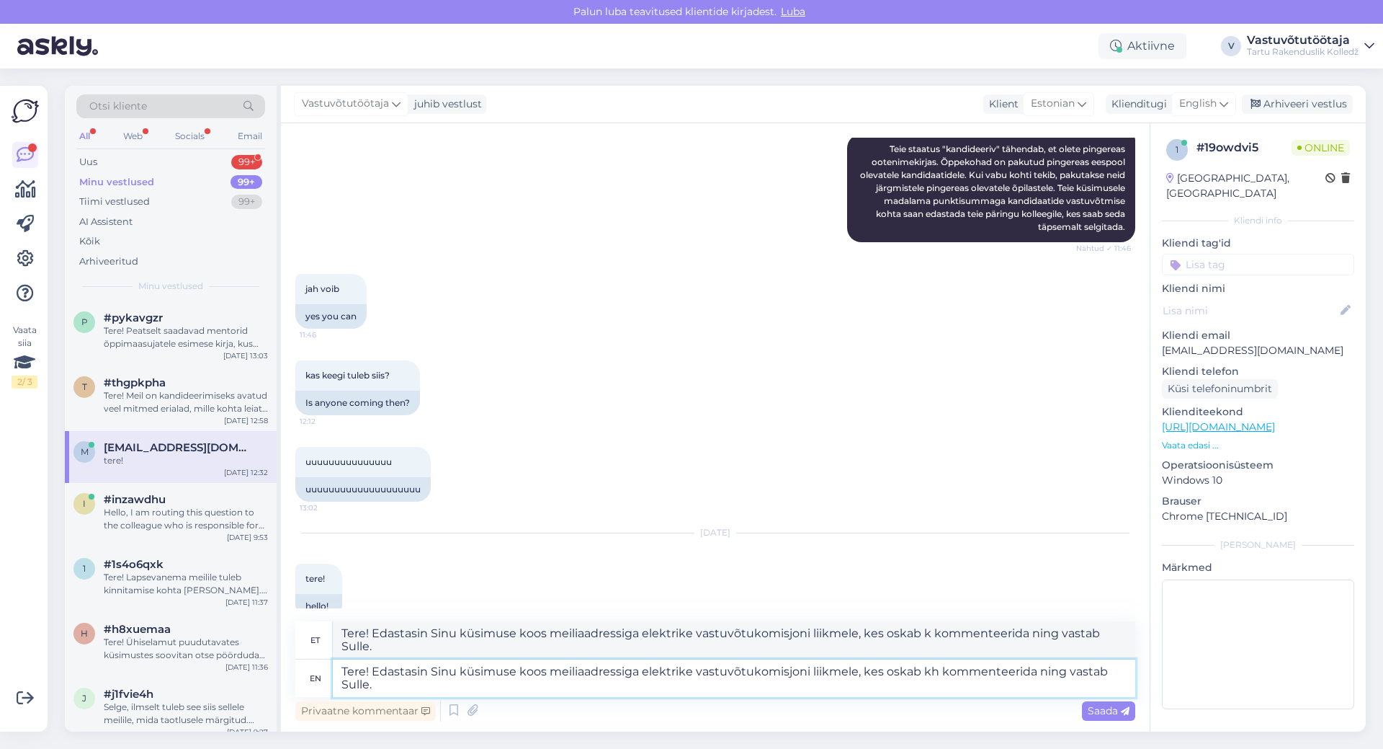
type textarea "Tere! Edastasin Sinu küsimus koos meiliaadressiga elektrike vastuvõtukomisjoni …"
type textarea "Tere! Edastasin Sinu küsimuse koos meiliaadressiga elektrike vastuvõtukomisjoni…"
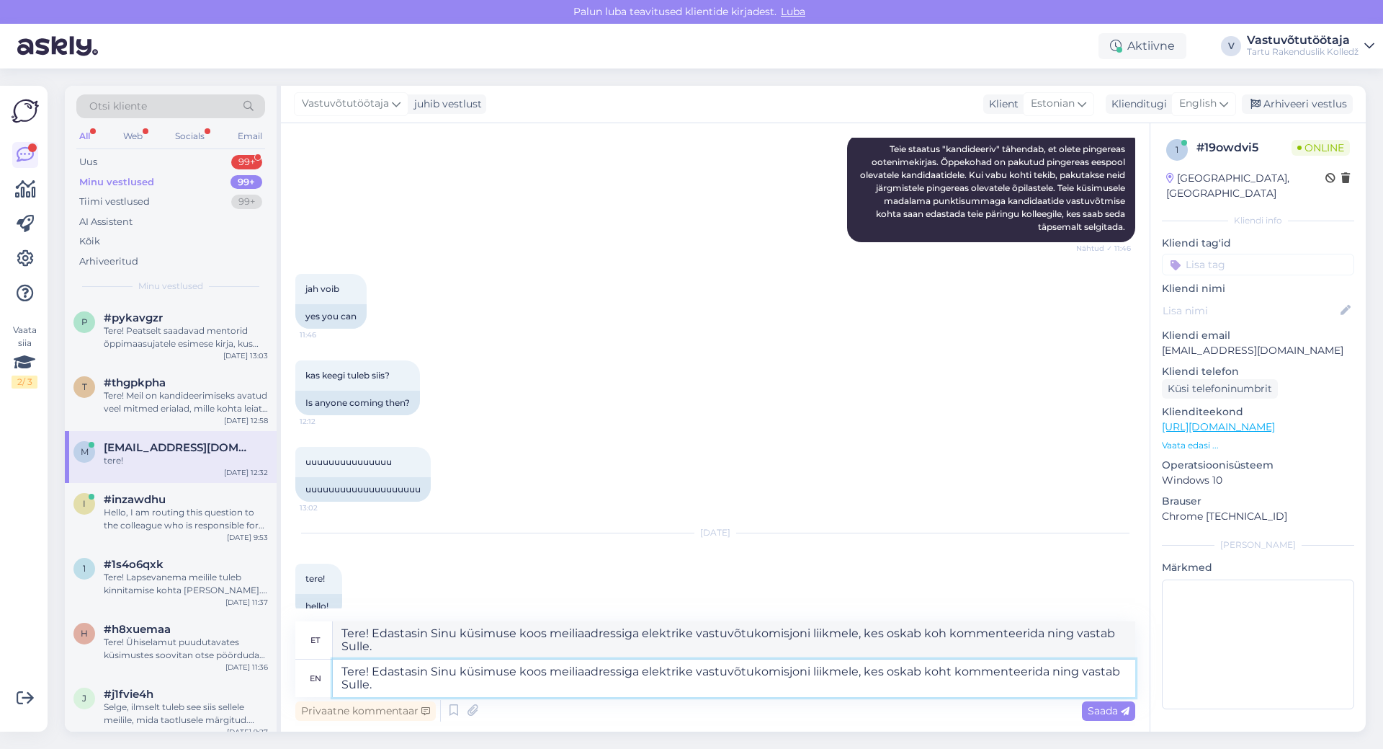
type textarea "Tere! Edastasin Sinu küsimuse koos meiliaadressiga elektrike vastuvõtukomisjoni…"
type textarea "Tere! Edastasin Sinu küsimus koos meiliaadressiga elektrike vastuvõtukomisjoni …"
type textarea "Tere! Edastasin Sinu küsimuse koos meiliaadressiga elektrike vastuvõtukomisjoni…"
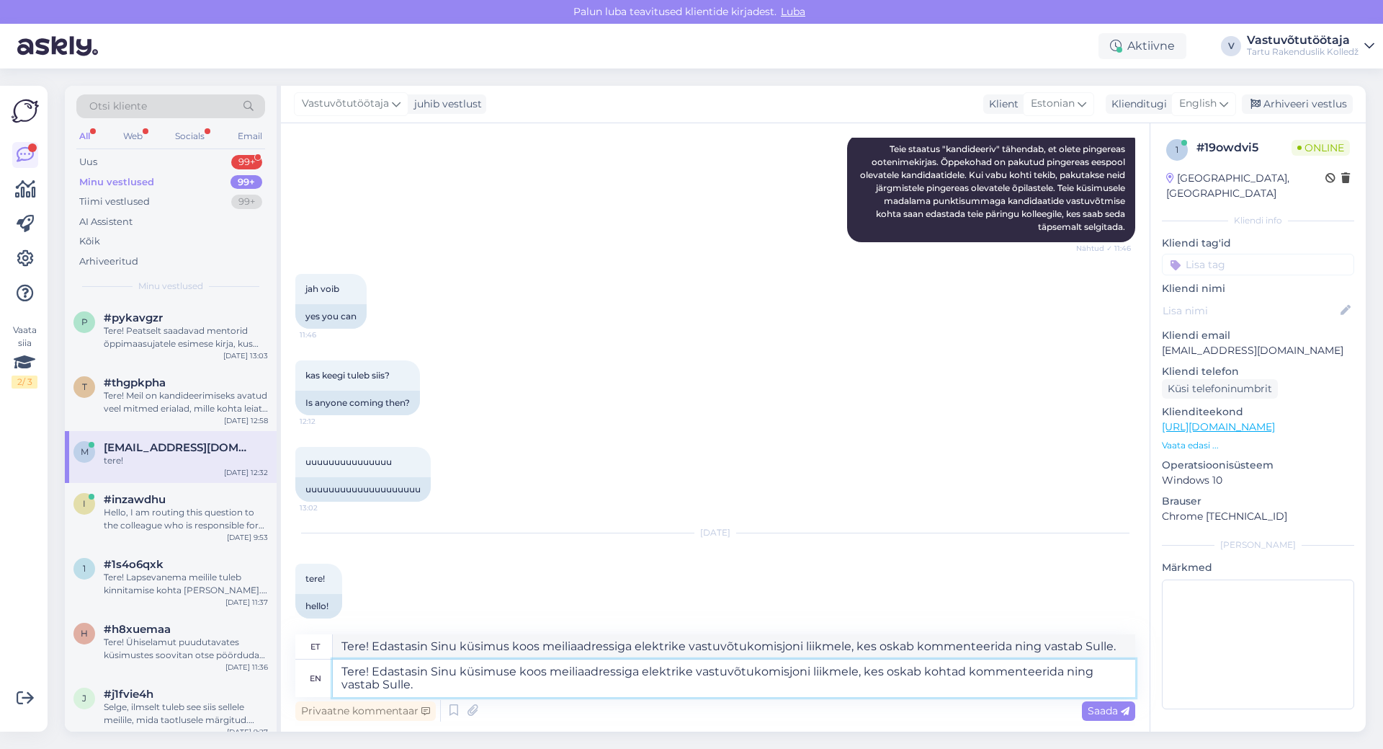
type textarea "Tere! Edastasin Sinu küsimus koos meiliaadressiga elektrike vastuvõtukomisjoni …"
type textarea "Tere! Edastasin Sinu küsimuse koos meiliaadressiga elektrike vastuvõtukomisjoni…"
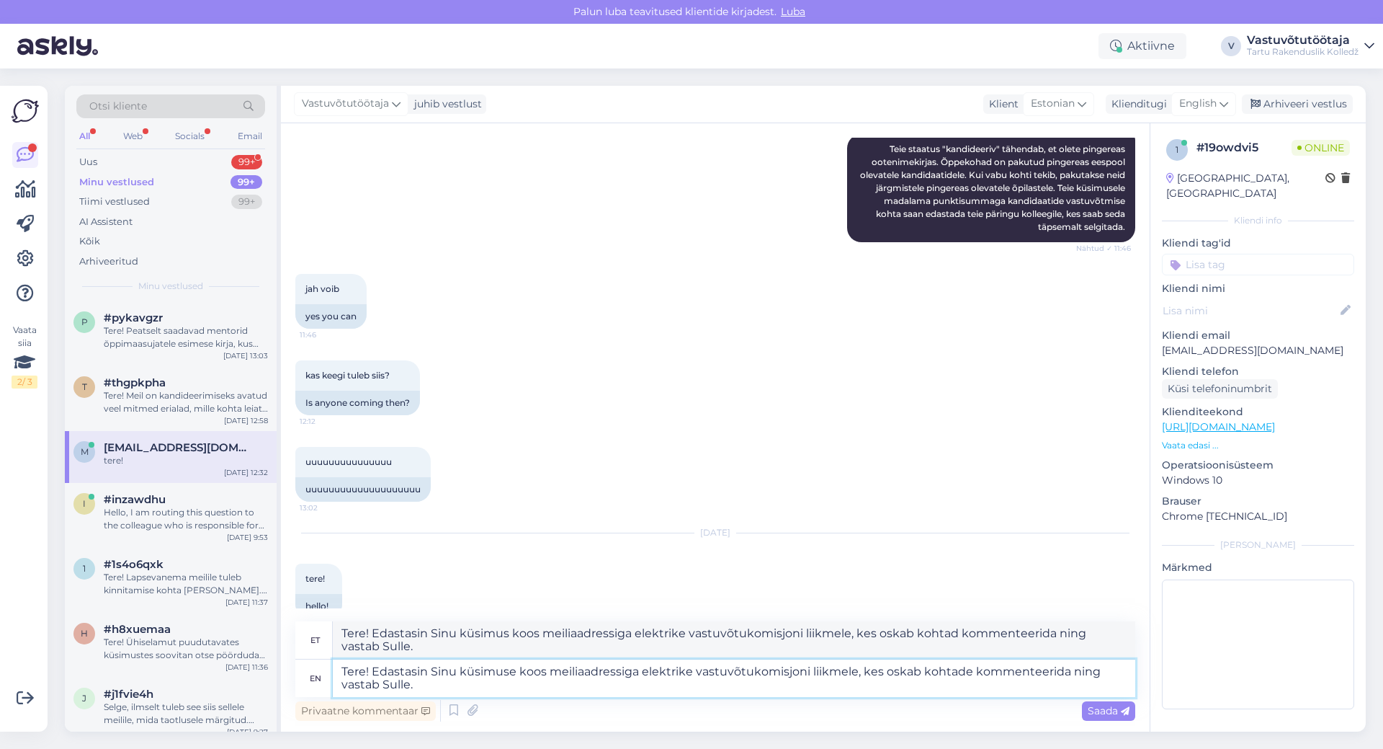
type textarea "Tere! Edastasin Sinu küsimuse koos meiliaadressiga elektrike vastuvõtukomisjoni…"
type textarea "Tere! Edastasin Sinu küsimus koos meiliaadressiga elektrike vastuvõtukomisjoni …"
type textarea "Tere! Edastasin Sinu küsimuse koos meiliaadressiga elektrike vastuvõtukomisjoni…"
type textarea "Tere! Edastasin Sinu küsimus koos meiliaadressiga elektrike vastuvõtukomisjoni …"
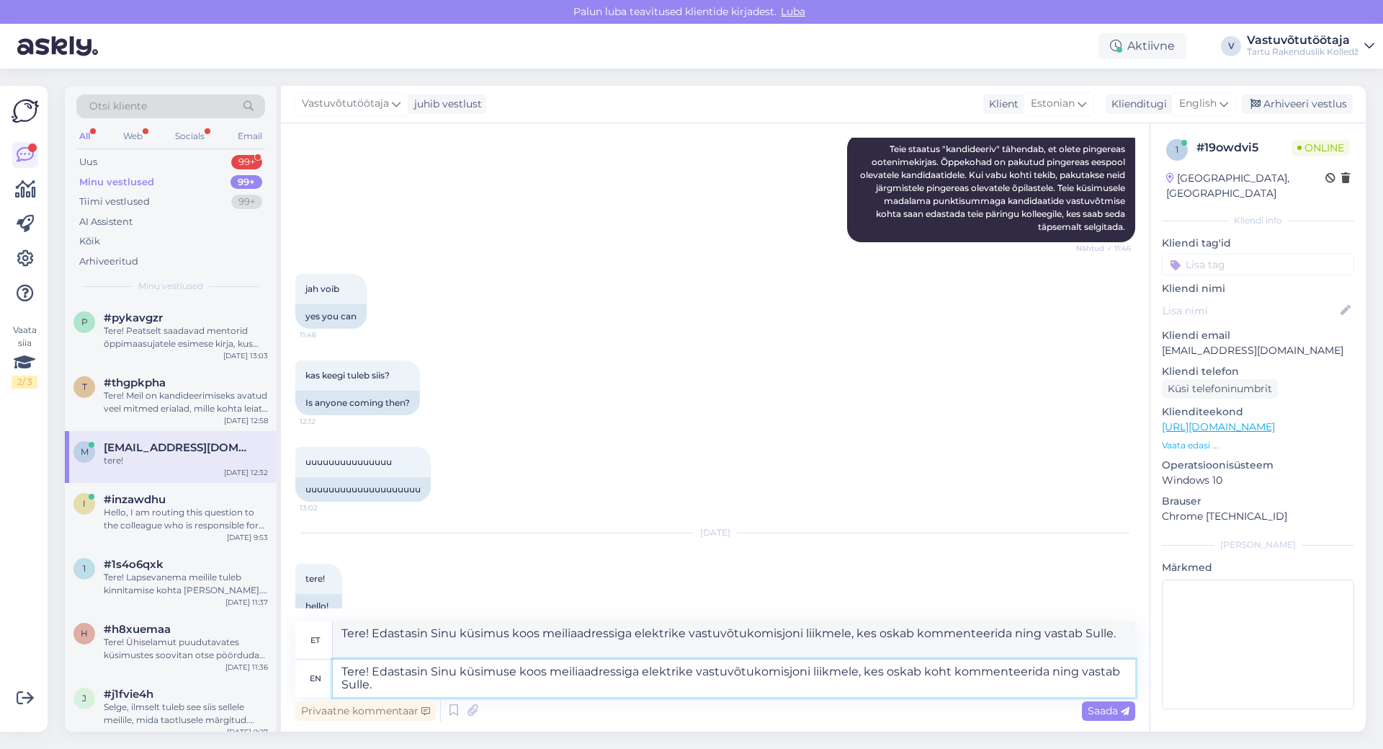
type textarea "Tere! Edastasin Sinu küsimuse koos meiliaadressiga elektrike vastuvõtukomisjoni…"
type textarea "Tere! Edastasin Sinu küsimus koos meiliaadressiga elektrike vastuvõtukomisjoni …"
type textarea "Tere! Edastasin Sinu küsimuse koos meiliaadressiga elektrike vastuvõtukomisjoni…"
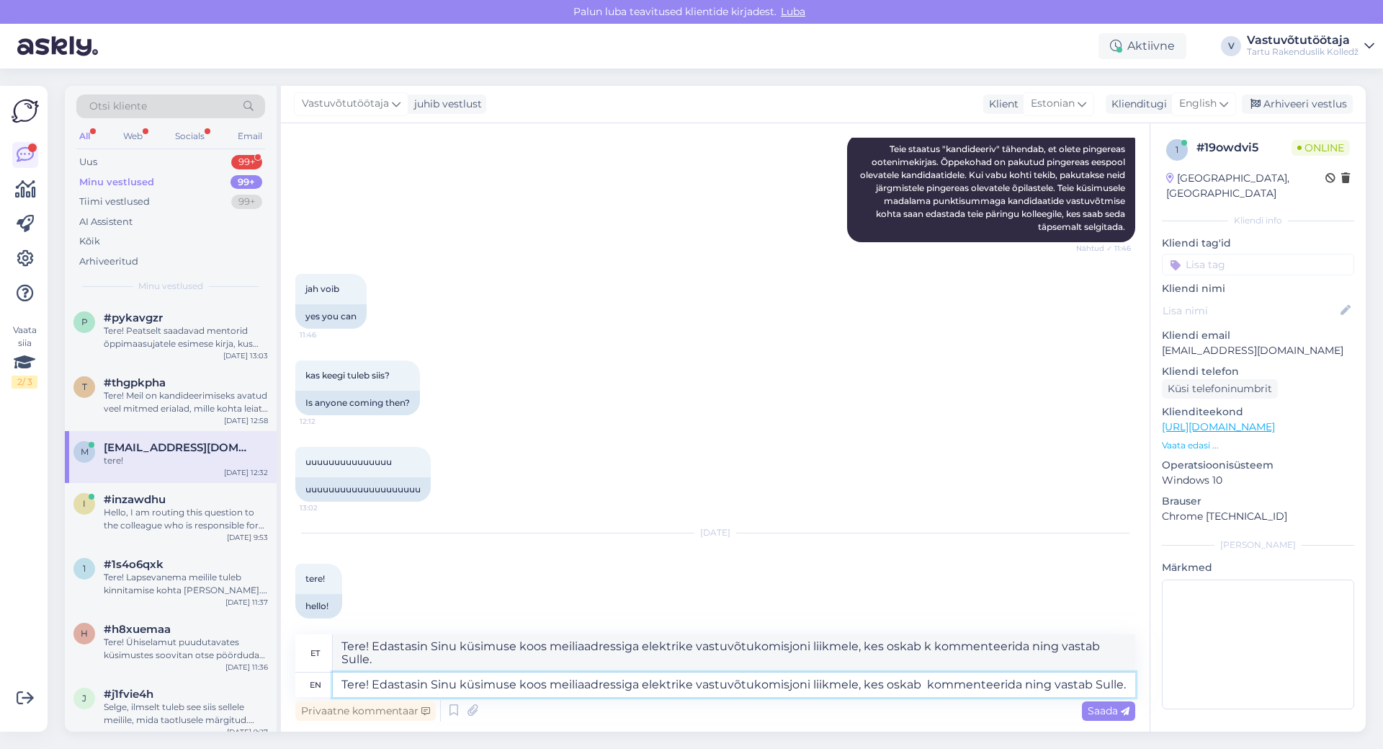
type textarea "Tere! Edastasin Sinu küsimus koos meiliaadressiga elektrike vastuvõtukomisjoni …"
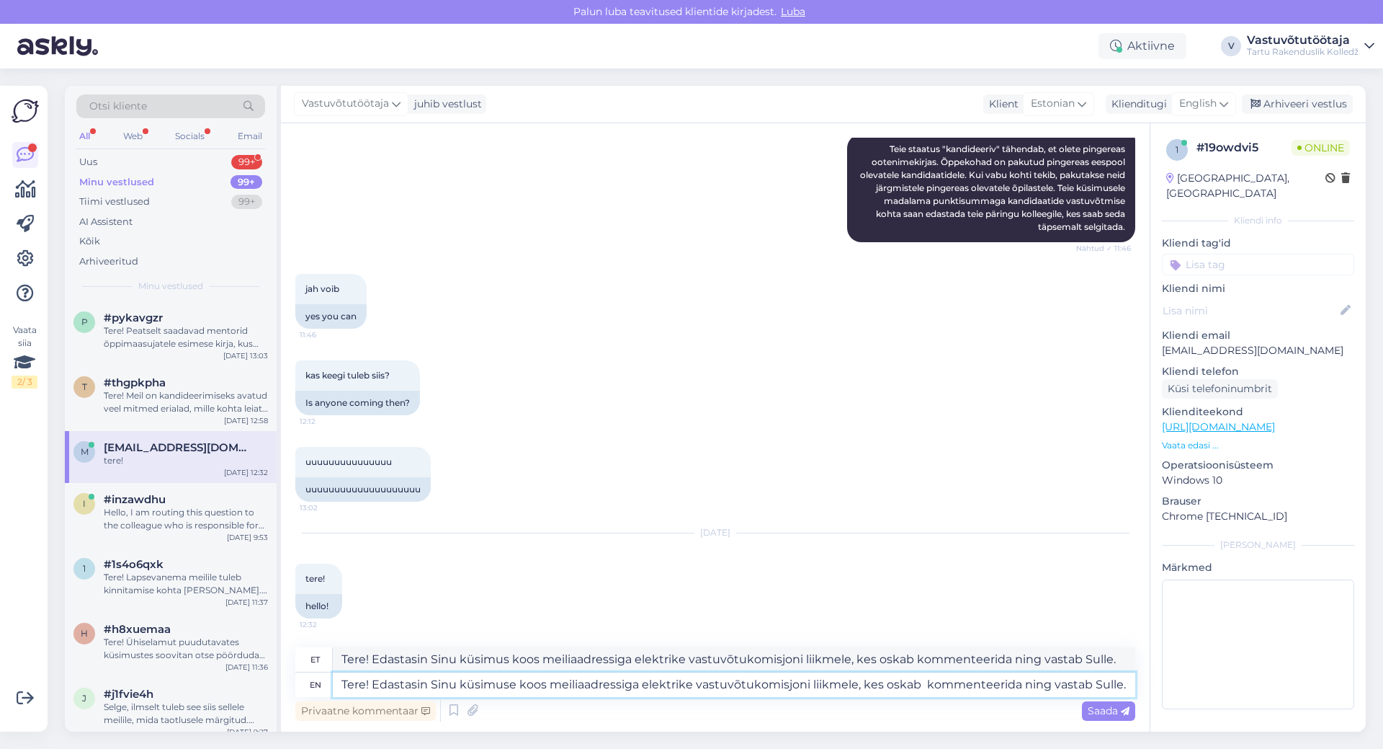
type textarea "Tere! Edastasin Sinu küsimuse koos meiliaadressiga elektrike vastuvõtukomisjoni…"
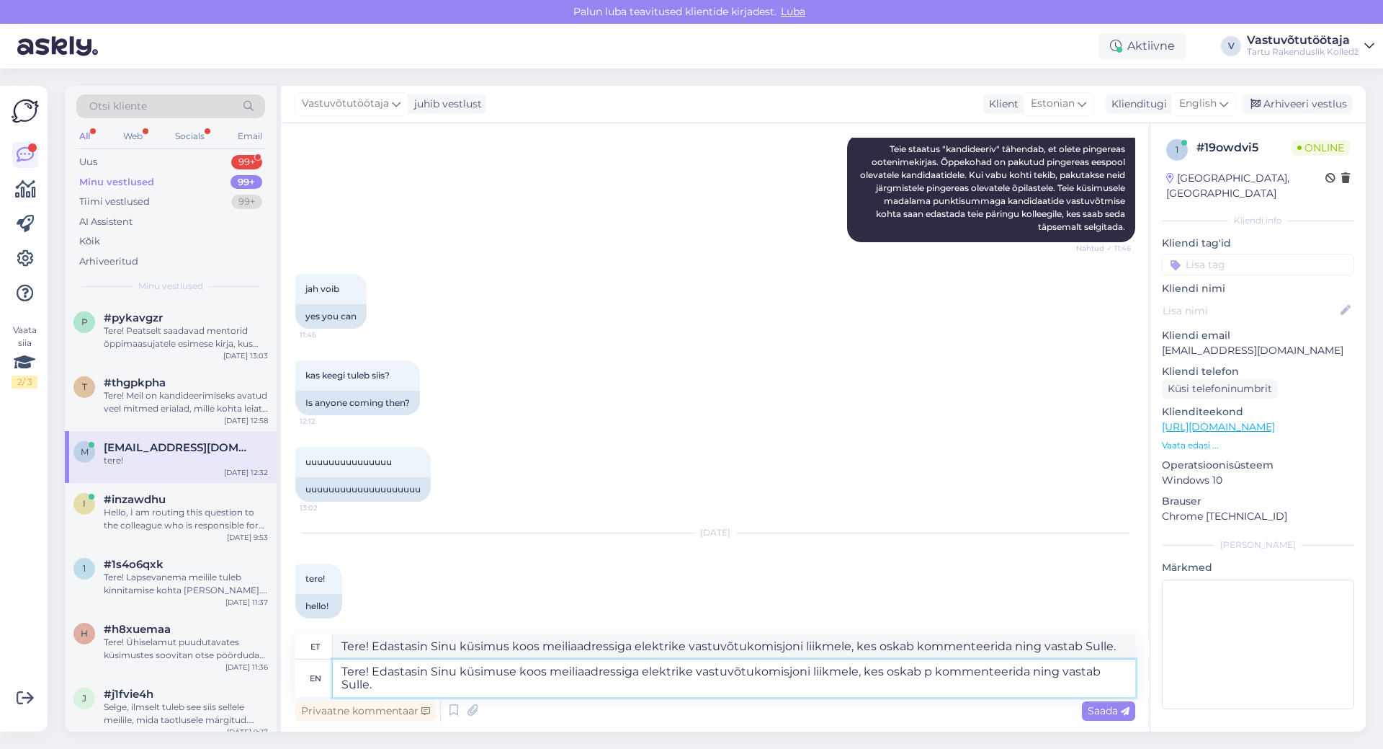
type textarea "Tere! Edastasin Sinu küsimus koos meiliaadressiga elektrike vastuvõtukomisjoni …"
type textarea "Tere! Edastasin Sinu küsimuse koos meiliaadressiga elektrike vastuvõtukomisjoni…"
type textarea "Tere! Edastasin Sinu küsimus koos meiliaadressiga elektrike vastuvõtukomisjoni …"
type textarea "Tere! Edastasin Sinu küsimuse koos meiliaadressiga elektrike vastuvõtukomisjoni…"
type textarea "Tere! Edastasin Sinu küsimus koos meiliaadressiga elektrike vastuvõtukomisjoni …"
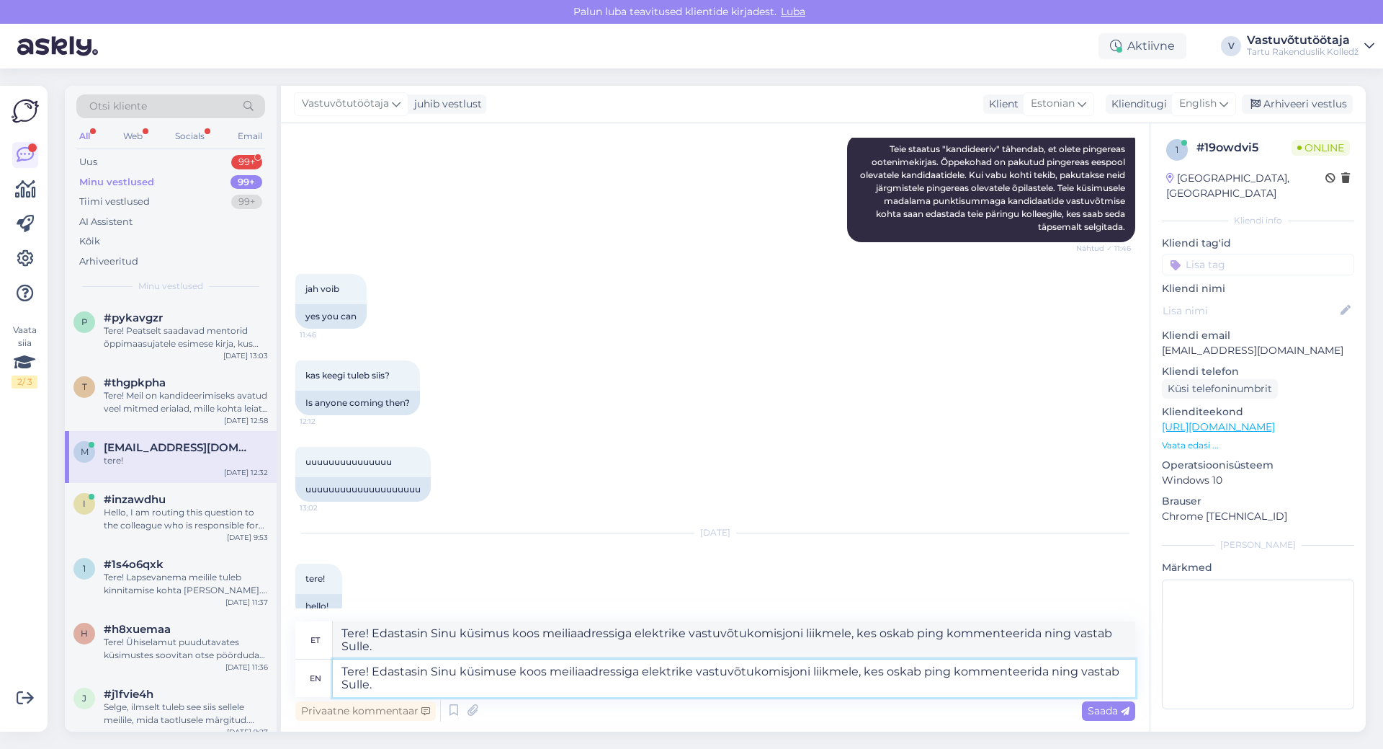
type textarea "Tere! Edastasin Sinu küsimuse koos meiliaadressiga elektrike vastuvõtukomisjoni…"
type textarea "Tere! Edastasin Sinu küsimus koos meiliaadressiga elektrike vastuvõtukomisjoni …"
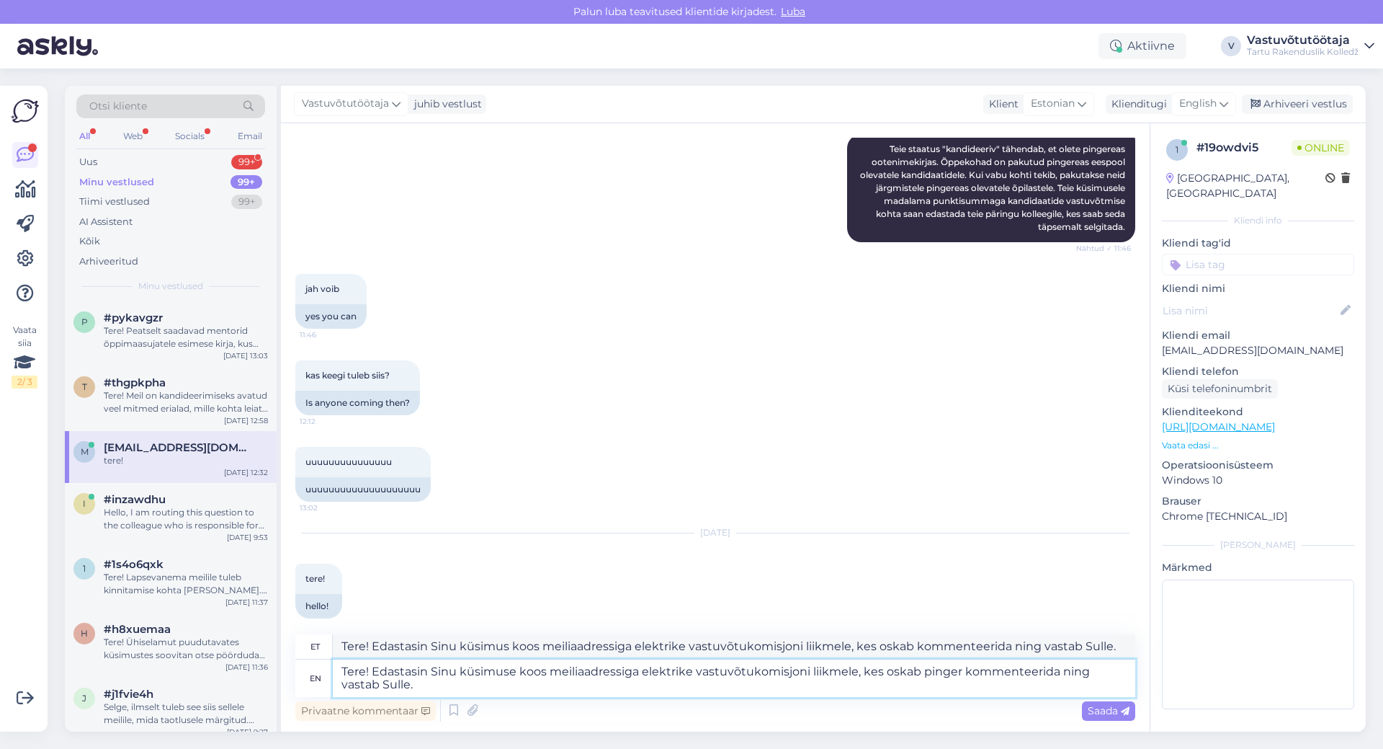
type textarea "Tere! Edastasin Sinu küsimuse koos meiliaadressiga elektrike vastuvõtukomisjoni…"
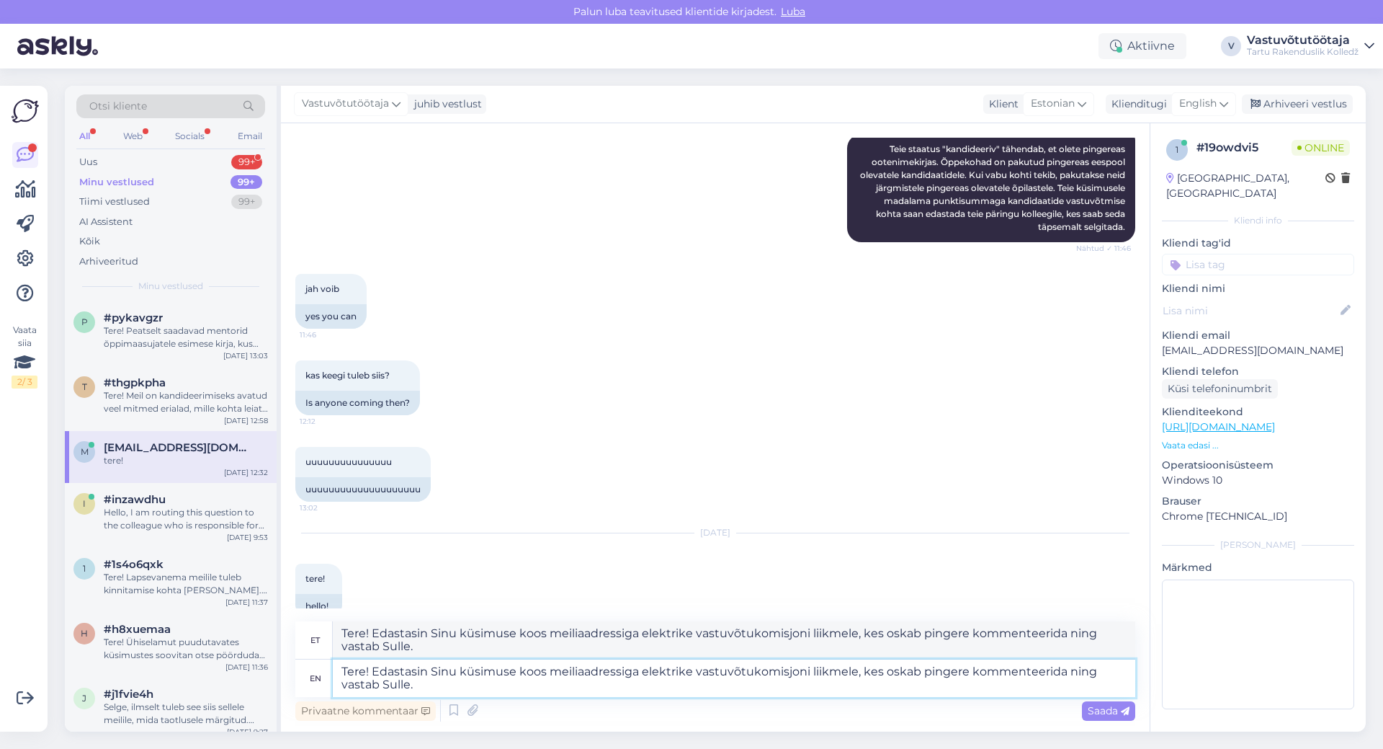
type textarea "Tere! Edastasin Sinu küsimuse koos meiliaadressiga elektrike vastuvõtukomisjoni…"
type textarea "Tere! Edastasin Sinu küsimus koos meiliaadressiga elektrike vastuvõtukomisjoni …"
type textarea "Tere! Edastasin Sinu küsimuse koos meiliaadressiga elektrike vastuvõtukomisjoni…"
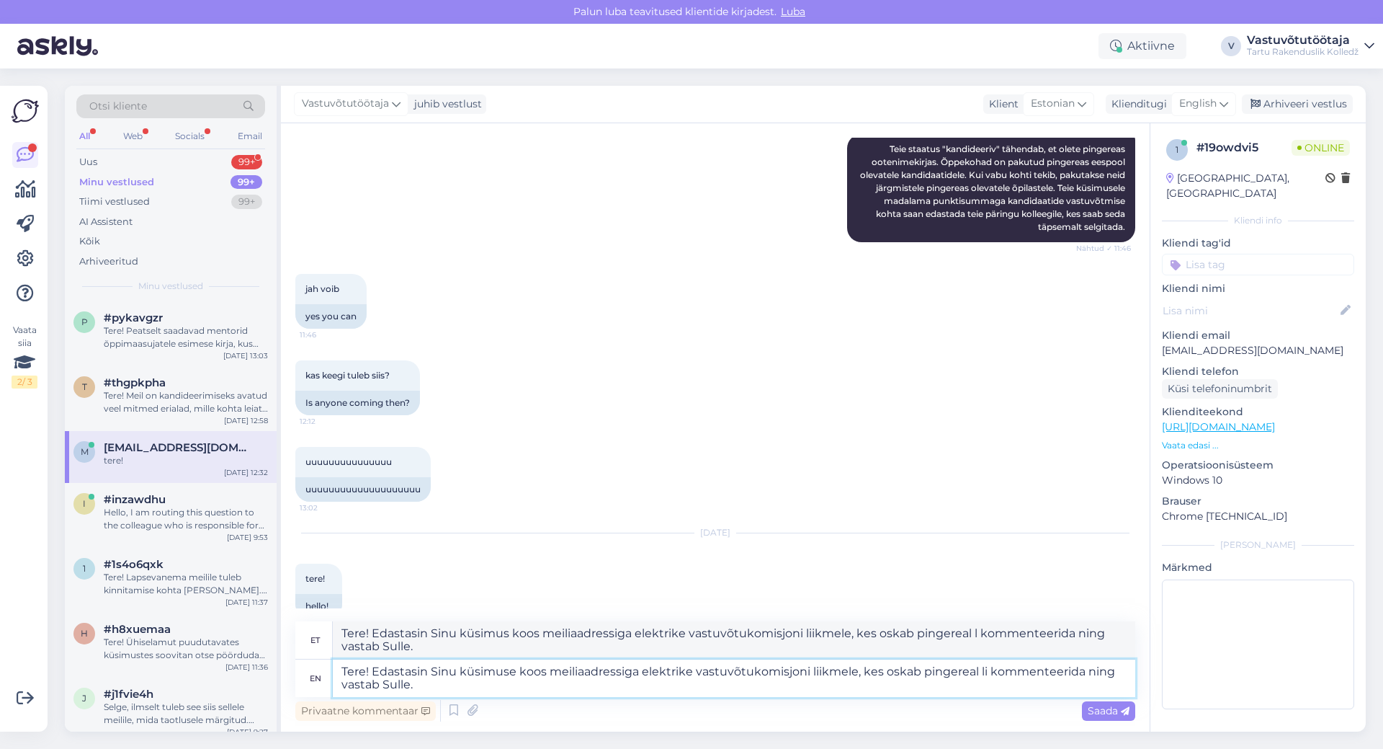
type textarea "Tere! Edastasin Sinu küsimus koos meiliaadressiga elektrike vastuvõtukomisjoni …"
type textarea "Tere! Edastasin Sinu küsimuse koos meiliaadressiga elektrike vastuvõtukomisjoni…"
type textarea "Tere! Edastasin Sinu küsimus koos meiliaadressiga elektrike vastuvõtukomisjoni …"
type textarea "Tere! Edastasin Sinu küsimuse koos meiliaadressiga elektrike vastuvõtukomisjoni…"
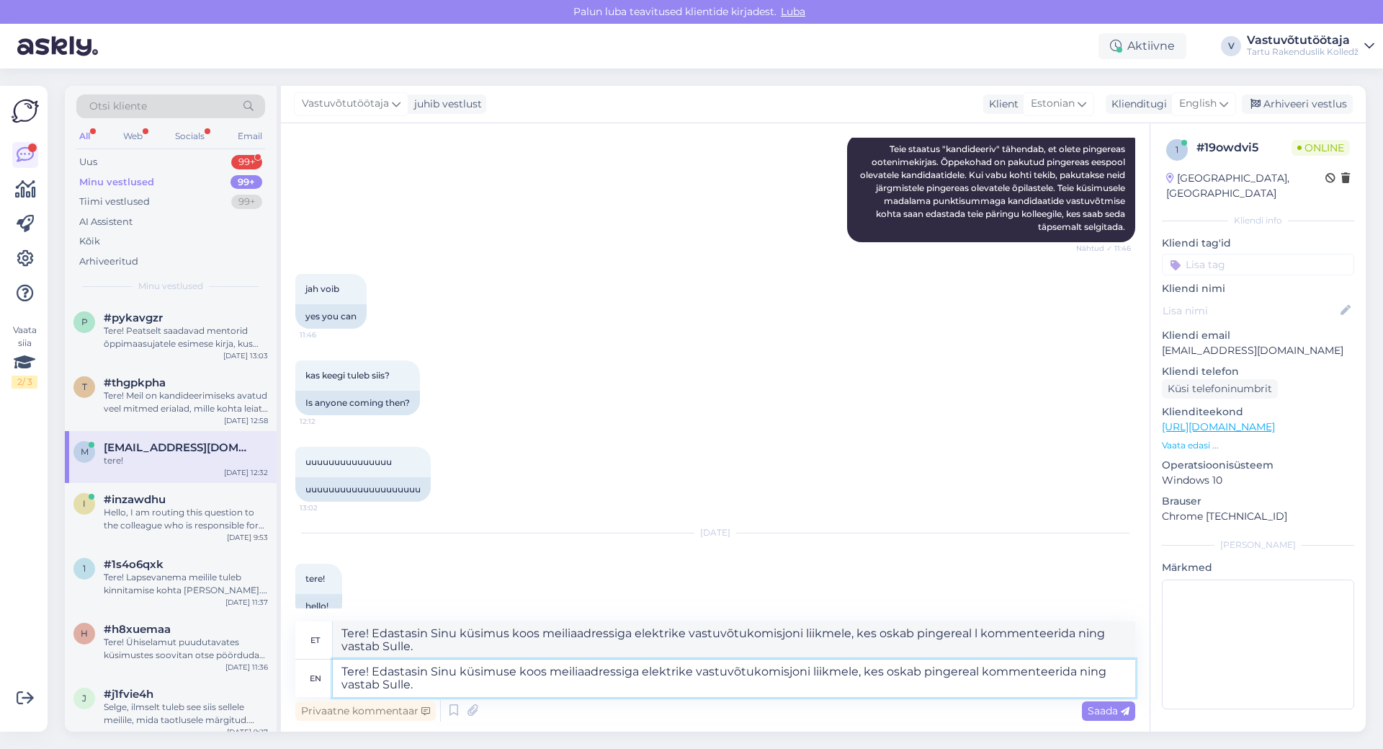
type textarea "Tere! Edastasin Sinu küsimuse koos meiliaadressiga elektrike vastuvõtukomisjoni…"
type textarea "Tere! Edastasin Sinu küsimus koos meiliaadressiga elektrike vastuvõtukomisjoni …"
type textarea "Tere! Edastasin Sinu küsimuse koos meiliaadressiga elektrike vastuvõtukomisjoni…"
type textarea "Tere! Edastasin Sinu küsimus koos meiliaadressiga elektrike vastuvõtukomisjoni …"
type textarea "Tere! Edastasin Sinu küsimuse koos meiliaadressiga elektrike vastuvõtukomisjoni…"
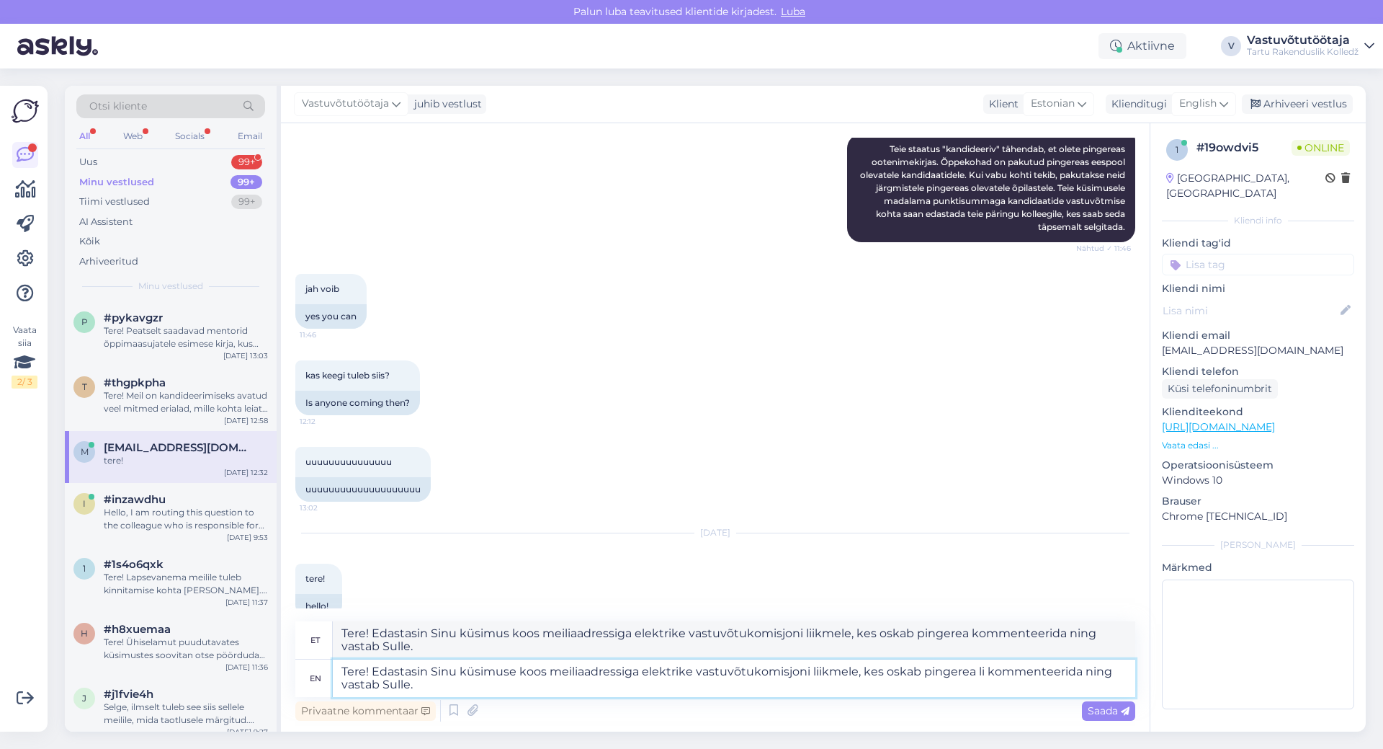
type textarea "Tere! Edastasin Sinu küsimus koos meiliaadressiga elektrike vastuvõtukomisjoni …"
type textarea "Tere! Edastasin Sinu küsimuse koos meiliaadressiga elektrike vastuvõtukomisjoni…"
type textarea "Tere! Edastasin Sinu küsimus koos meiliaadressiga elektrike vastuvõtukomisjoni …"
type textarea "Tere! Edastasin Sinu küsimuse koos meiliaadressiga elektrike vastuvõtukomisjoni…"
drag, startPoint x: 557, startPoint y: 645, endPoint x: 300, endPoint y: 639, distance: 257.3
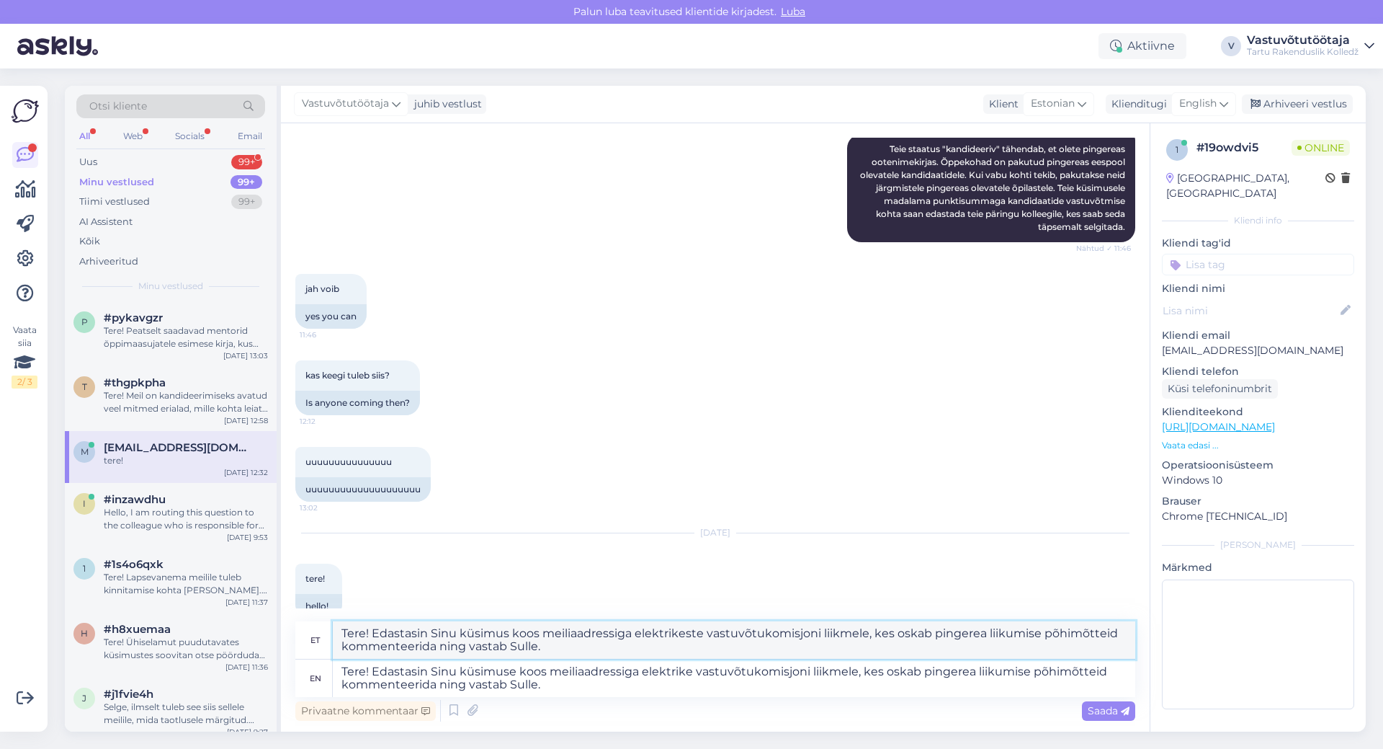
click at [300, 639] on div "et Tere! Edastasin Sinu küsimus koos meiliaadressiga elektrikeste vastuvõtukomi…" at bounding box center [715, 640] width 840 height 38
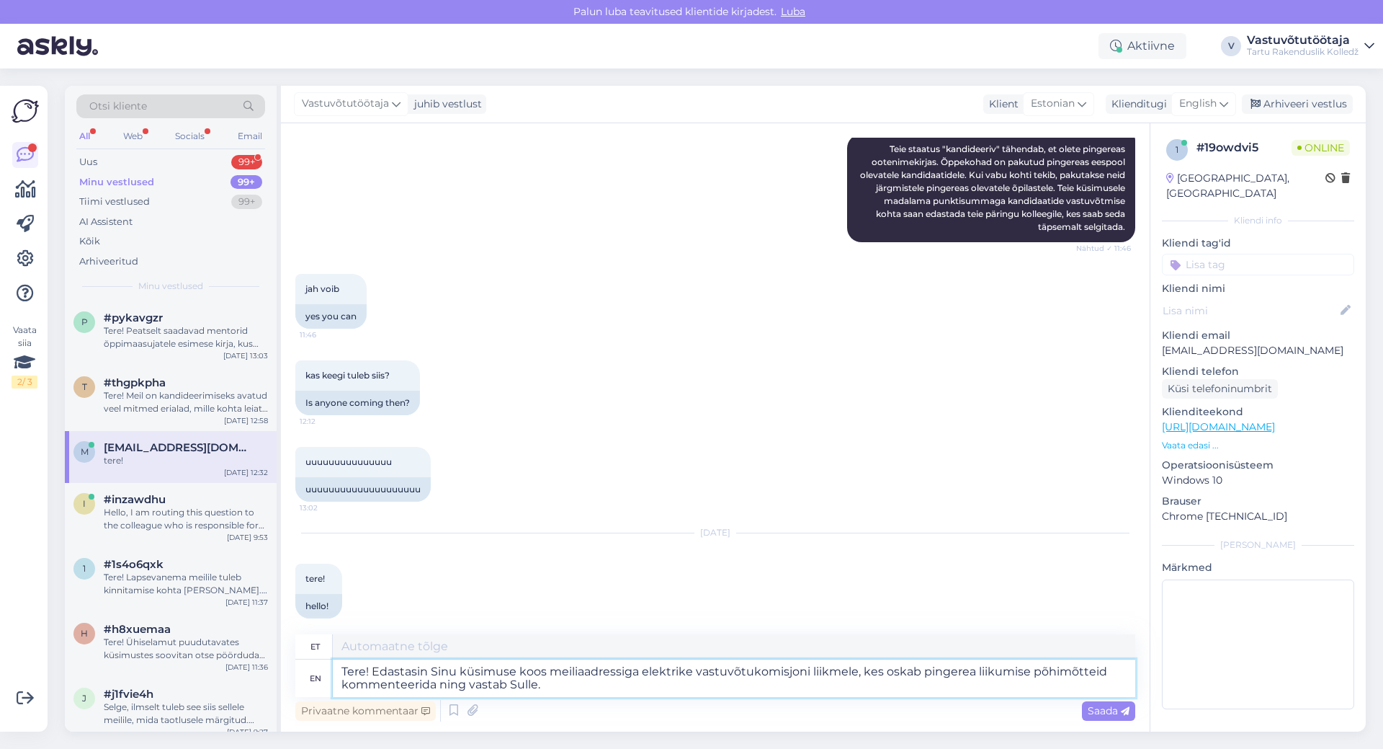
click at [597, 693] on textarea "Tere! Edastasin Sinu küsimuse koos meiliaadressiga elektrike vastuvõtukomisjoni…" at bounding box center [734, 677] width 803 height 37
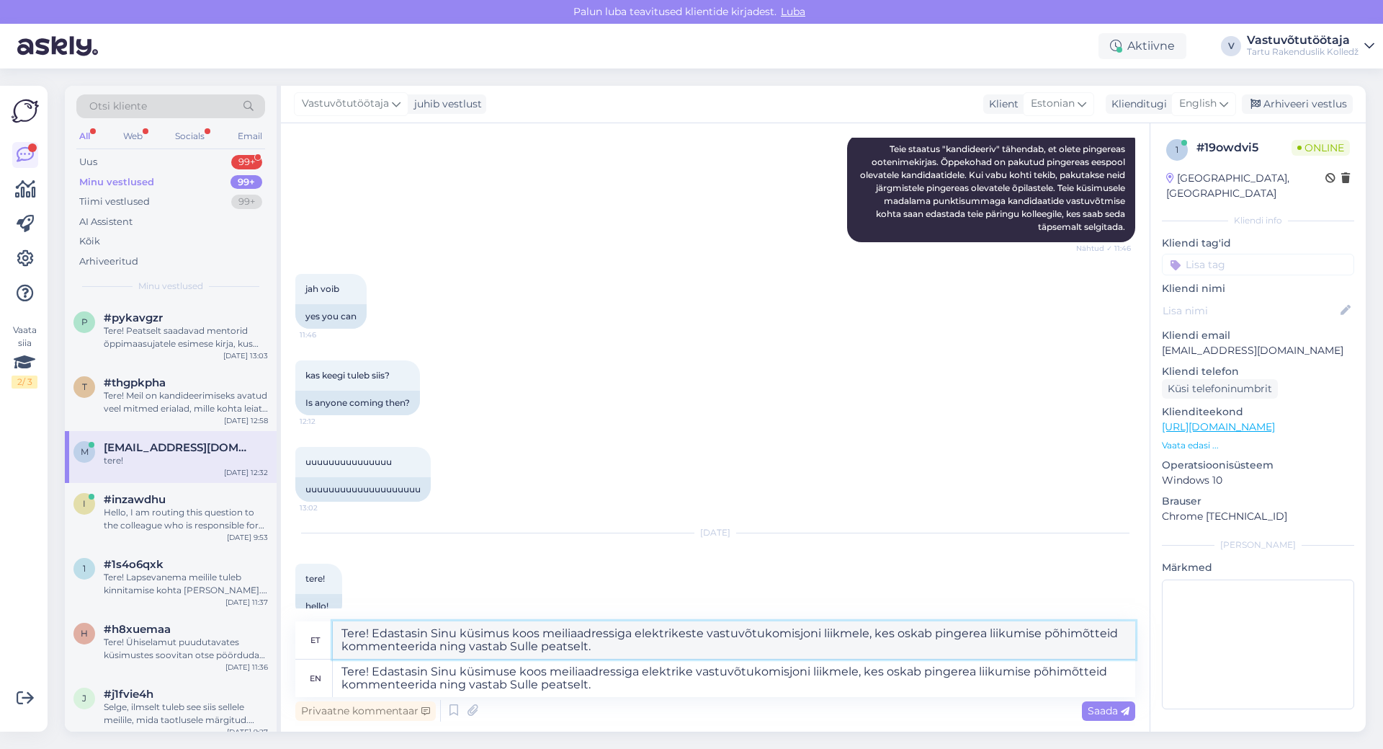
drag, startPoint x: 666, startPoint y: 648, endPoint x: 287, endPoint y: 595, distance: 383.4
click at [287, 595] on div "Vestlus algas [DATE] Tere, Soovin täpsustada oma sisseastumise seisu elektriku …" at bounding box center [715, 427] width 869 height 608
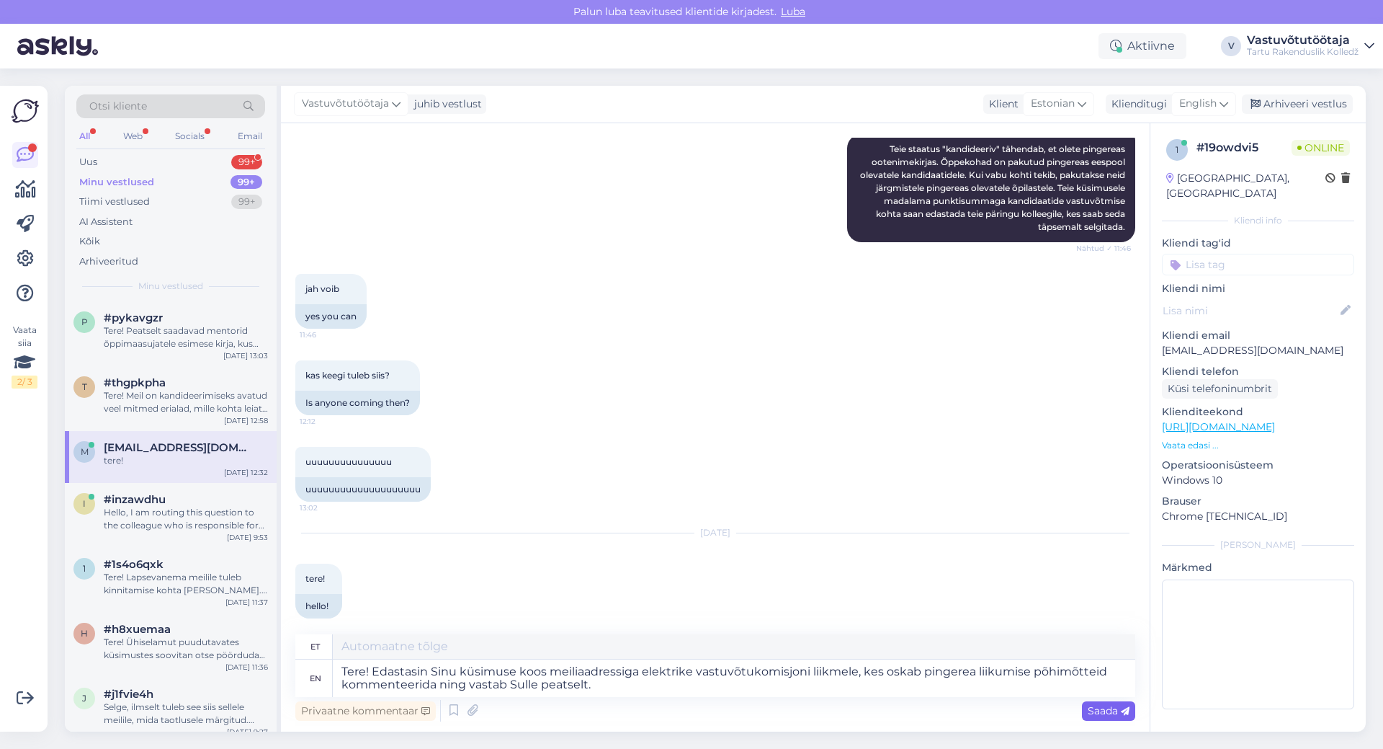
click at [1104, 711] on span "Saada" at bounding box center [1109, 710] width 42 height 13
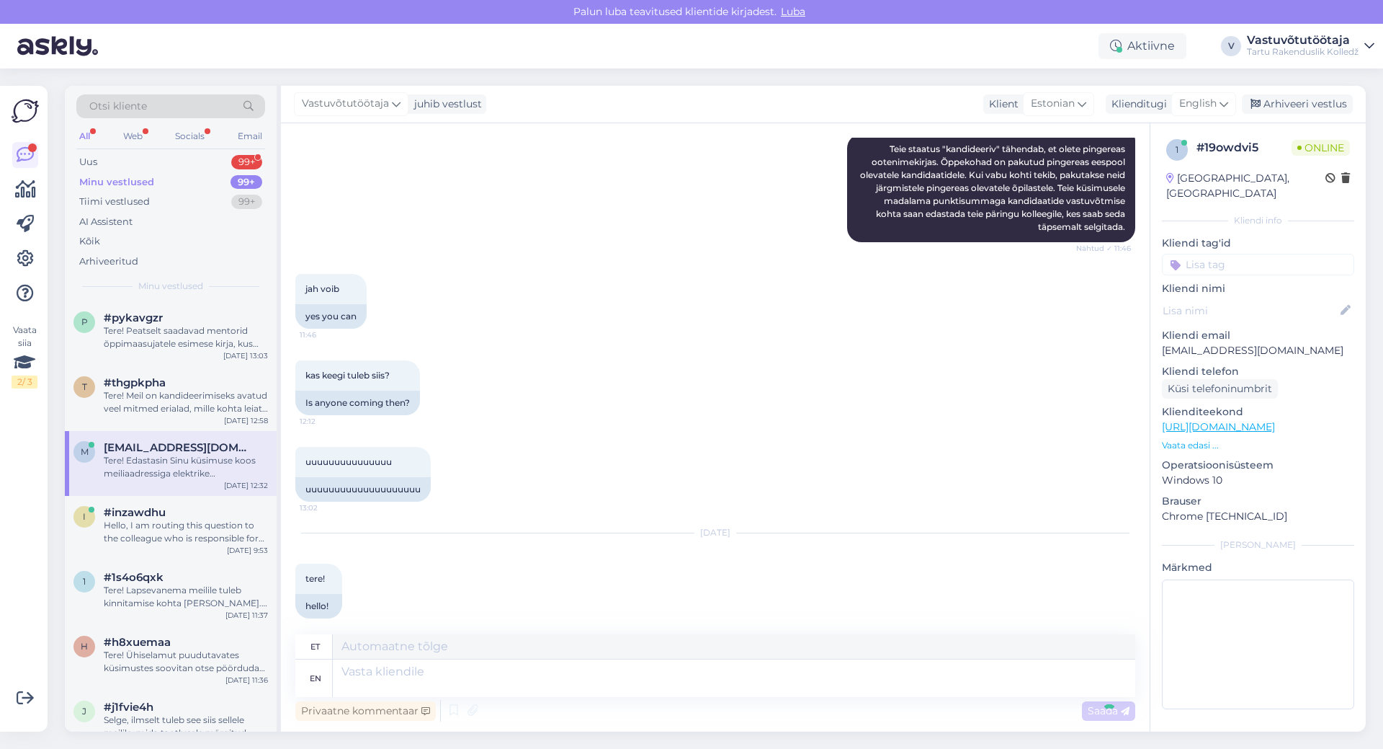
scroll to position [740, 0]
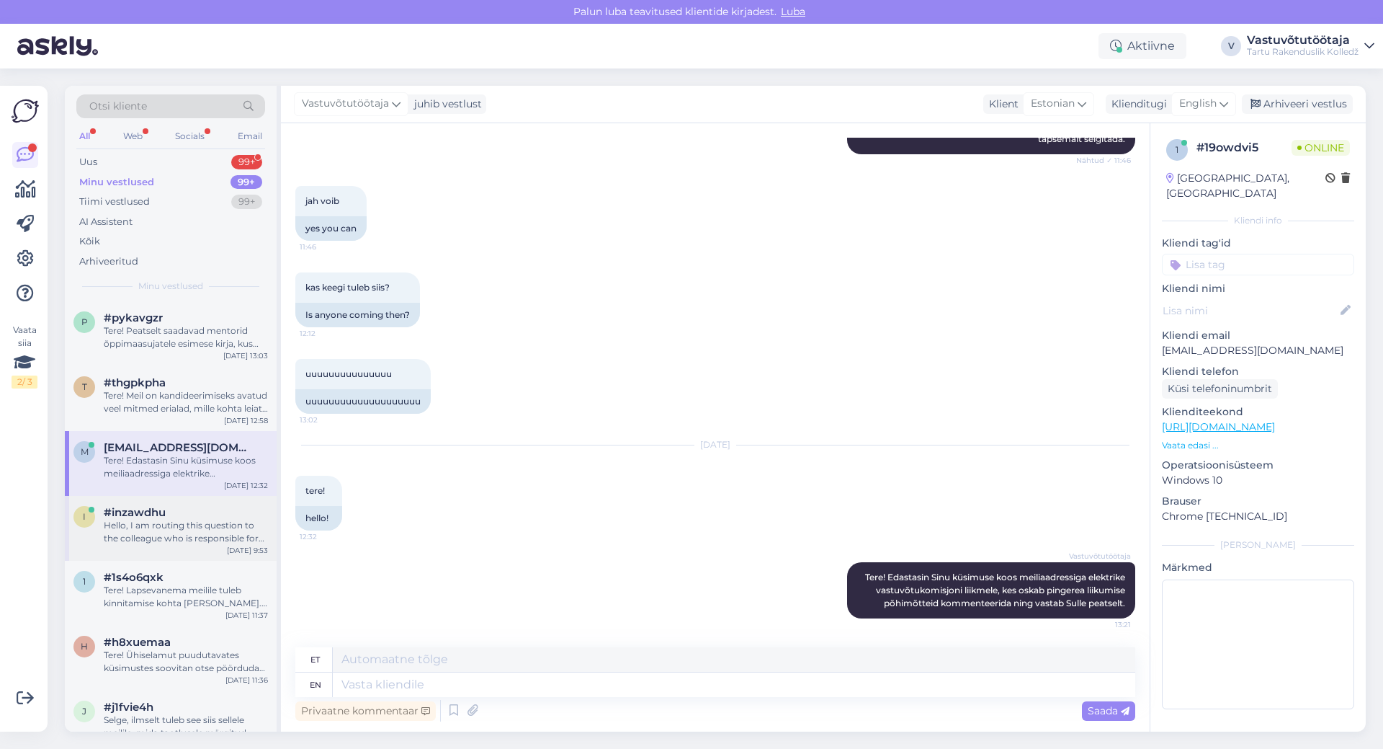
click at [137, 522] on div "Hello, I am routing this question to the colleague who is responsible for this …" at bounding box center [186, 532] width 164 height 26
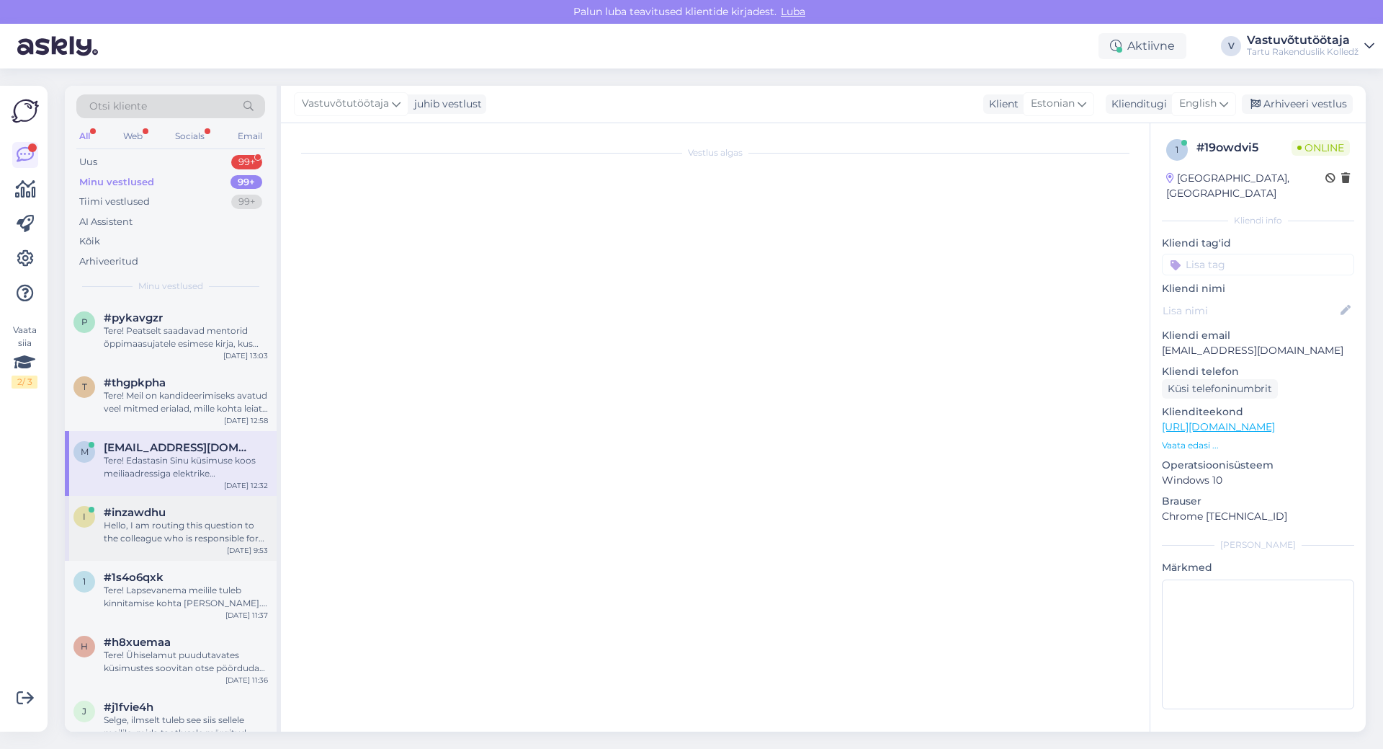
scroll to position [0, 0]
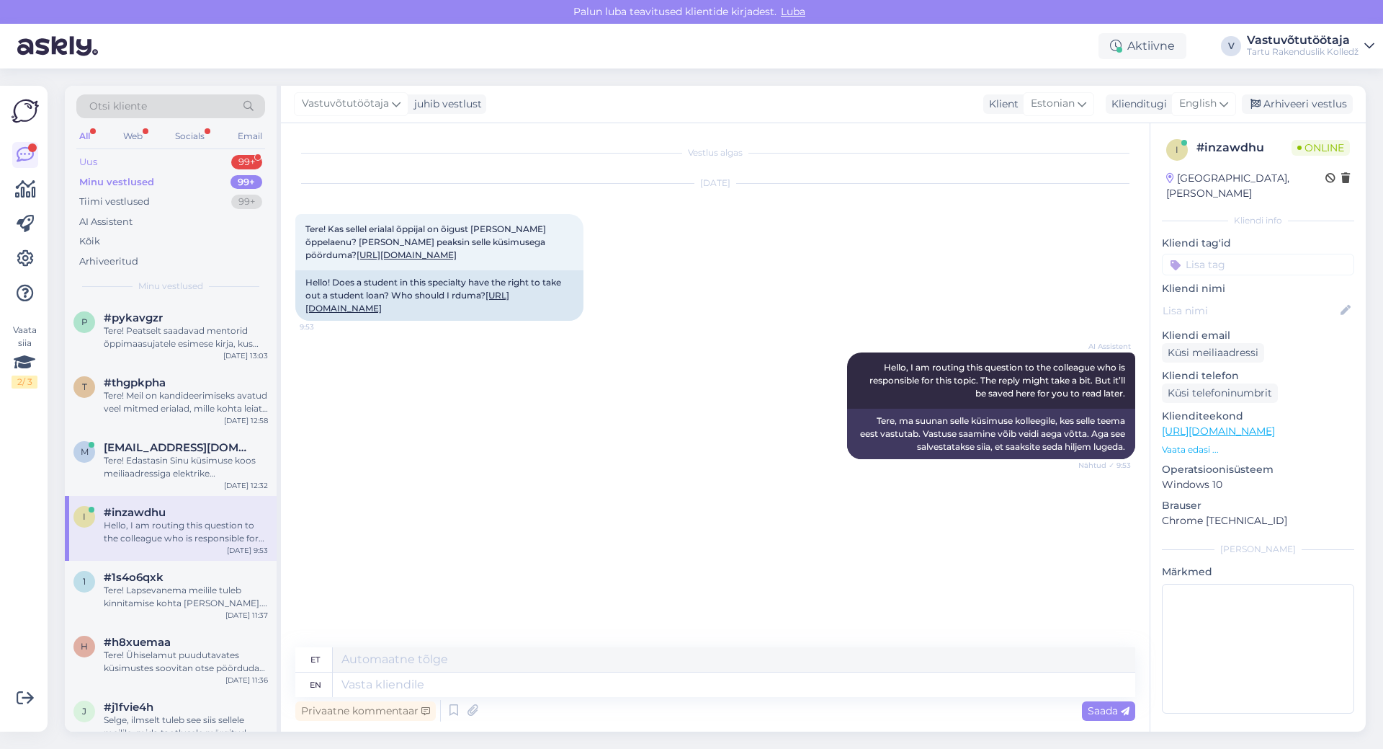
click at [148, 160] on div "Uus 99+" at bounding box center [170, 162] width 189 height 20
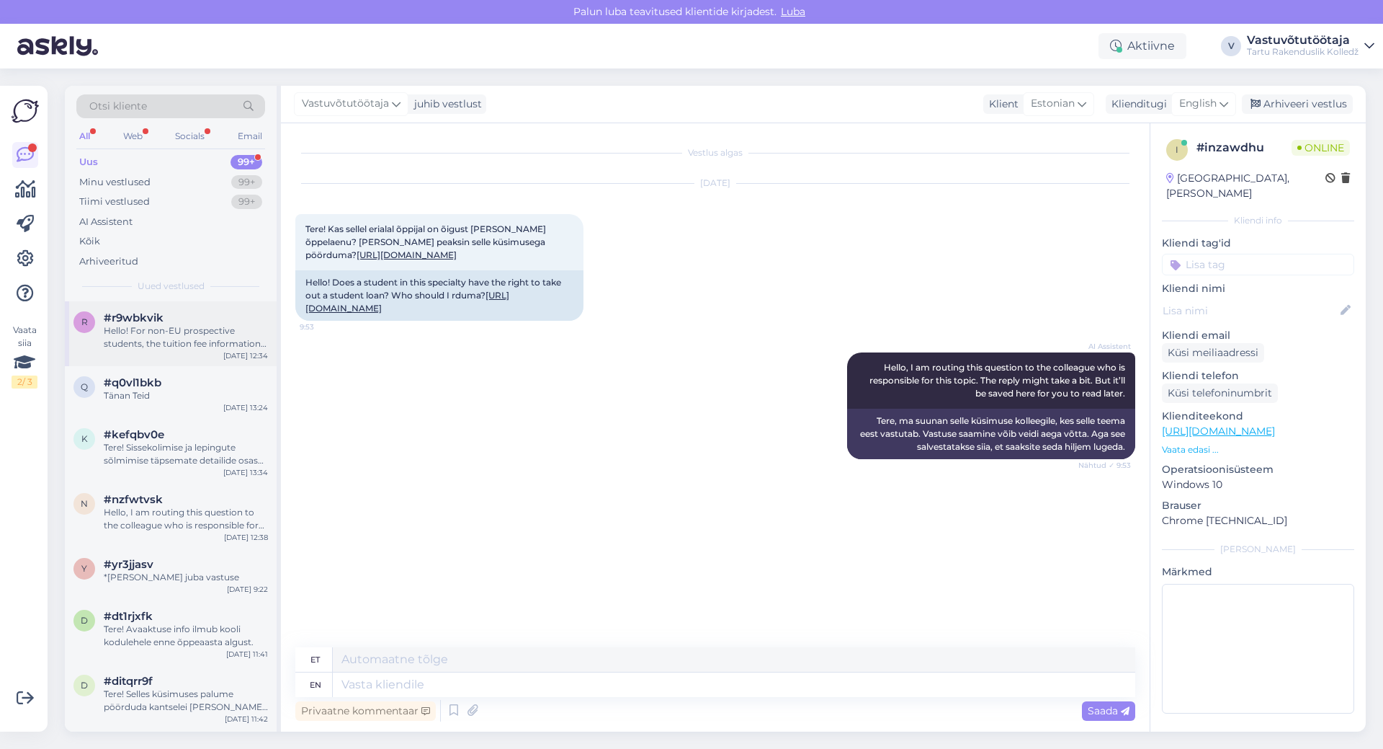
click at [187, 328] on div "Hello! For non-EU prospective students, the tuition fee information can be comp…" at bounding box center [186, 337] width 164 height 26
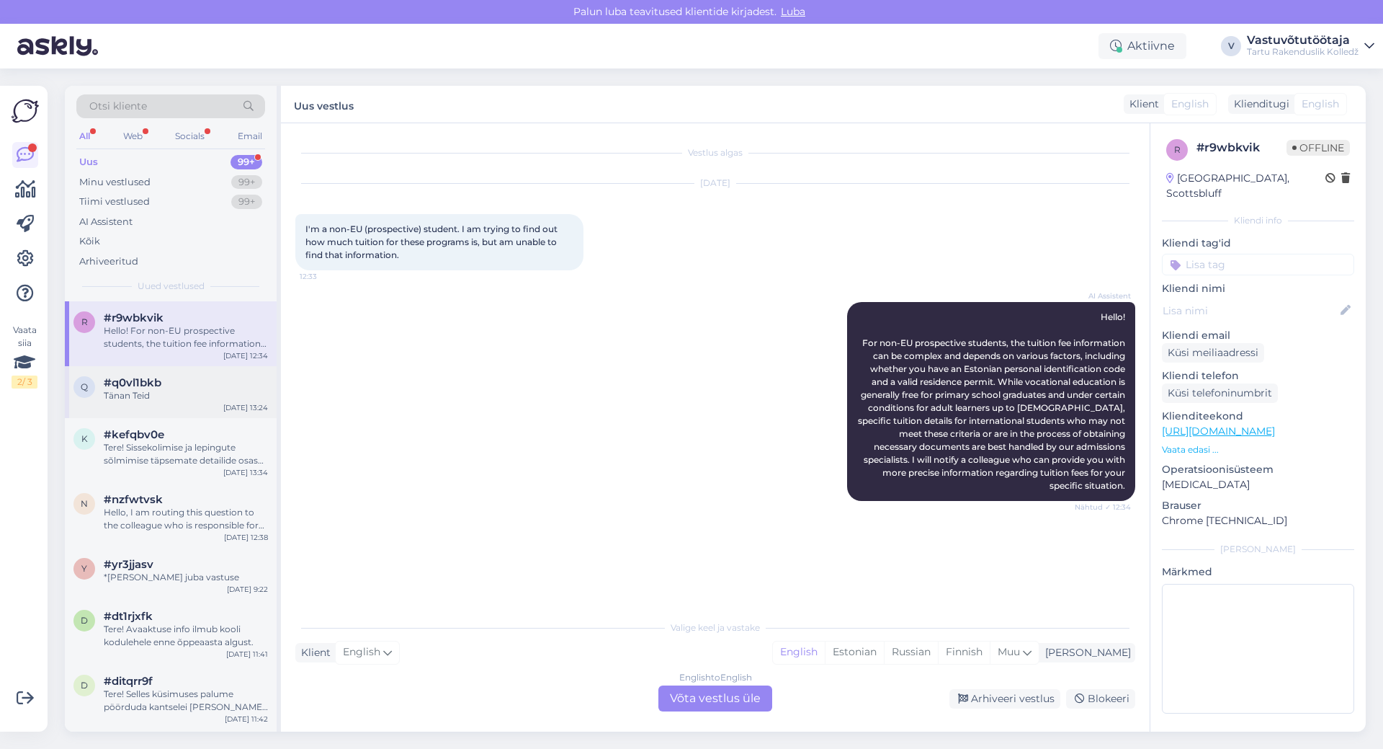
click at [189, 386] on div "#q0vl1bkb" at bounding box center [186, 382] width 164 height 13
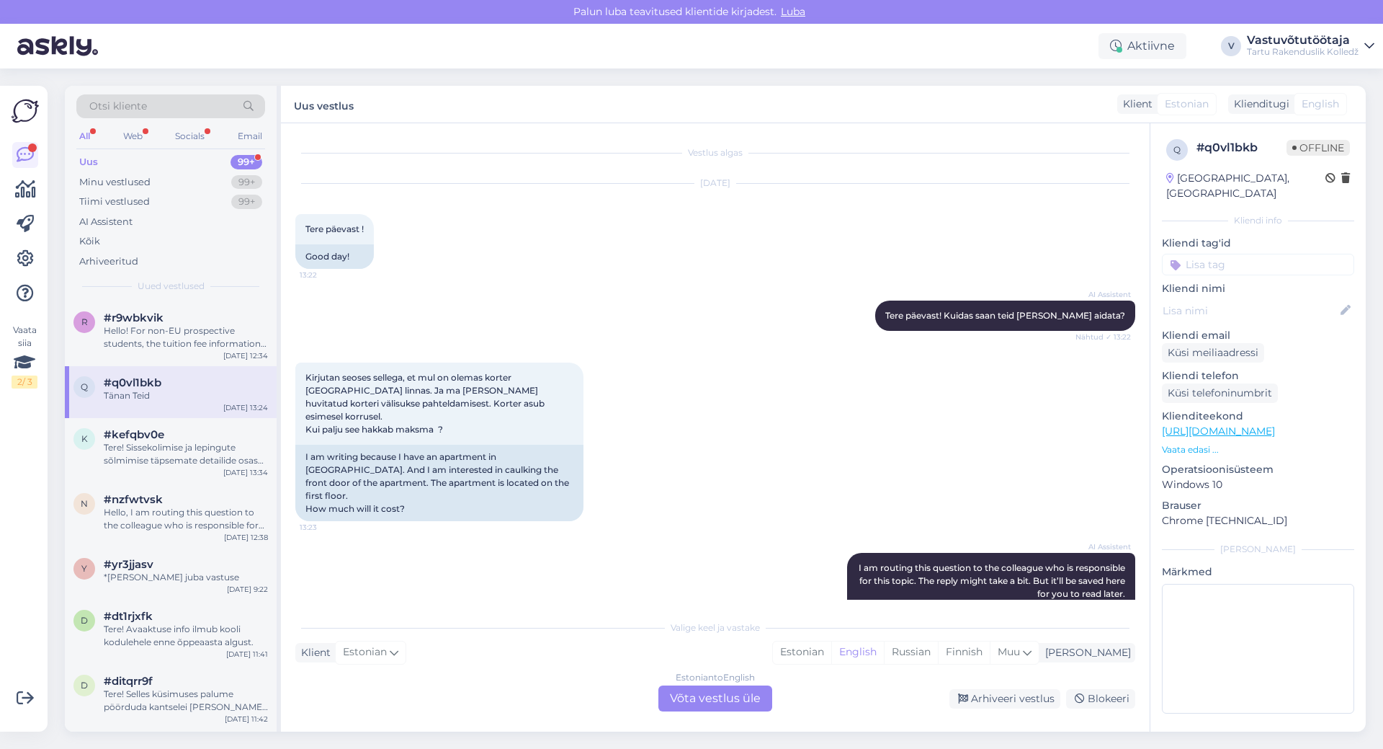
scroll to position [136, 0]
